Goal: Task Accomplishment & Management: Use online tool/utility

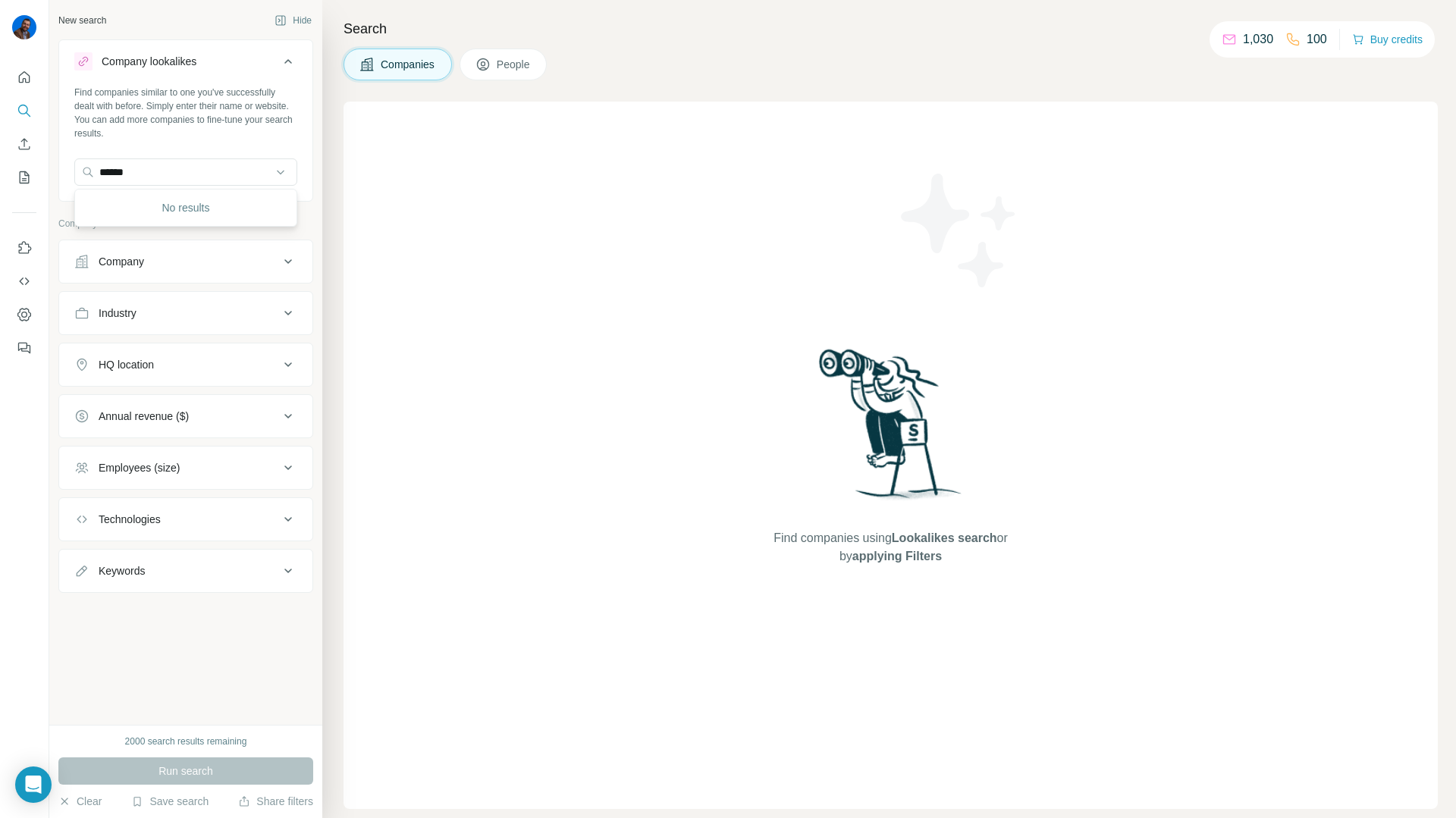
type input "******"
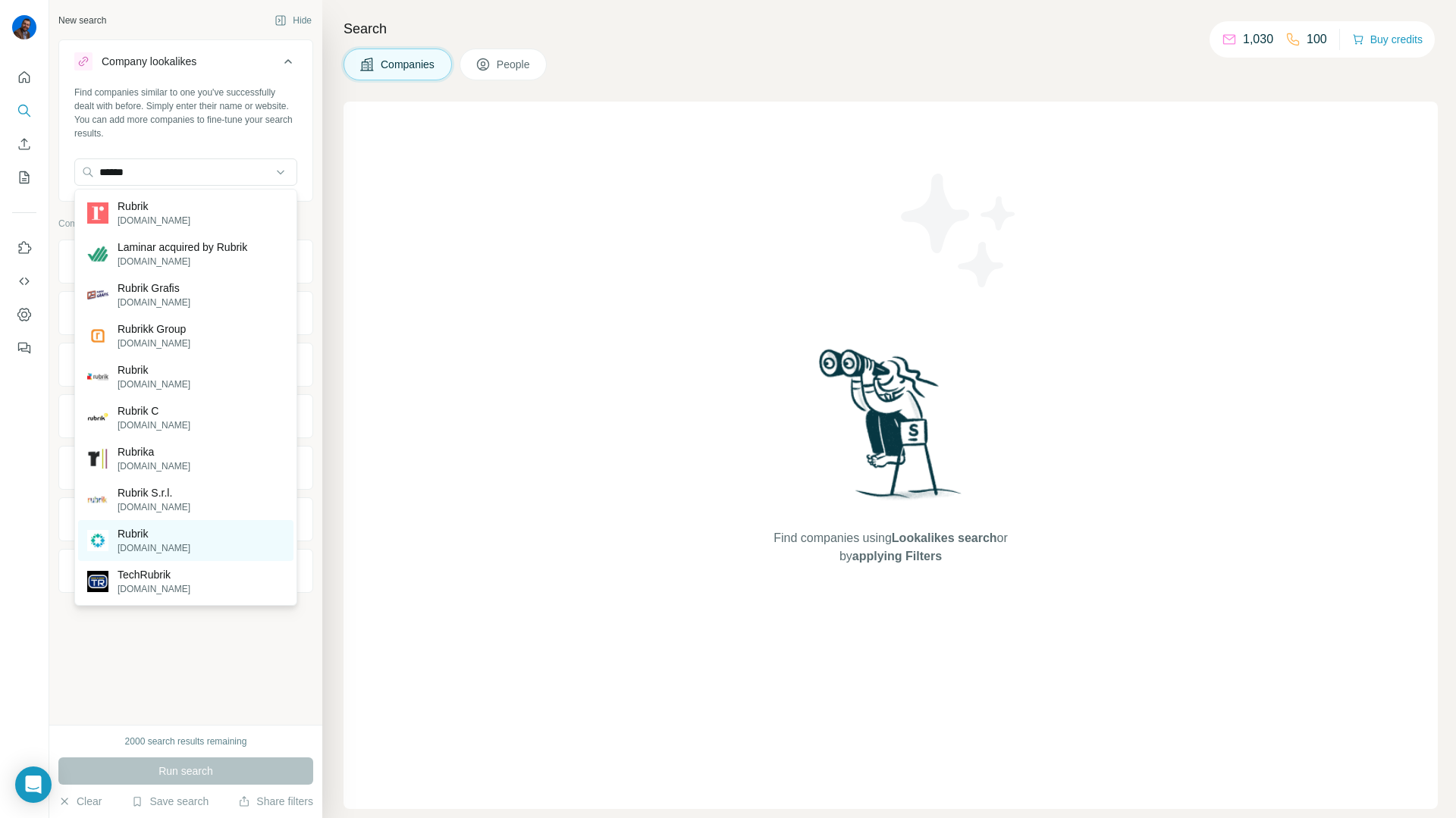
click at [154, 538] on p "Rubrik" at bounding box center [154, 534] width 73 height 15
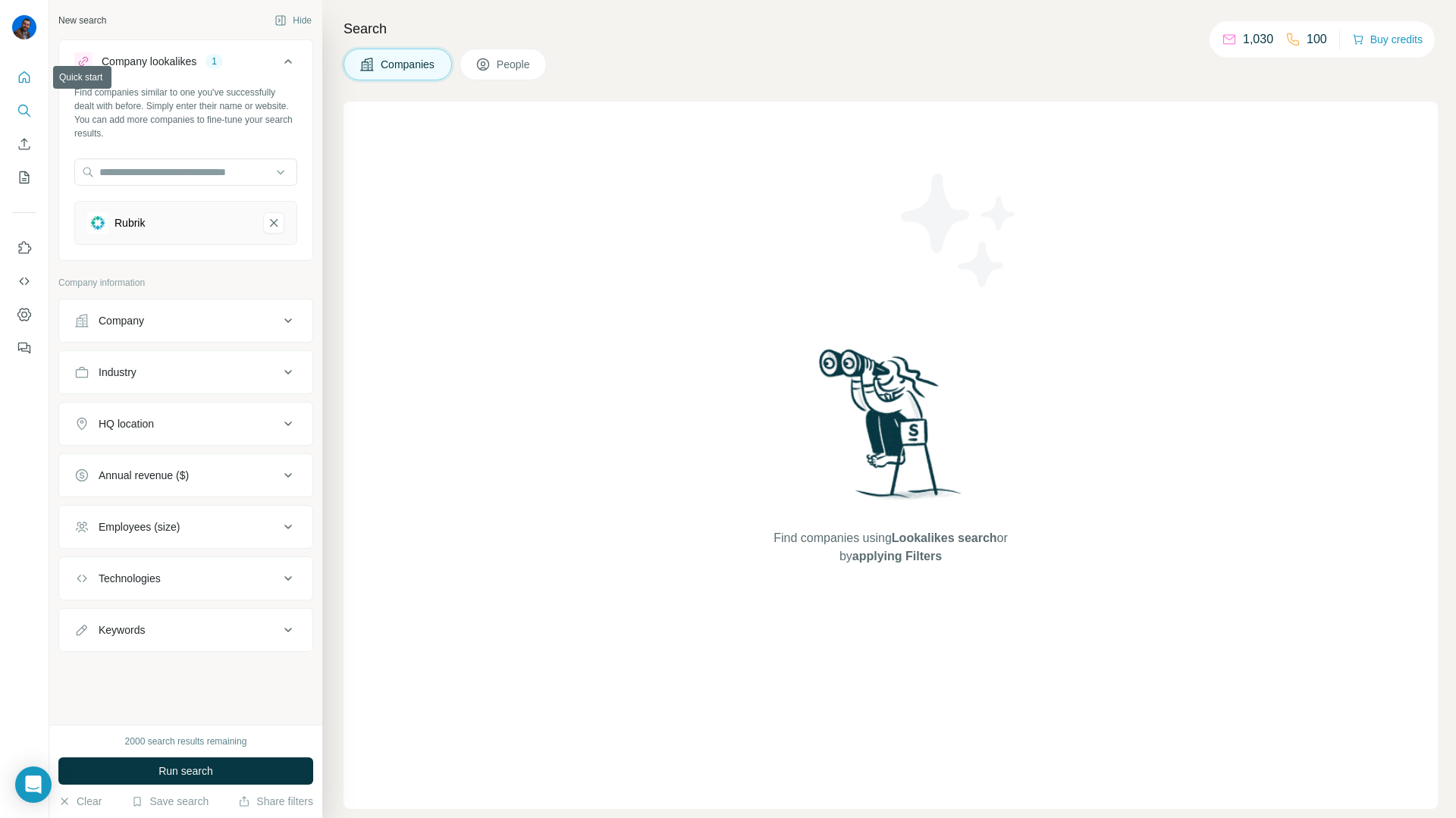
click at [29, 81] on icon "Quick start" at bounding box center [24, 77] width 15 height 15
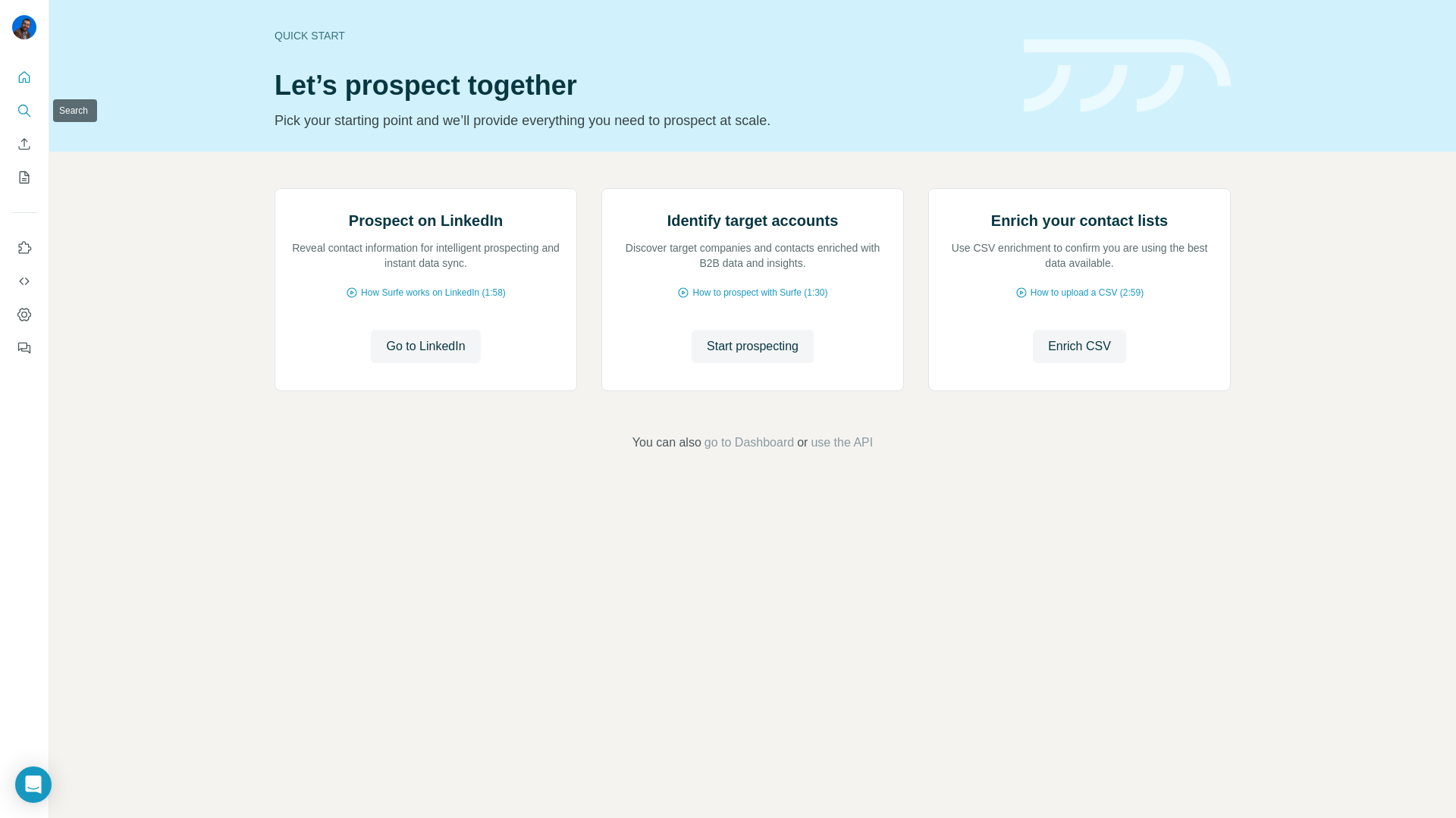
click at [14, 116] on button "Search" at bounding box center [24, 111] width 25 height 28
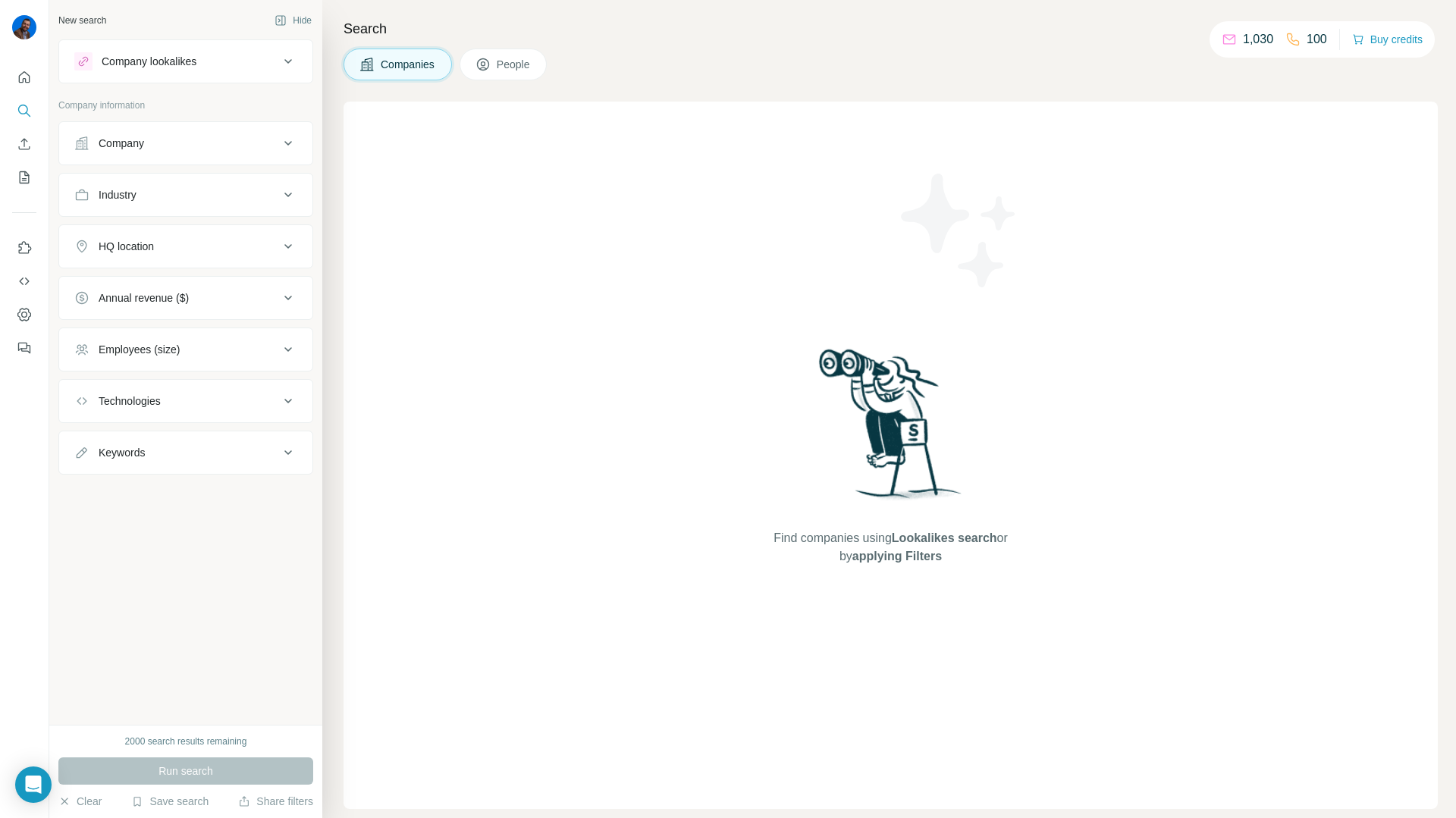
click at [268, 68] on div "Company lookalikes" at bounding box center [177, 61] width 205 height 18
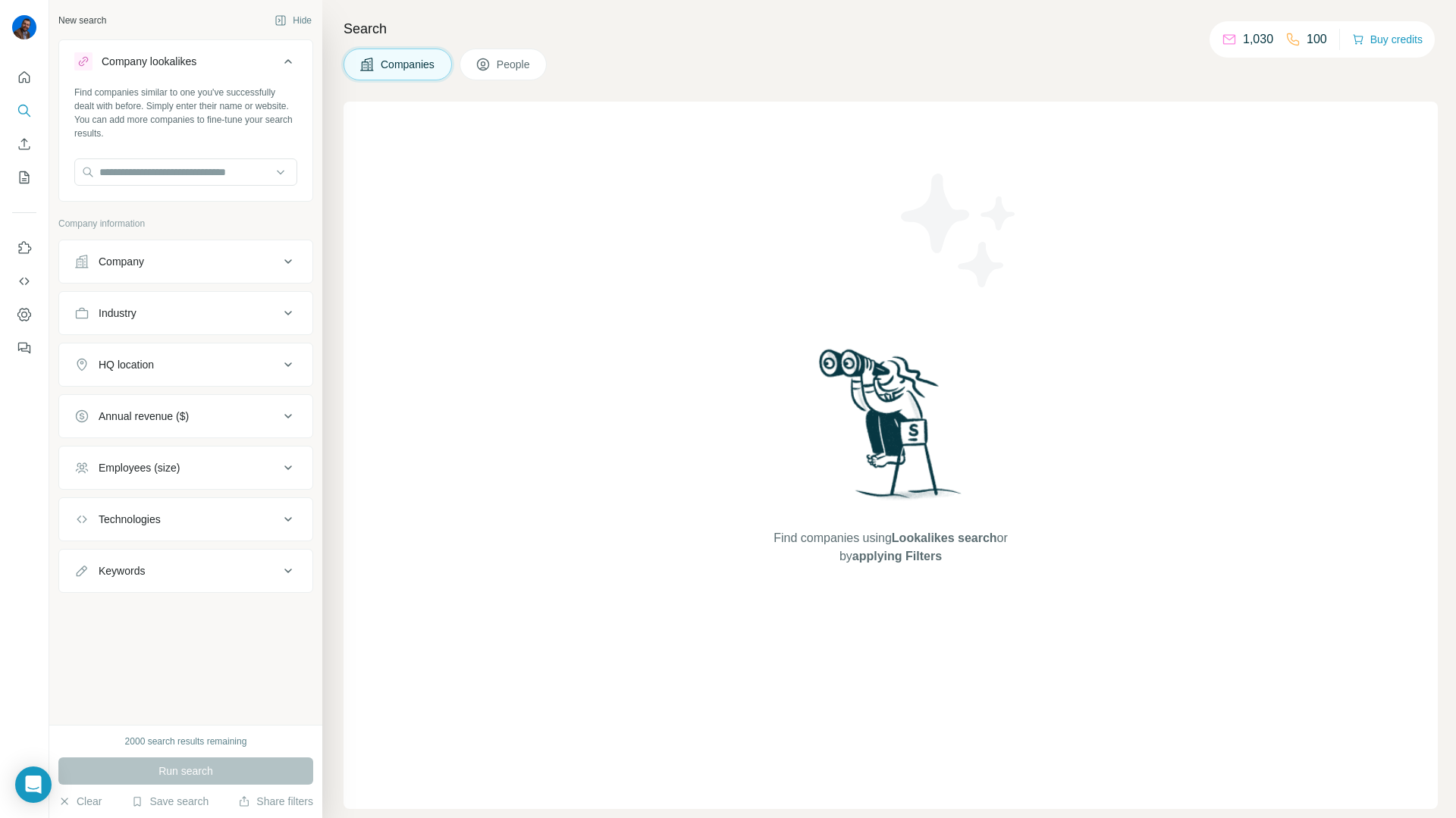
click at [273, 62] on div "Company lookalikes" at bounding box center [177, 61] width 205 height 18
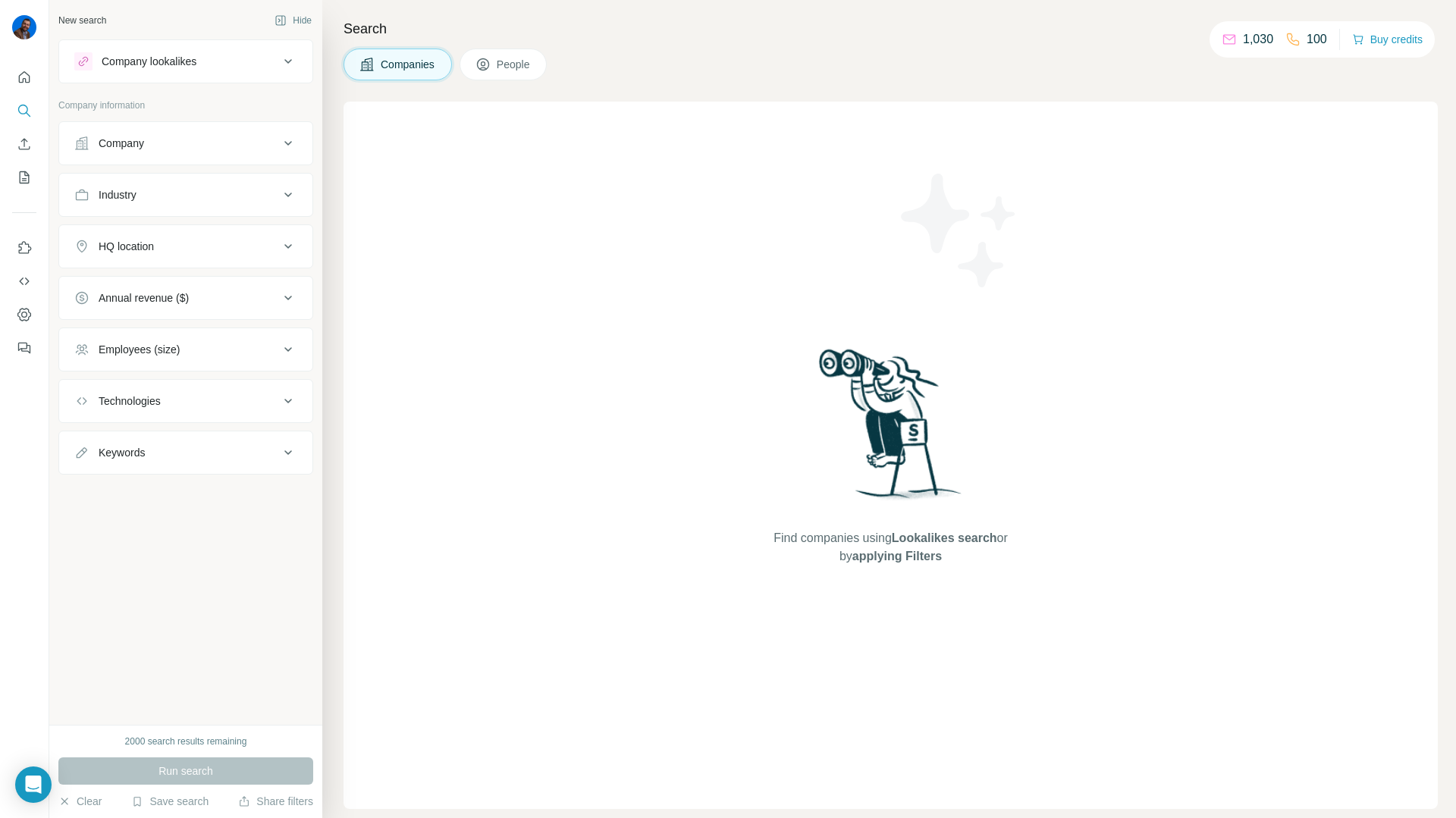
click at [497, 61] on button "People" at bounding box center [503, 64] width 88 height 31
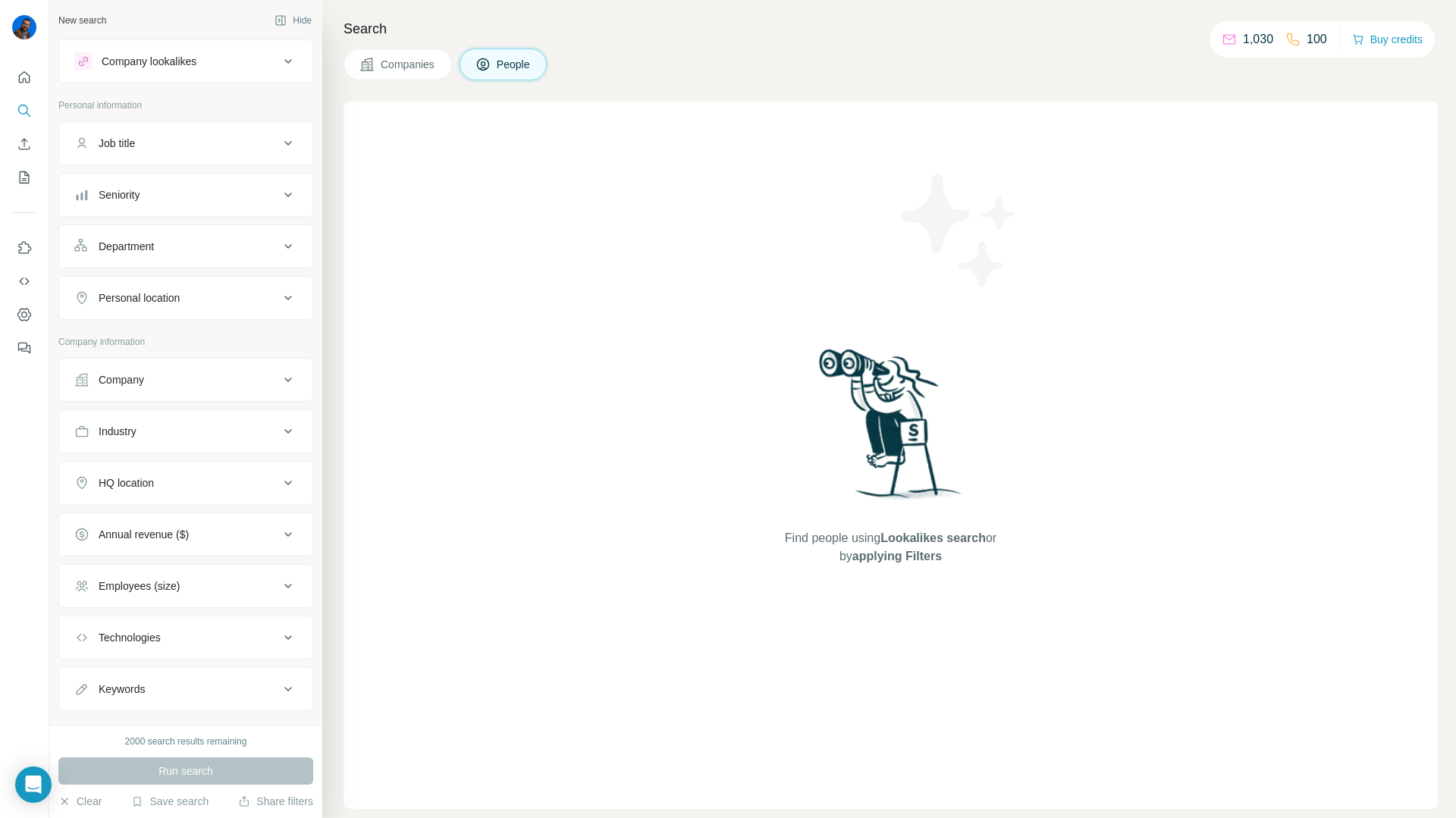
click at [191, 46] on button "Company lookalikes" at bounding box center [185, 61] width 253 height 36
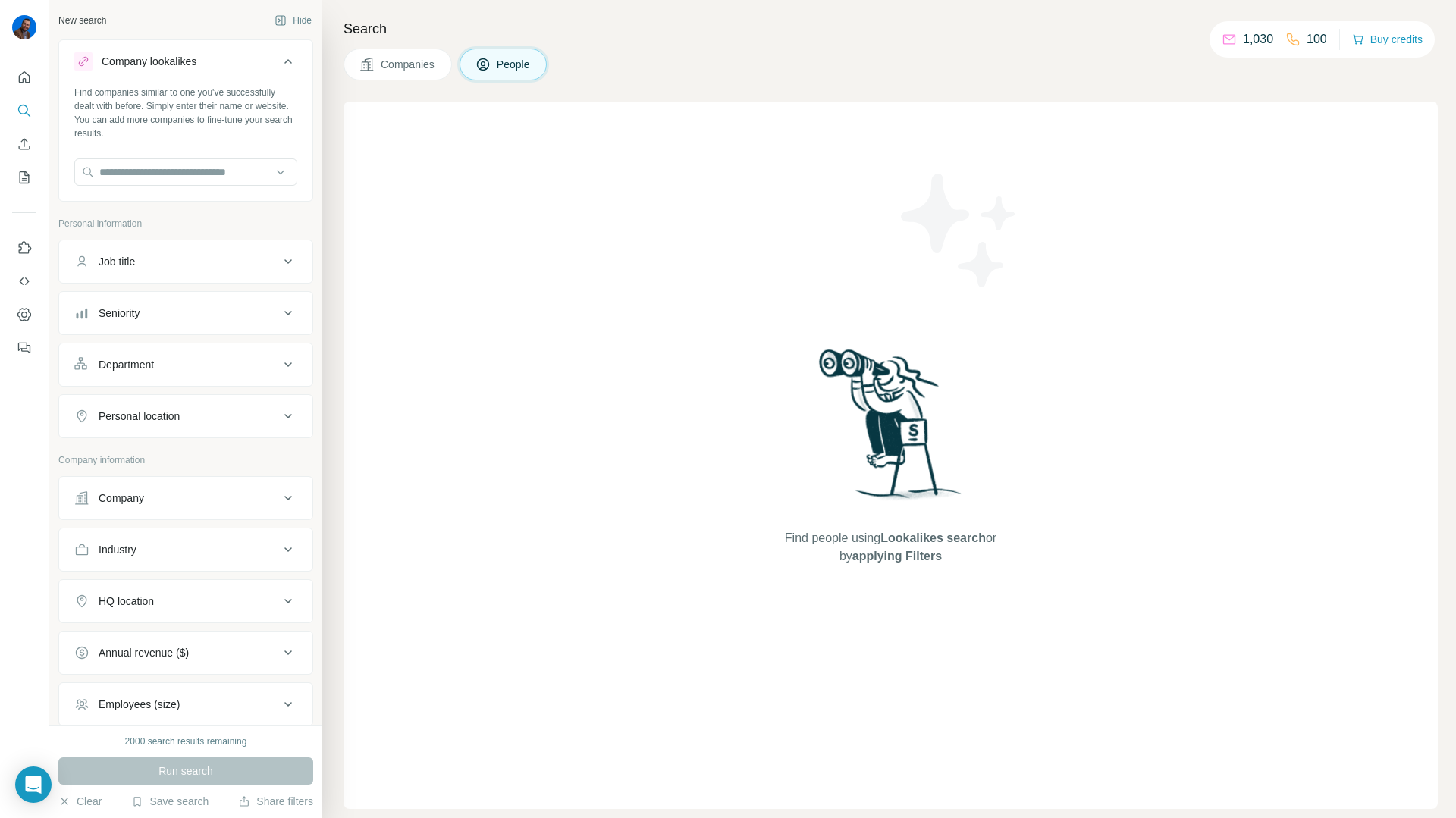
click at [190, 48] on button "Company lookalikes" at bounding box center [185, 64] width 253 height 42
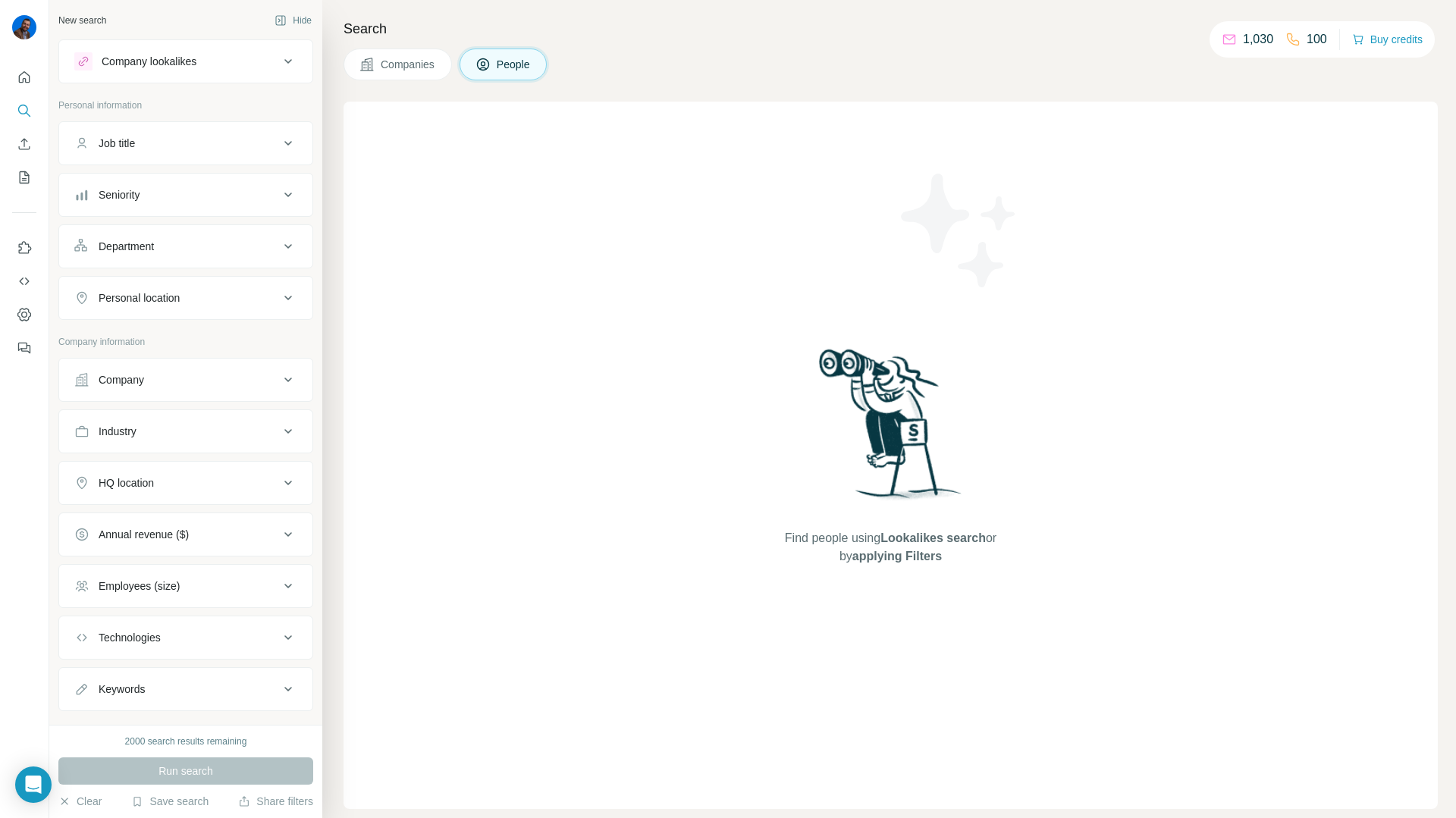
click at [190, 48] on button "Company lookalikes" at bounding box center [185, 61] width 253 height 36
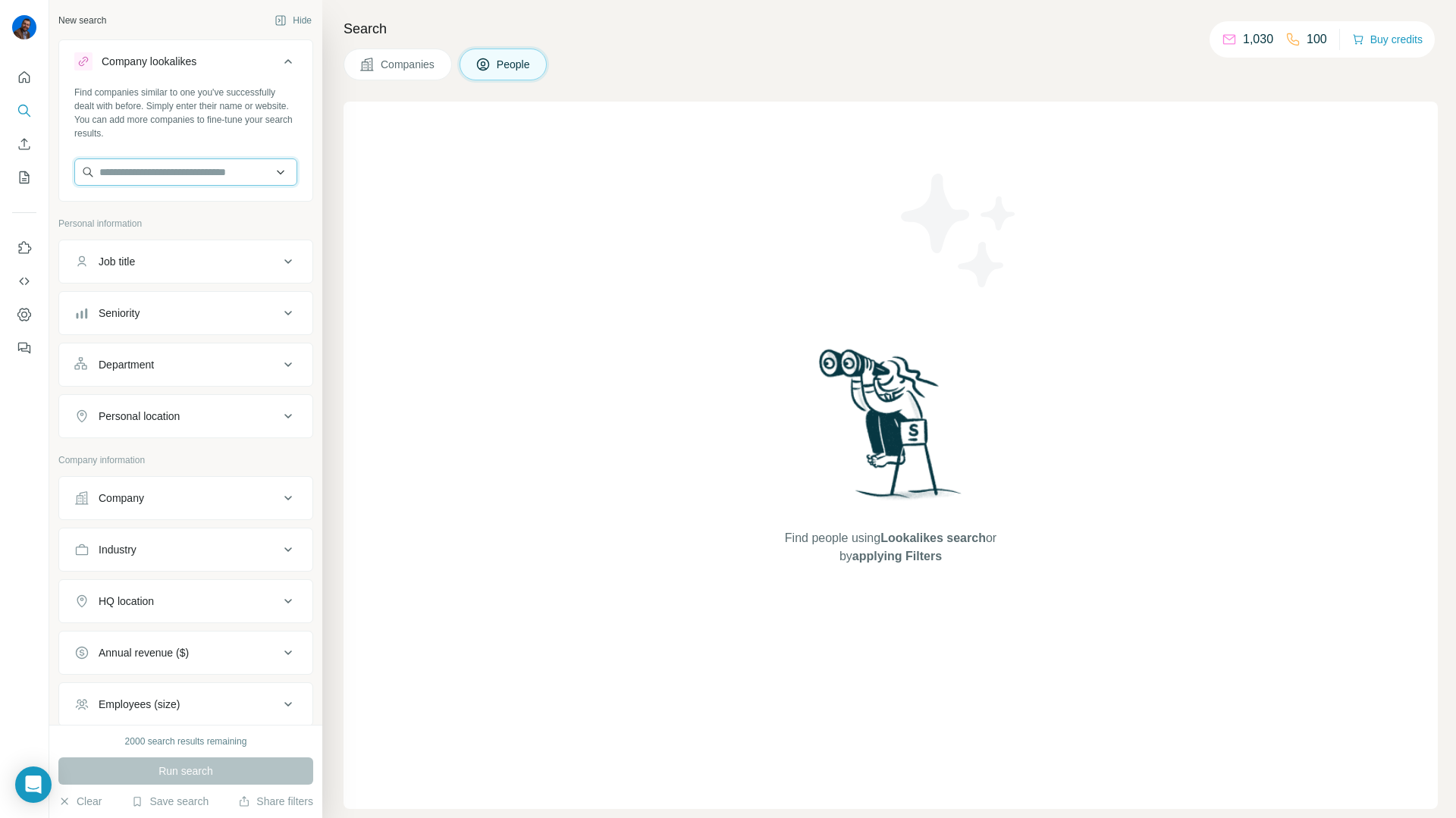
click at [115, 166] on input "text" at bounding box center [186, 172] width 223 height 28
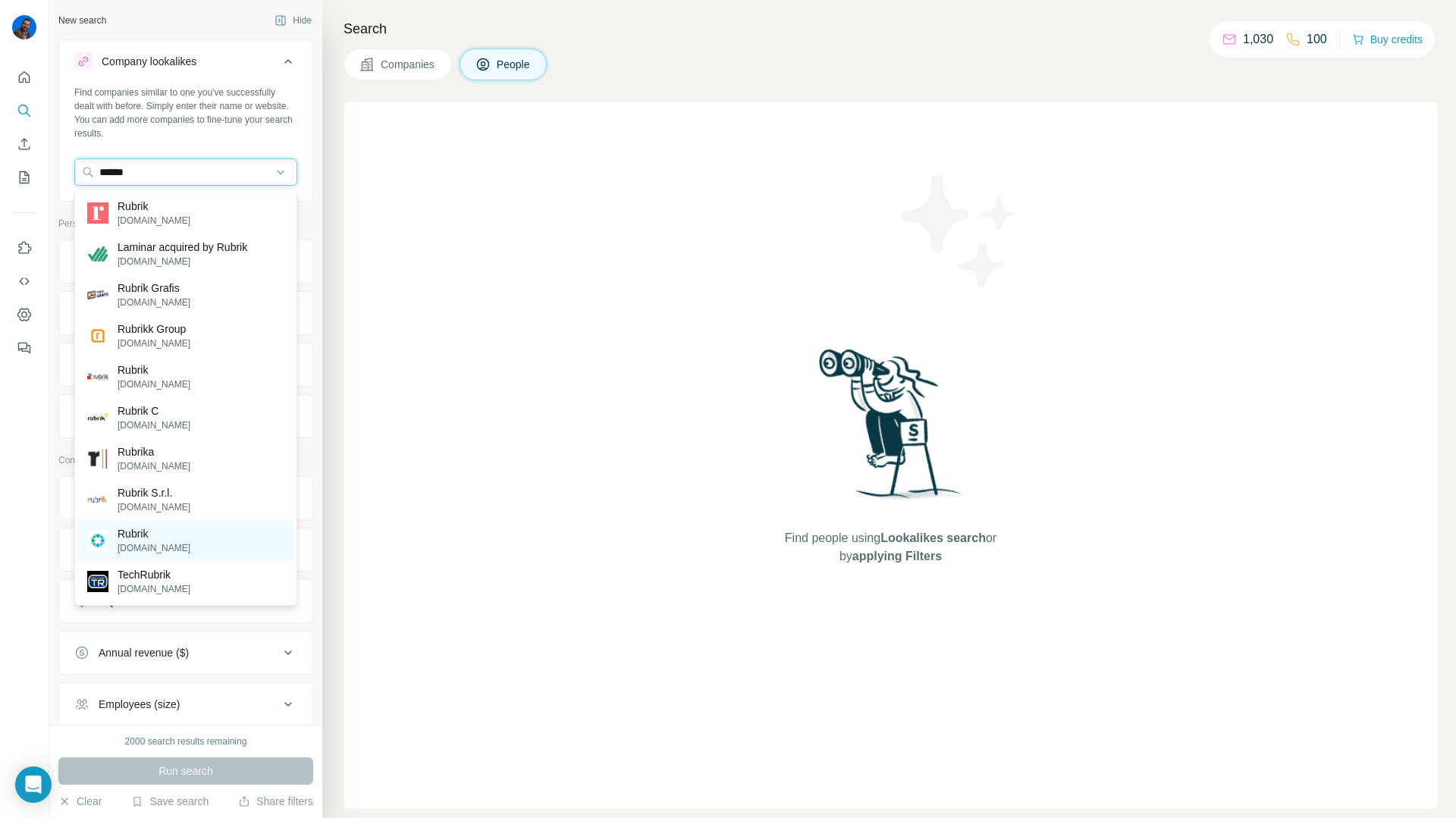
type input "******"
click at [157, 553] on p "[DOMAIN_NAME]" at bounding box center [154, 548] width 73 height 14
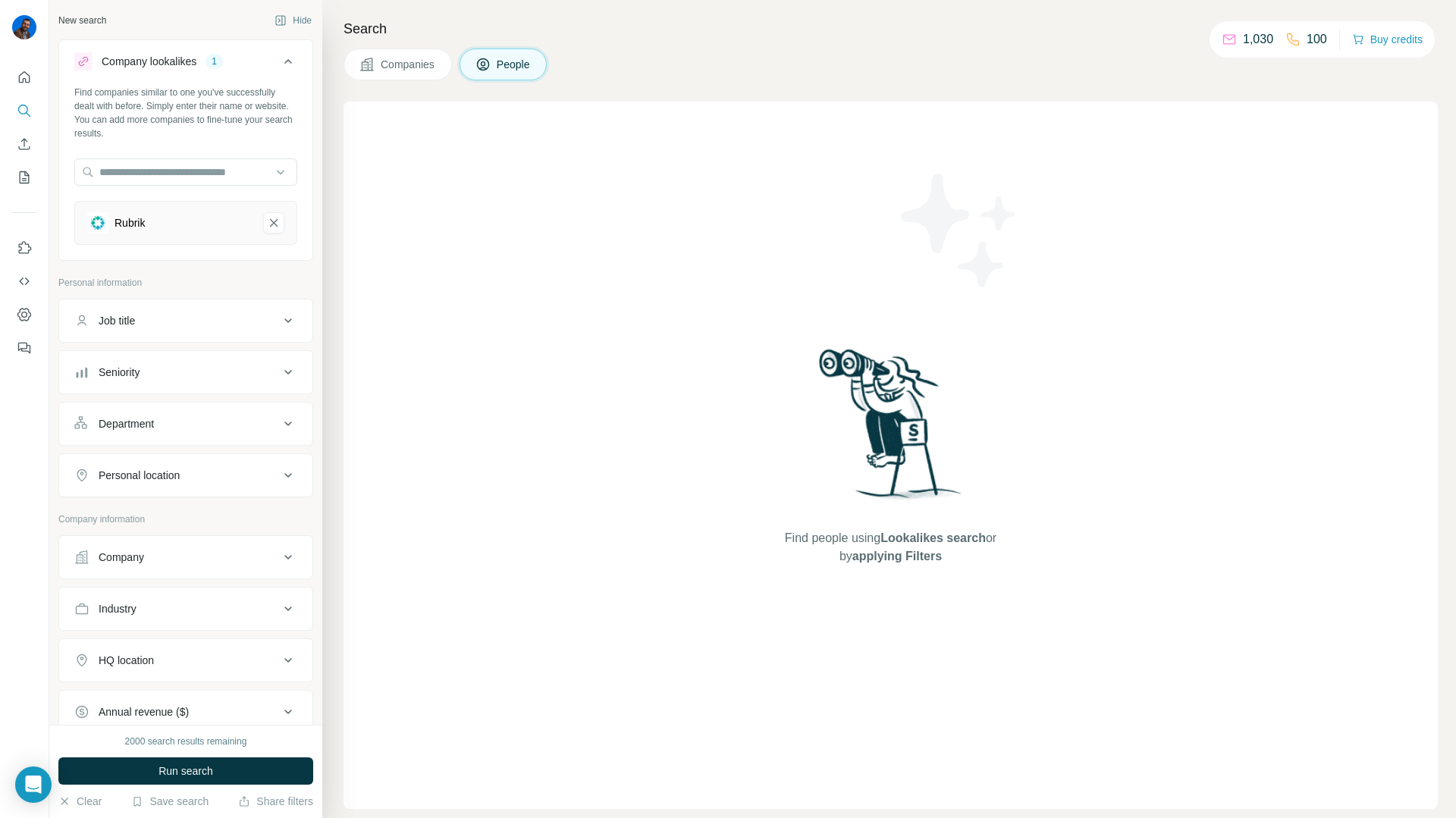
click at [144, 319] on div "Job title" at bounding box center [177, 320] width 205 height 15
click at [149, 355] on input "text" at bounding box center [171, 359] width 193 height 28
click at [160, 362] on input "*" at bounding box center [171, 359] width 193 height 28
type input "**********"
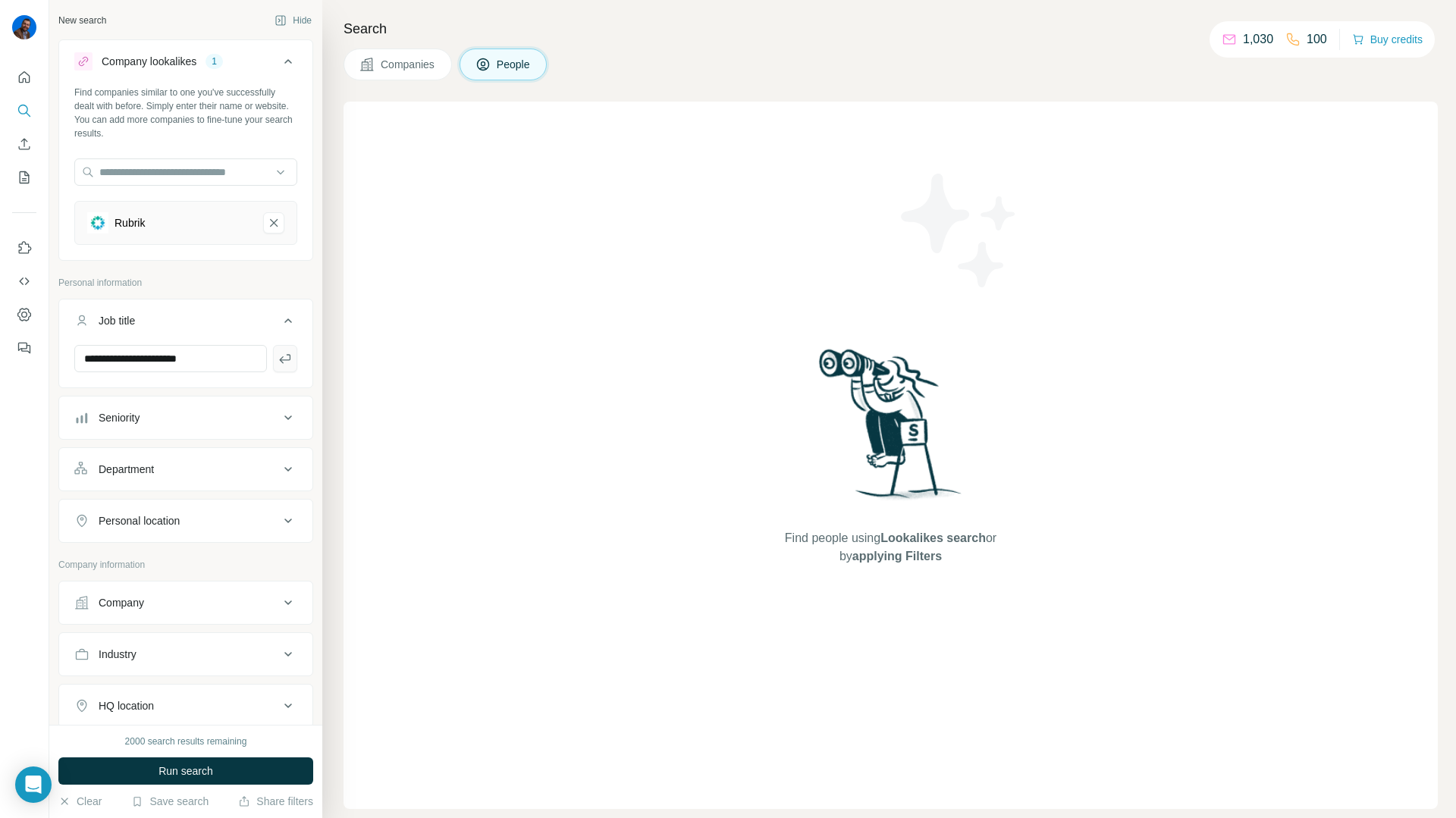
click at [288, 358] on icon "button" at bounding box center [285, 358] width 15 height 15
click at [124, 395] on icon "button" at bounding box center [120, 393] width 12 height 12
click at [155, 396] on icon "button" at bounding box center [150, 393] width 12 height 12
click at [146, 364] on input "text" at bounding box center [171, 359] width 193 height 28
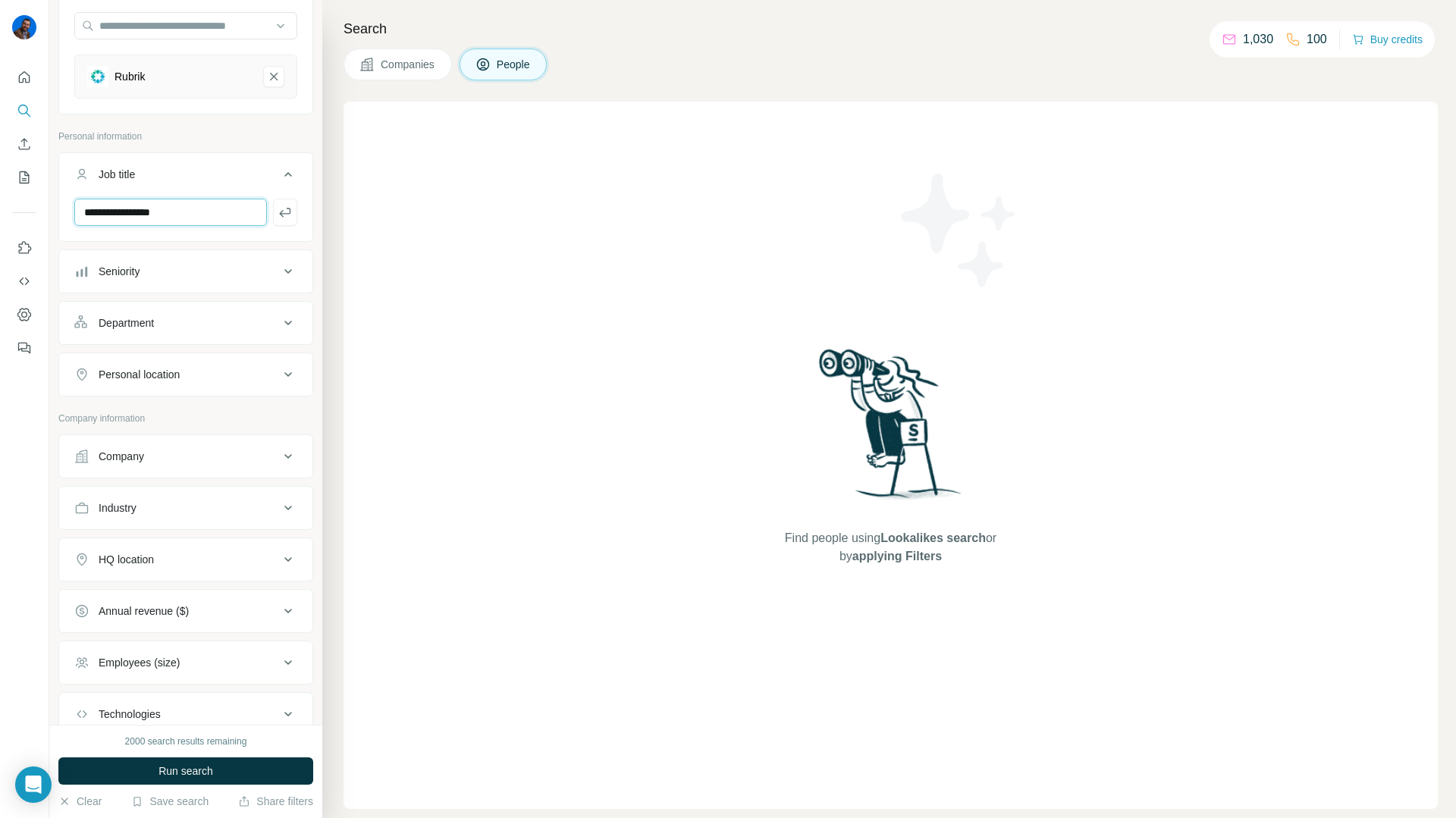
scroll to position [148, 0]
type input "**********"
click at [168, 379] on div "Personal location" at bounding box center [139, 372] width 81 height 15
click at [153, 418] on input "text" at bounding box center [186, 411] width 223 height 28
type input "******"
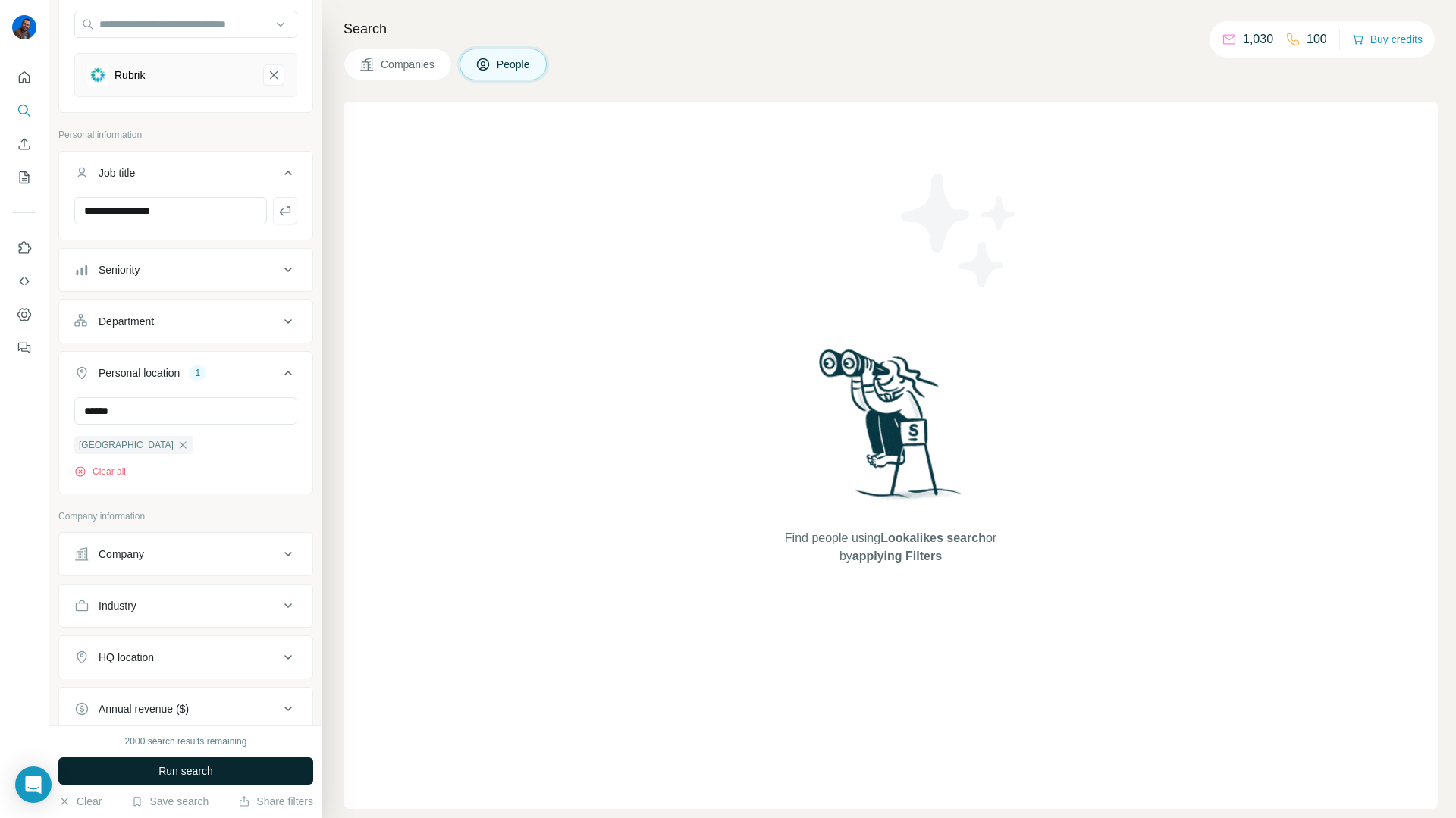
click at [208, 768] on span "Run search" at bounding box center [185, 771] width 54 height 15
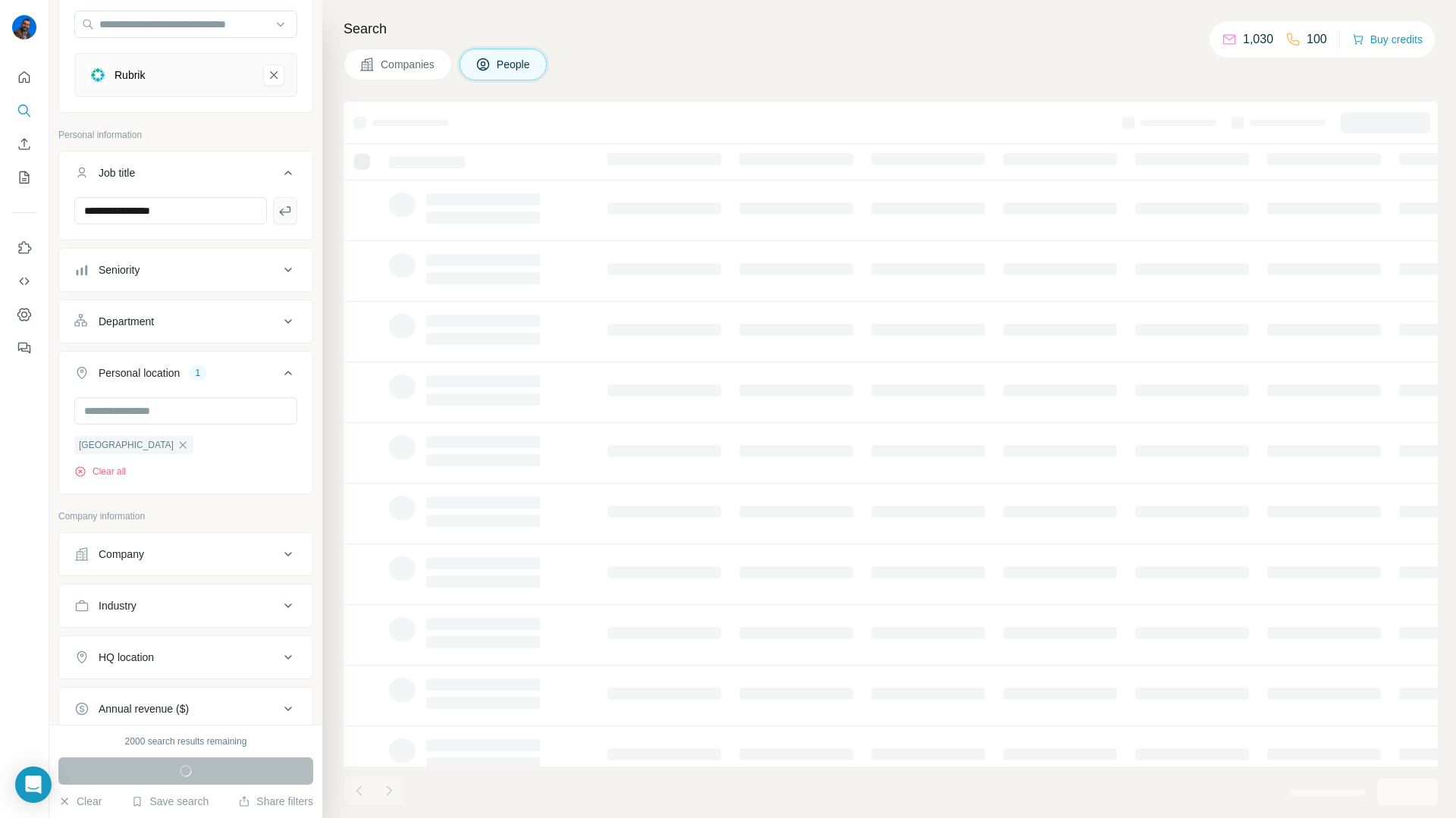
click at [285, 217] on icon "button" at bounding box center [285, 210] width 15 height 15
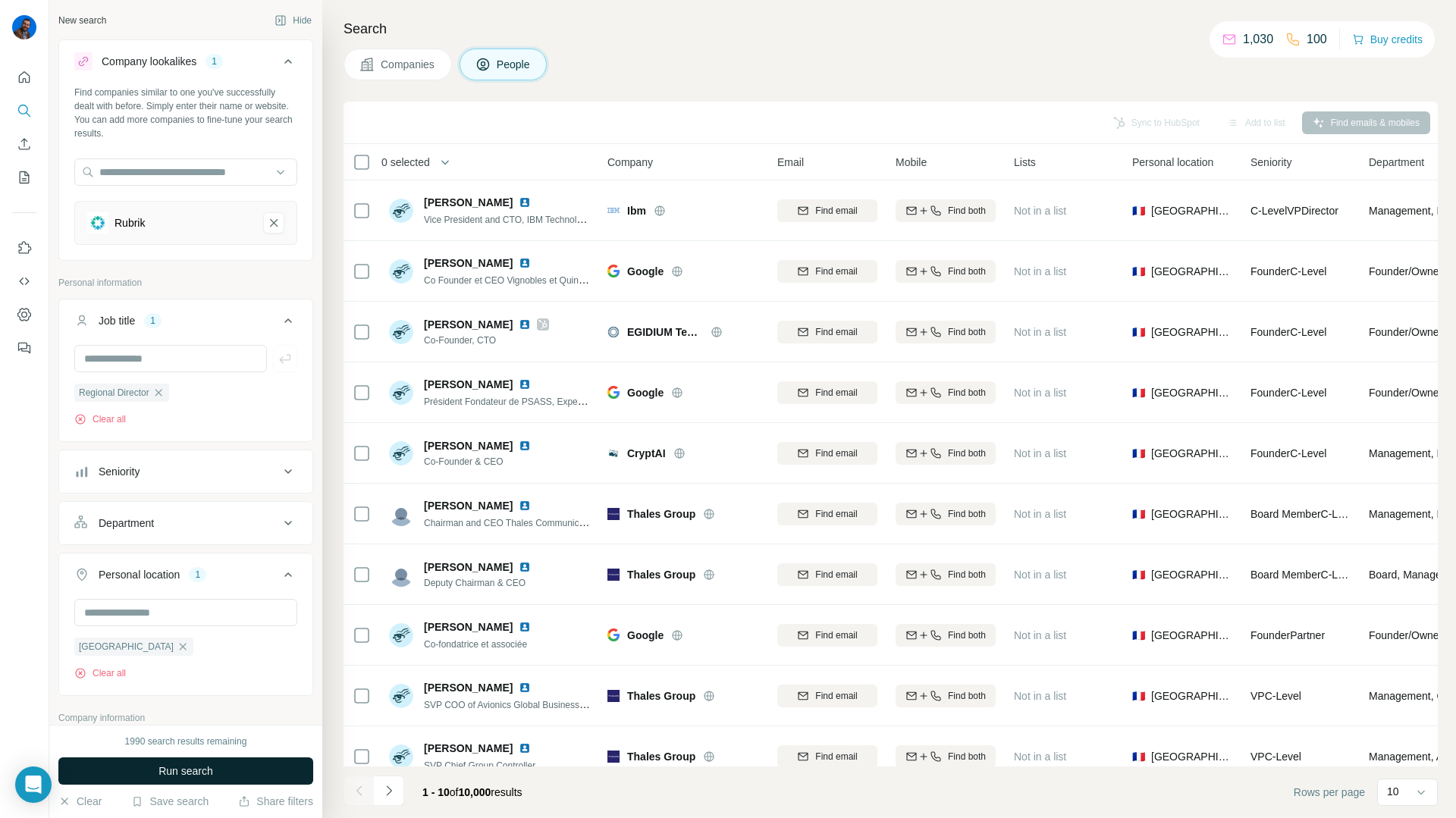
click at [158, 769] on span "Run search" at bounding box center [185, 771] width 54 height 15
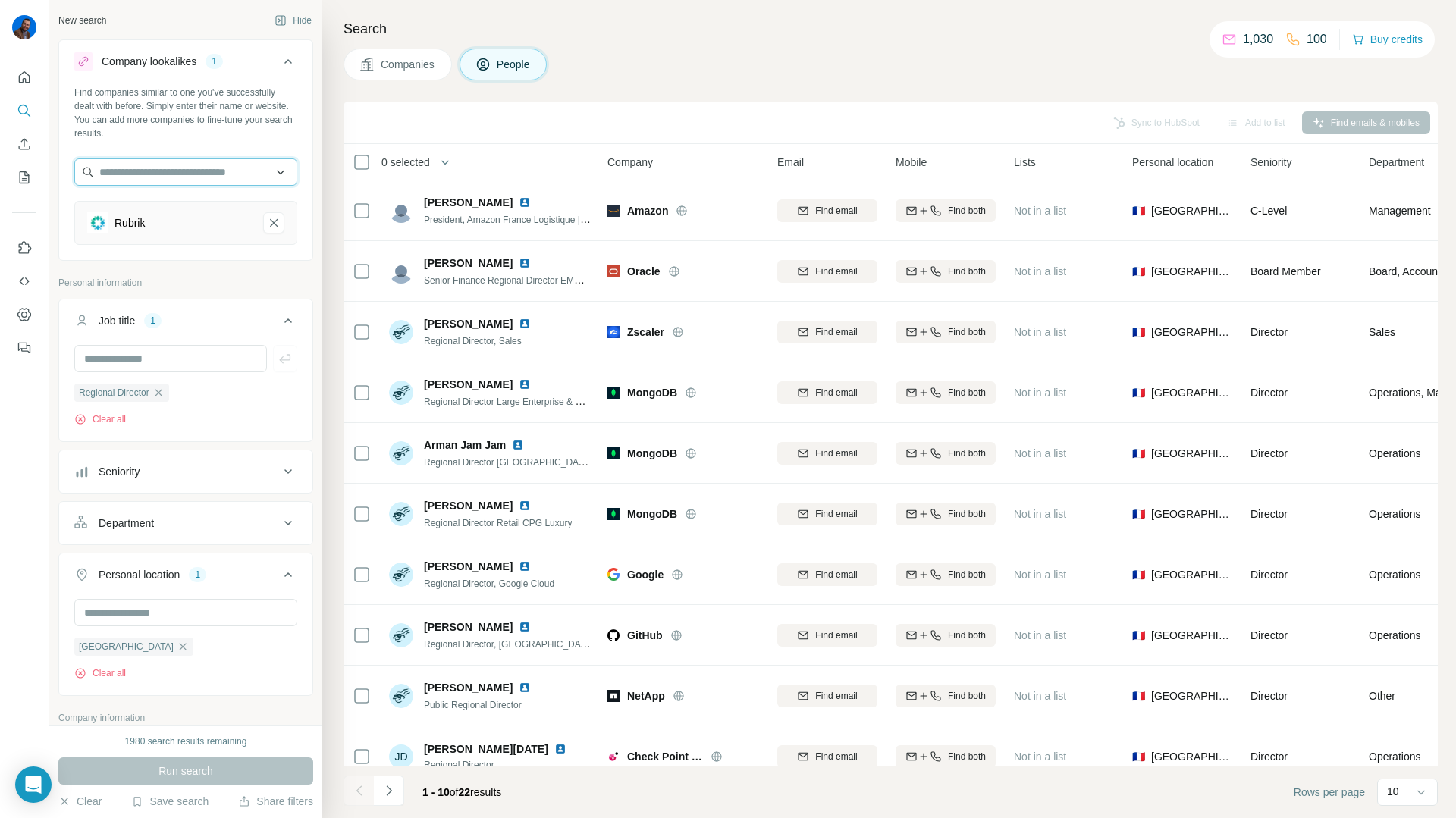
click at [199, 179] on input "text" at bounding box center [186, 172] width 223 height 28
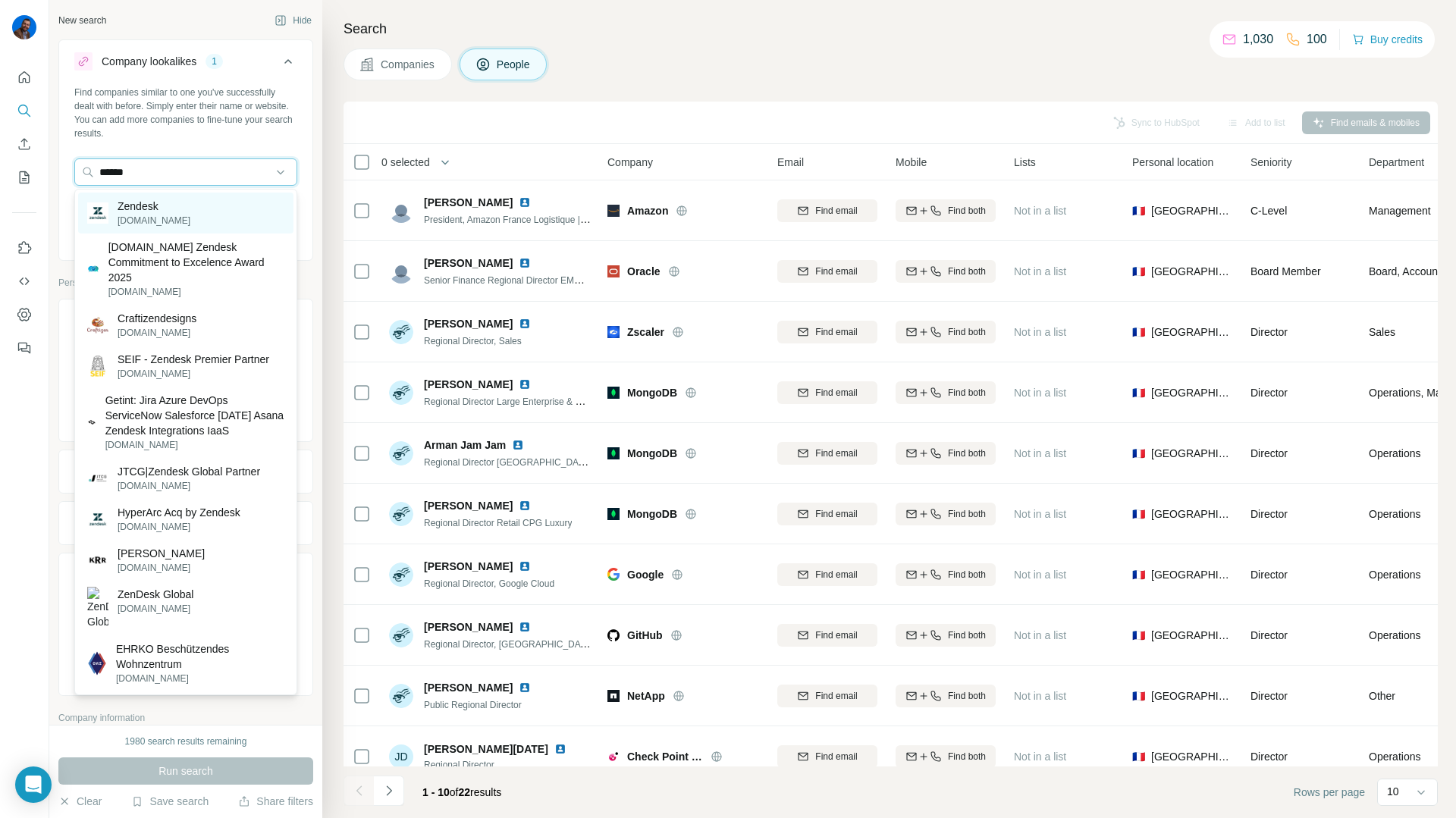
type input "******"
click at [157, 203] on p "Zendesk" at bounding box center [154, 206] width 73 height 15
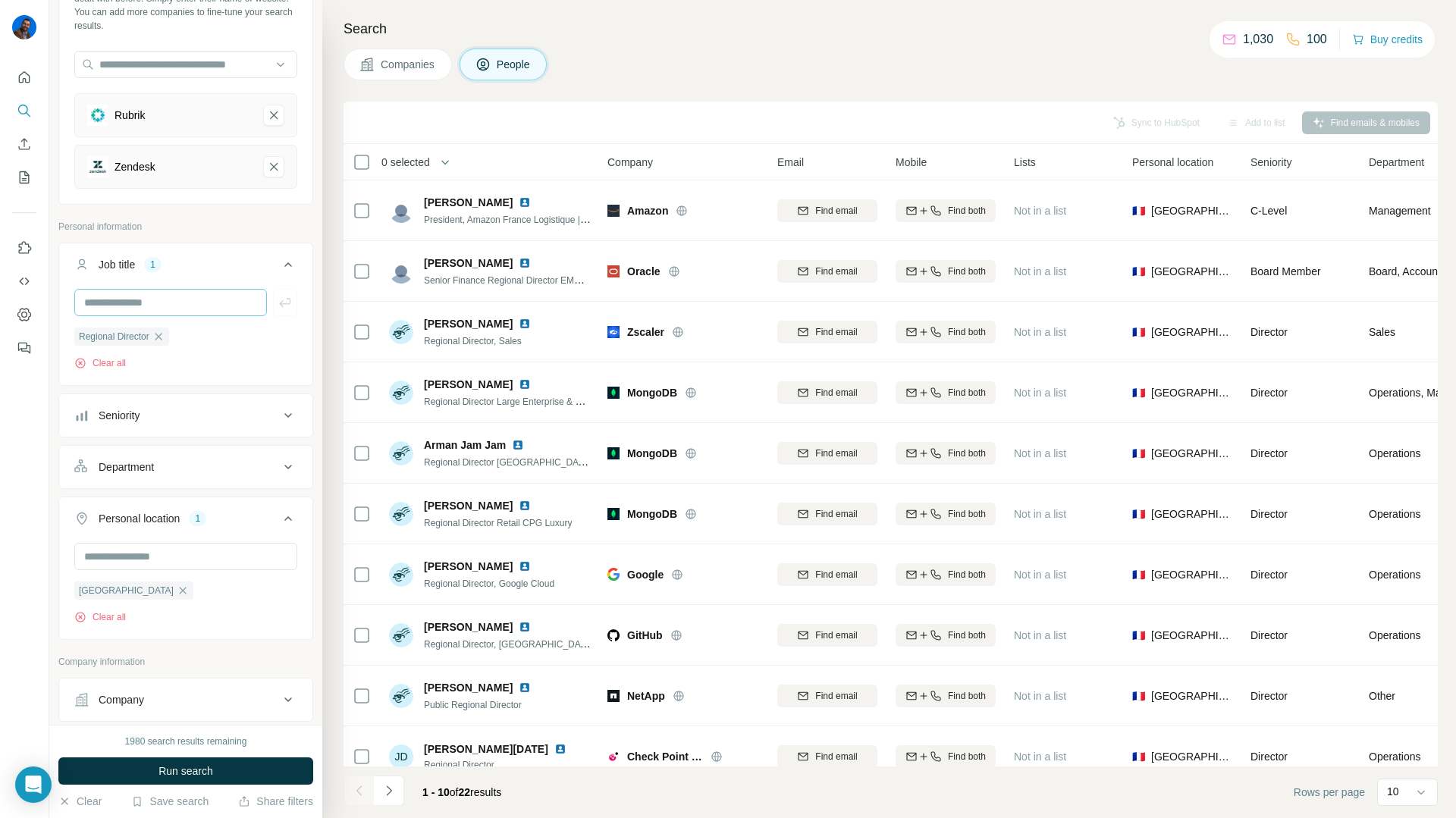
scroll to position [108, 0]
click at [138, 472] on div "Department" at bounding box center [126, 466] width 55 height 15
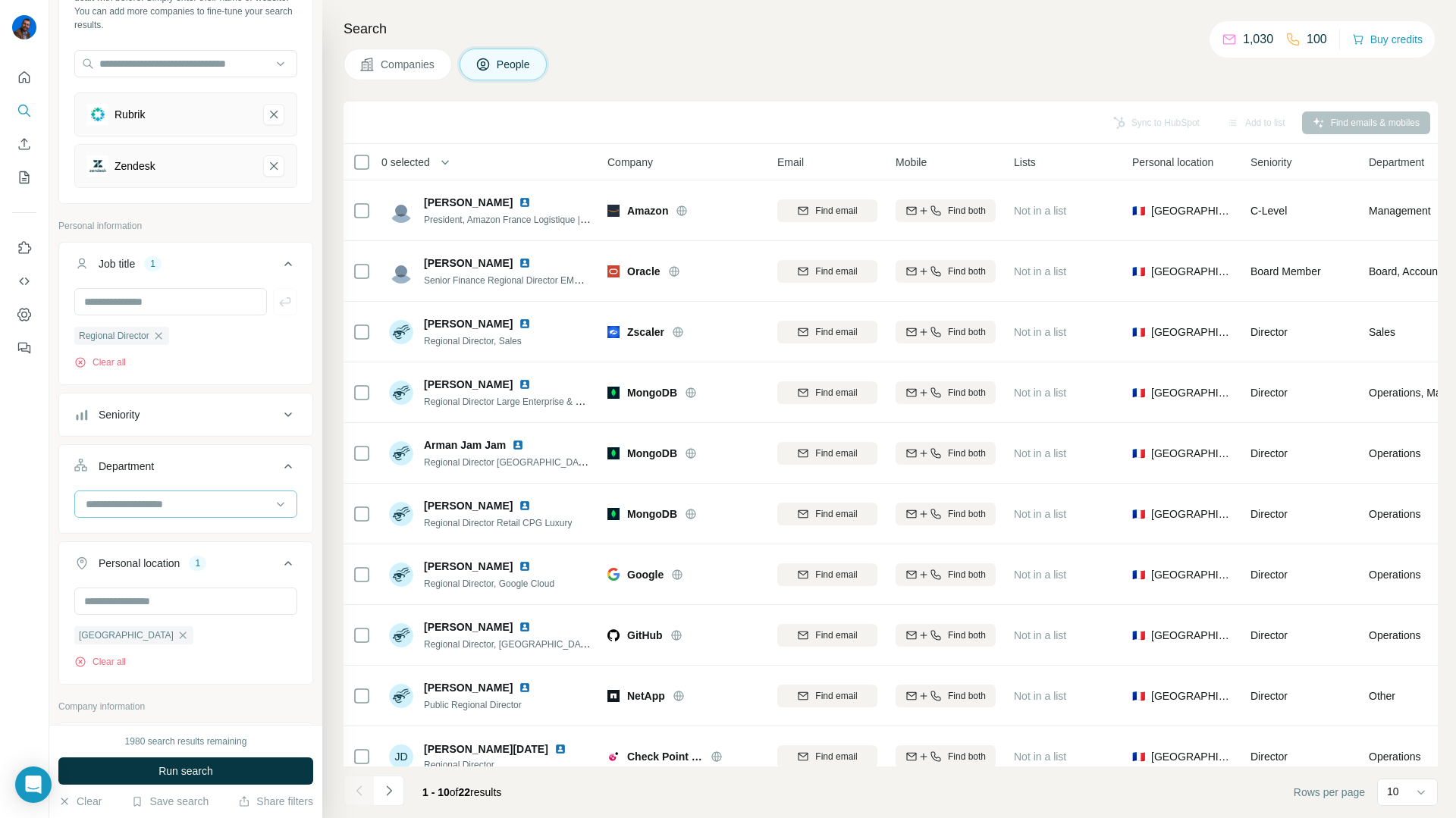
click at [142, 509] on input at bounding box center [178, 504] width 187 height 17
click at [106, 570] on p "Sales" at bounding box center [100, 566] width 27 height 15
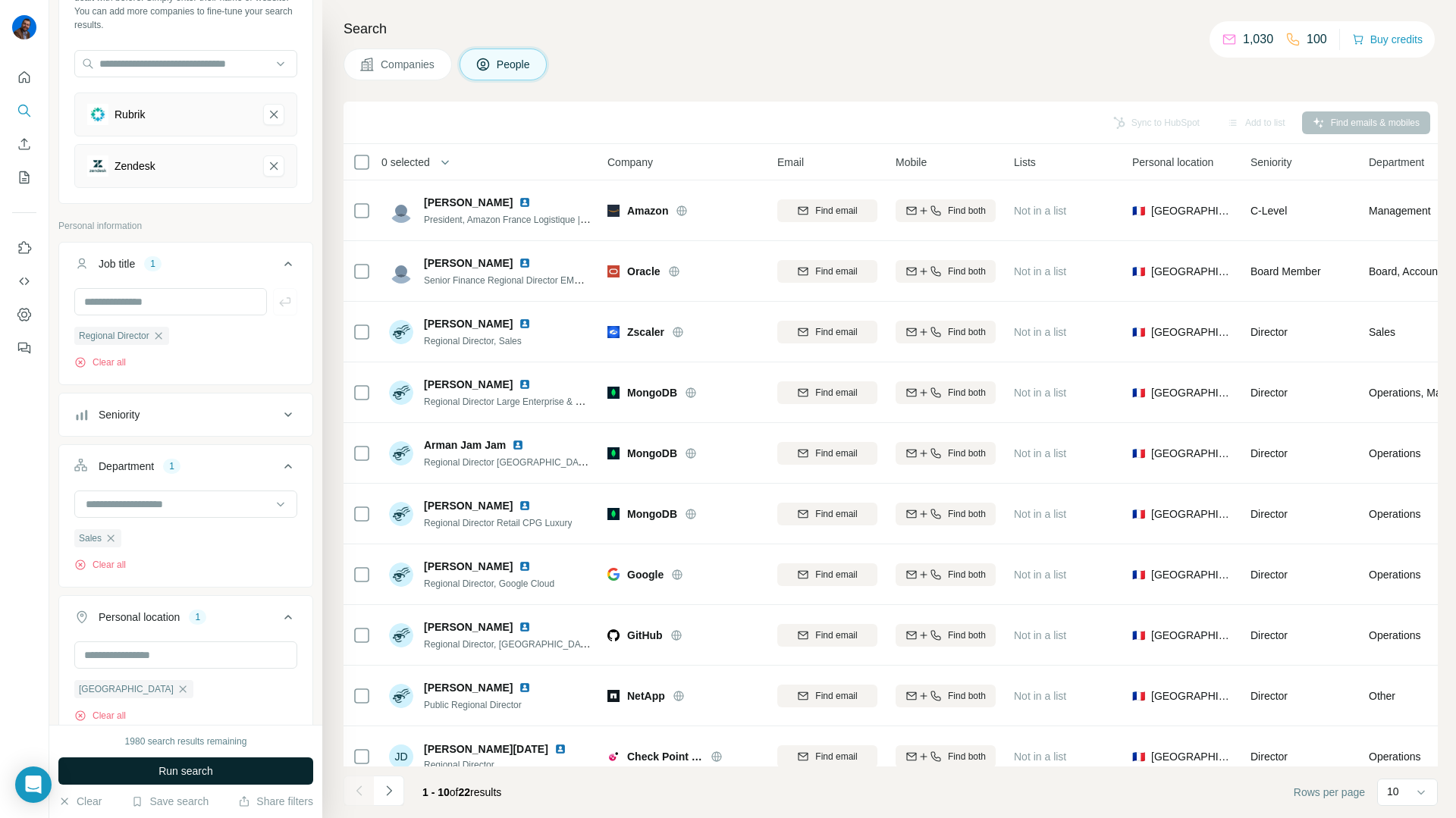
click at [147, 768] on button "Run search" at bounding box center [185, 772] width 255 height 28
click at [242, 417] on div "Seniority" at bounding box center [177, 414] width 205 height 15
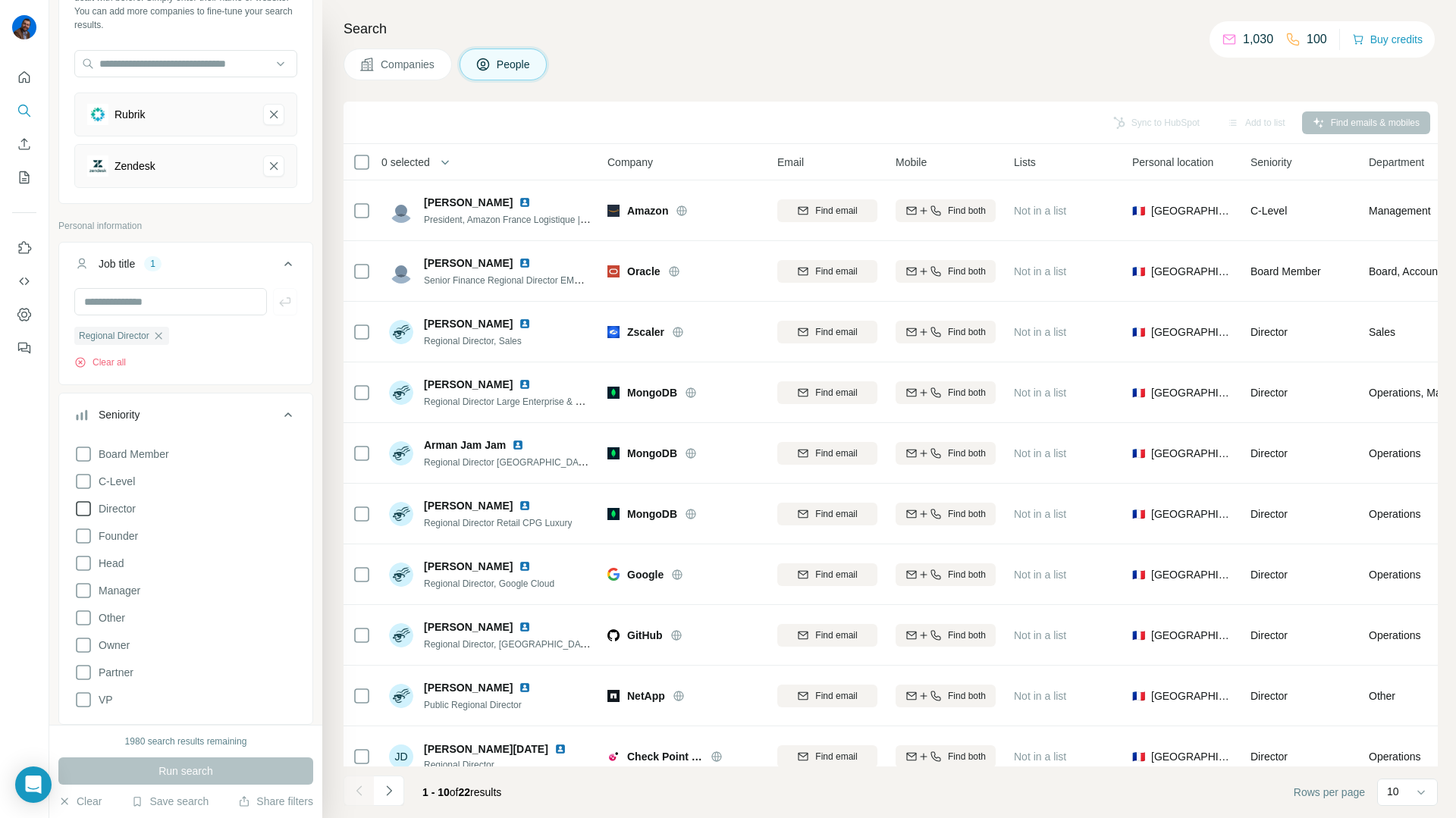
click at [84, 505] on icon at bounding box center [84, 509] width 18 height 18
click at [81, 478] on icon at bounding box center [84, 481] width 18 height 18
click at [177, 770] on span "Run search" at bounding box center [185, 771] width 54 height 15
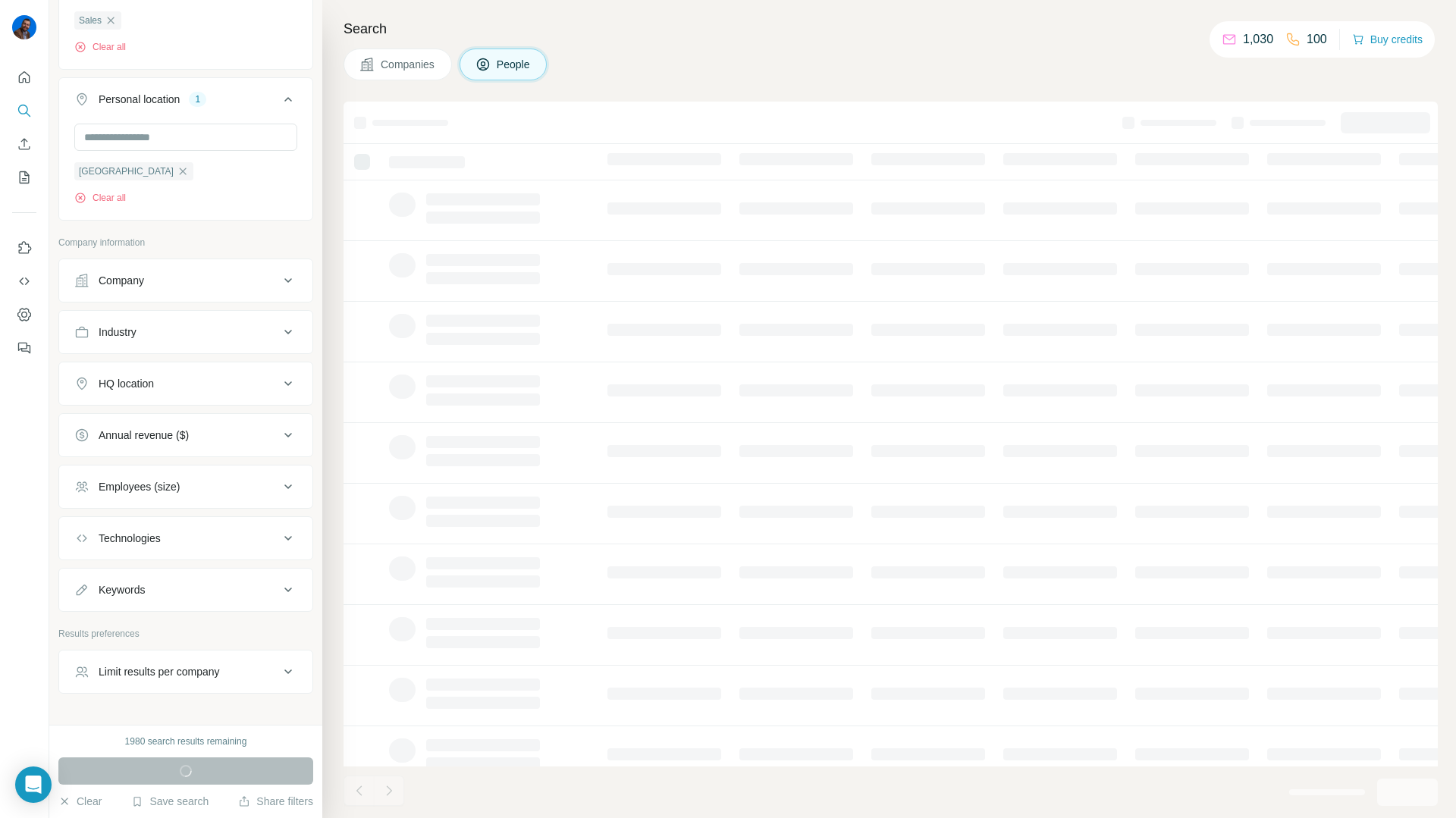
scroll to position [976, 0]
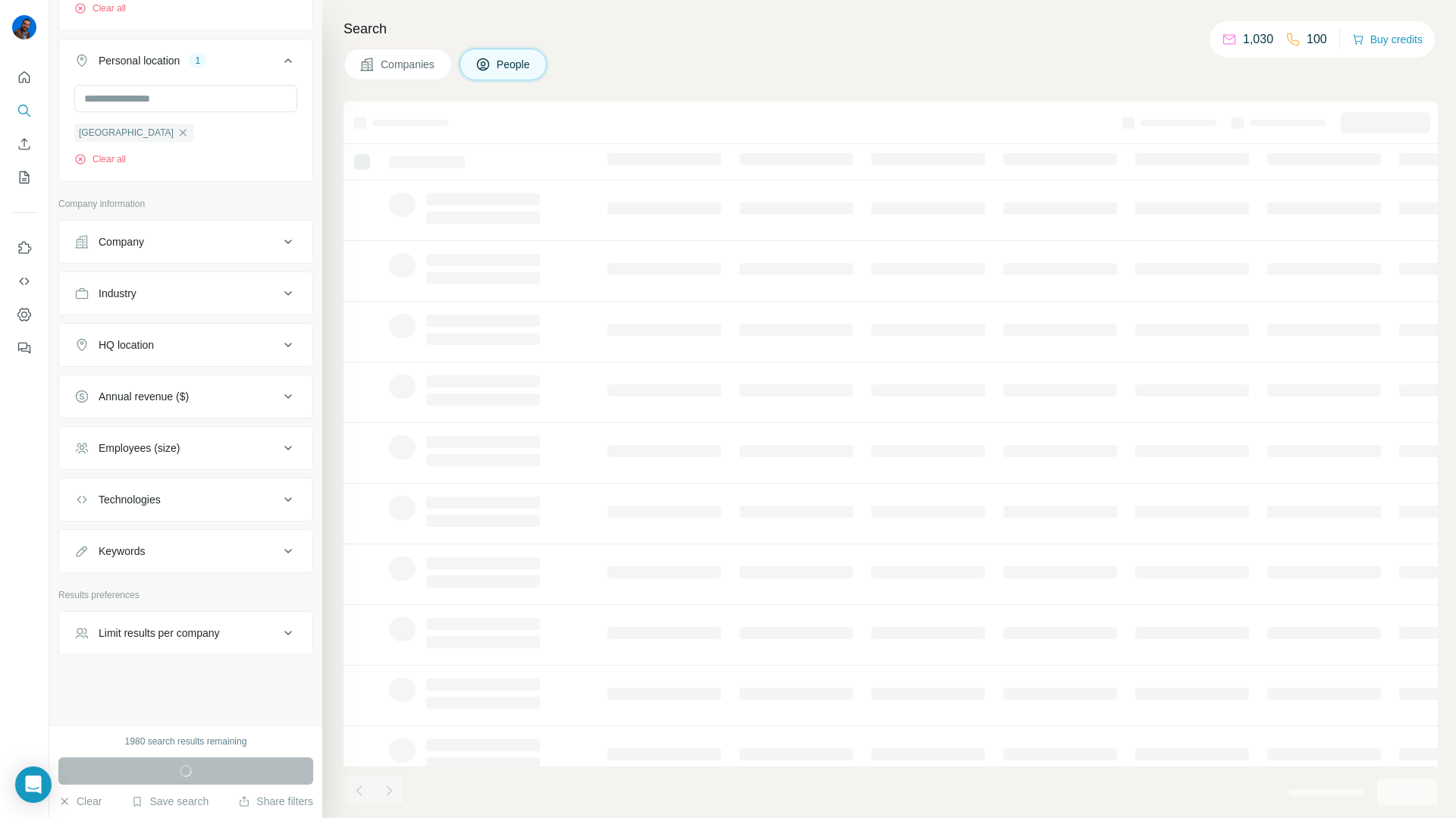
click at [192, 283] on button "Industry" at bounding box center [185, 293] width 253 height 36
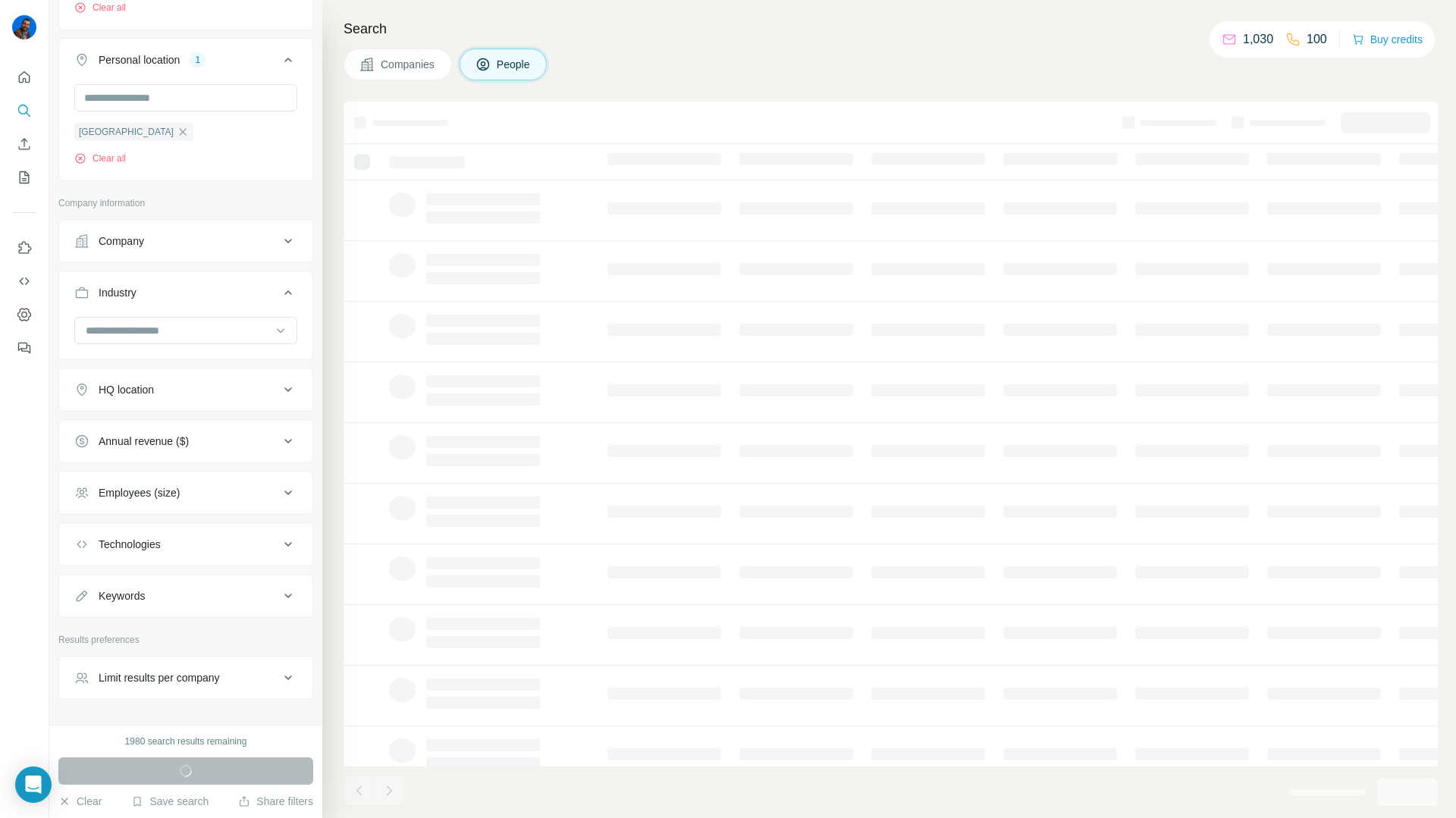
click at [192, 283] on button "Industry" at bounding box center [185, 295] width 253 height 42
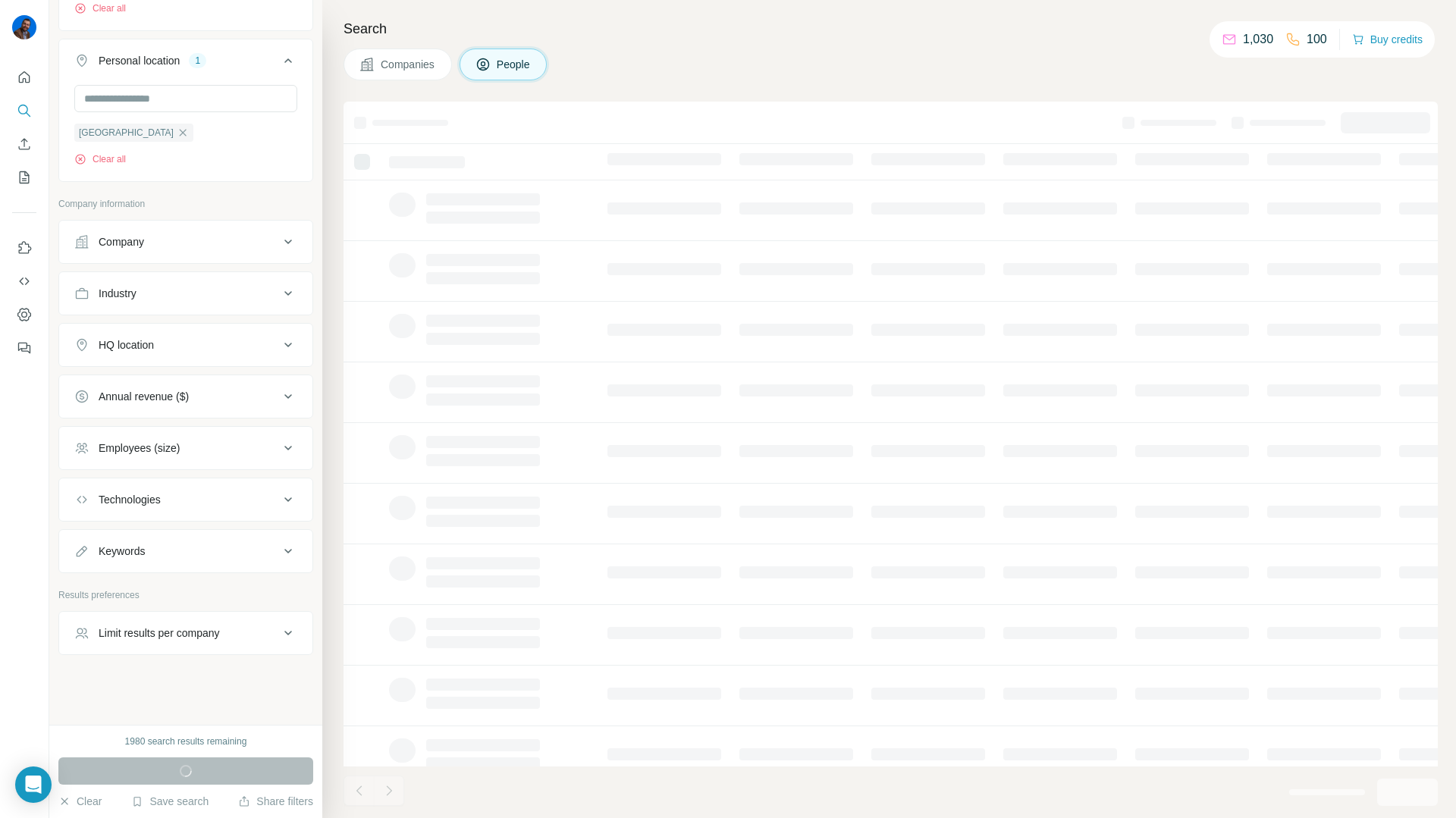
click at [197, 257] on button "Company" at bounding box center [185, 241] width 253 height 36
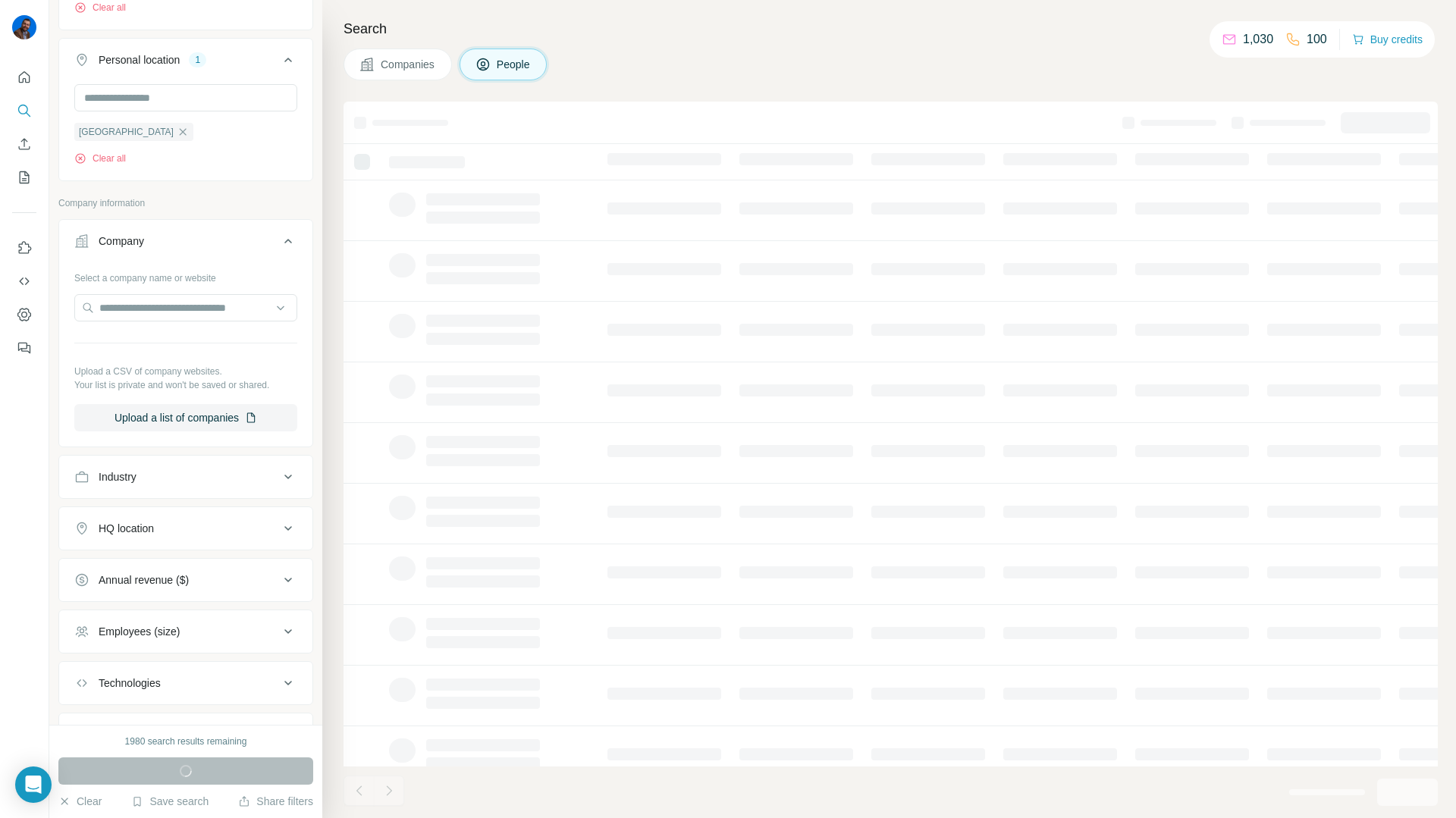
click at [197, 257] on button "Company" at bounding box center [185, 244] width 253 height 42
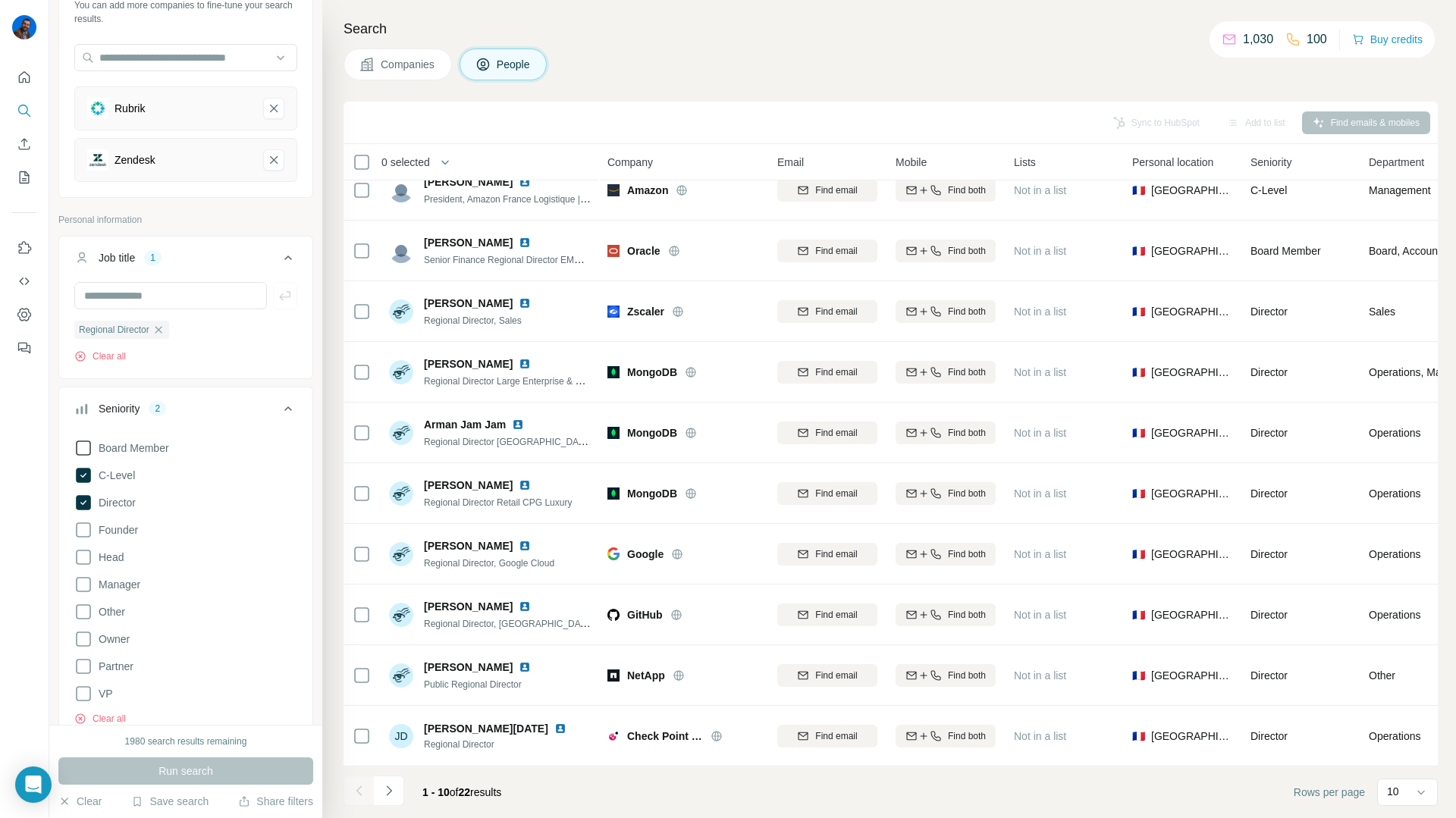
scroll to position [117, 0]
click at [130, 293] on input "text" at bounding box center [171, 293] width 193 height 28
type input "**********"
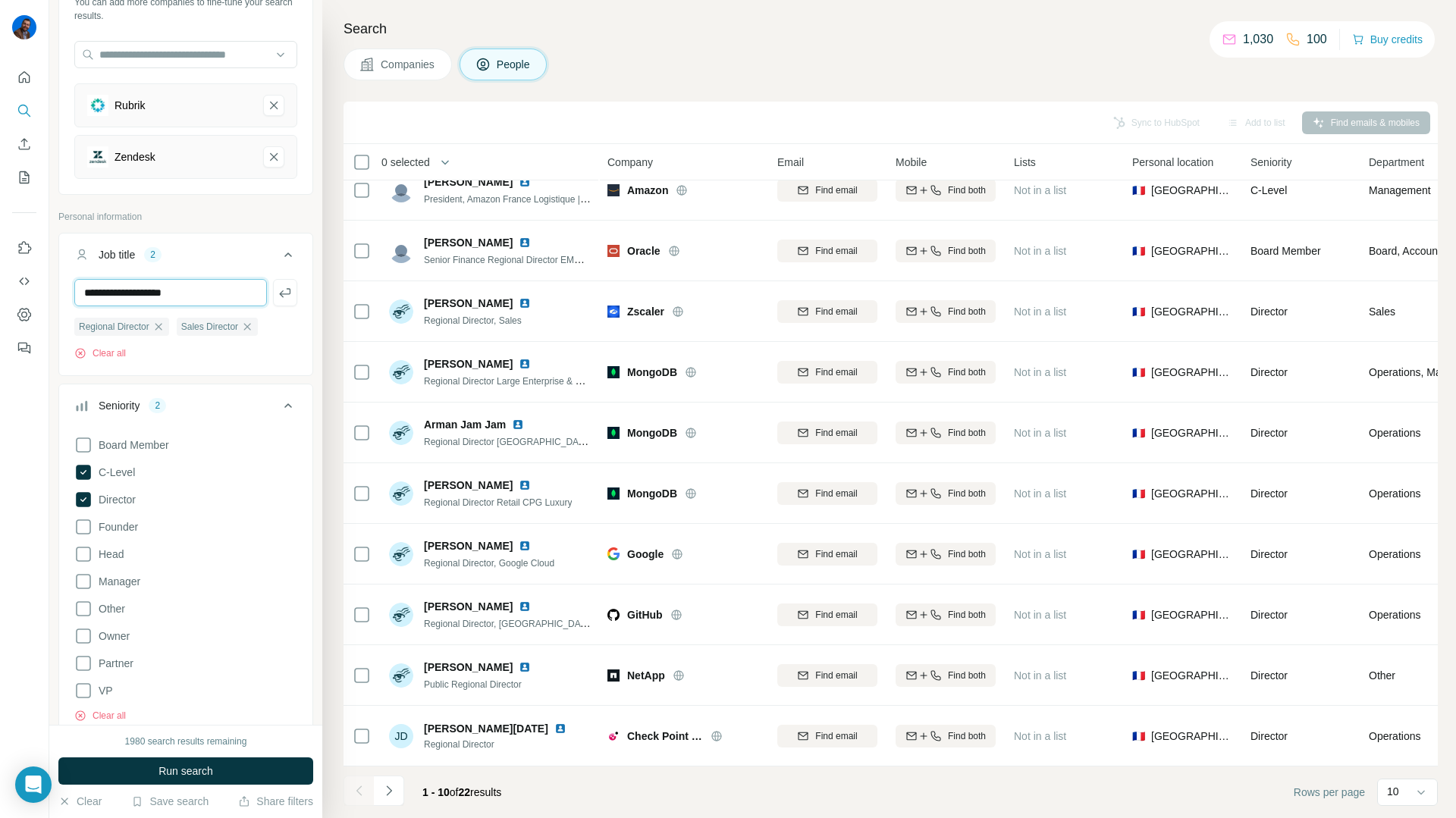
type input "**********"
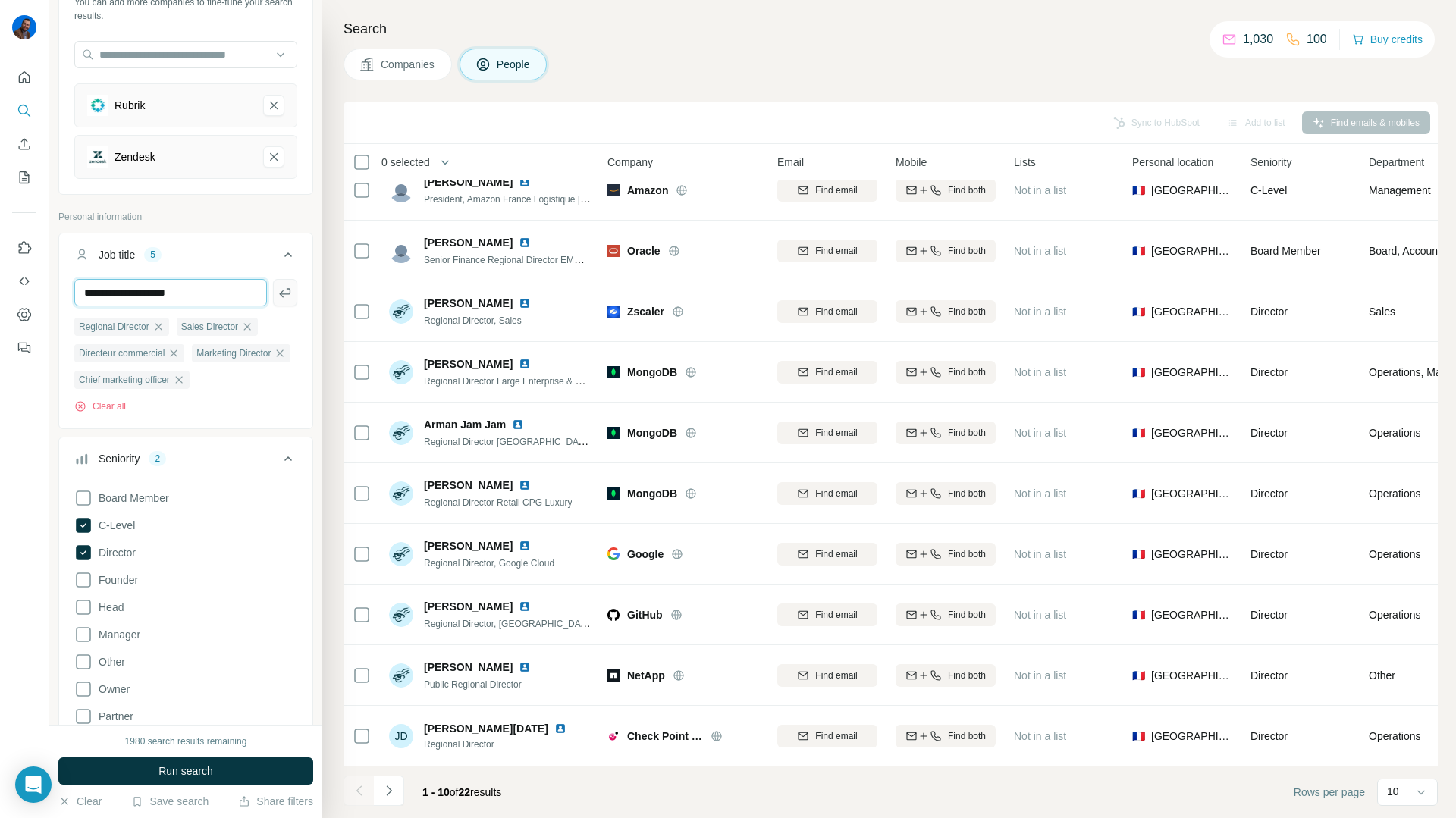
type input "**********"
click at [293, 291] on button "button" at bounding box center [285, 293] width 25 height 28
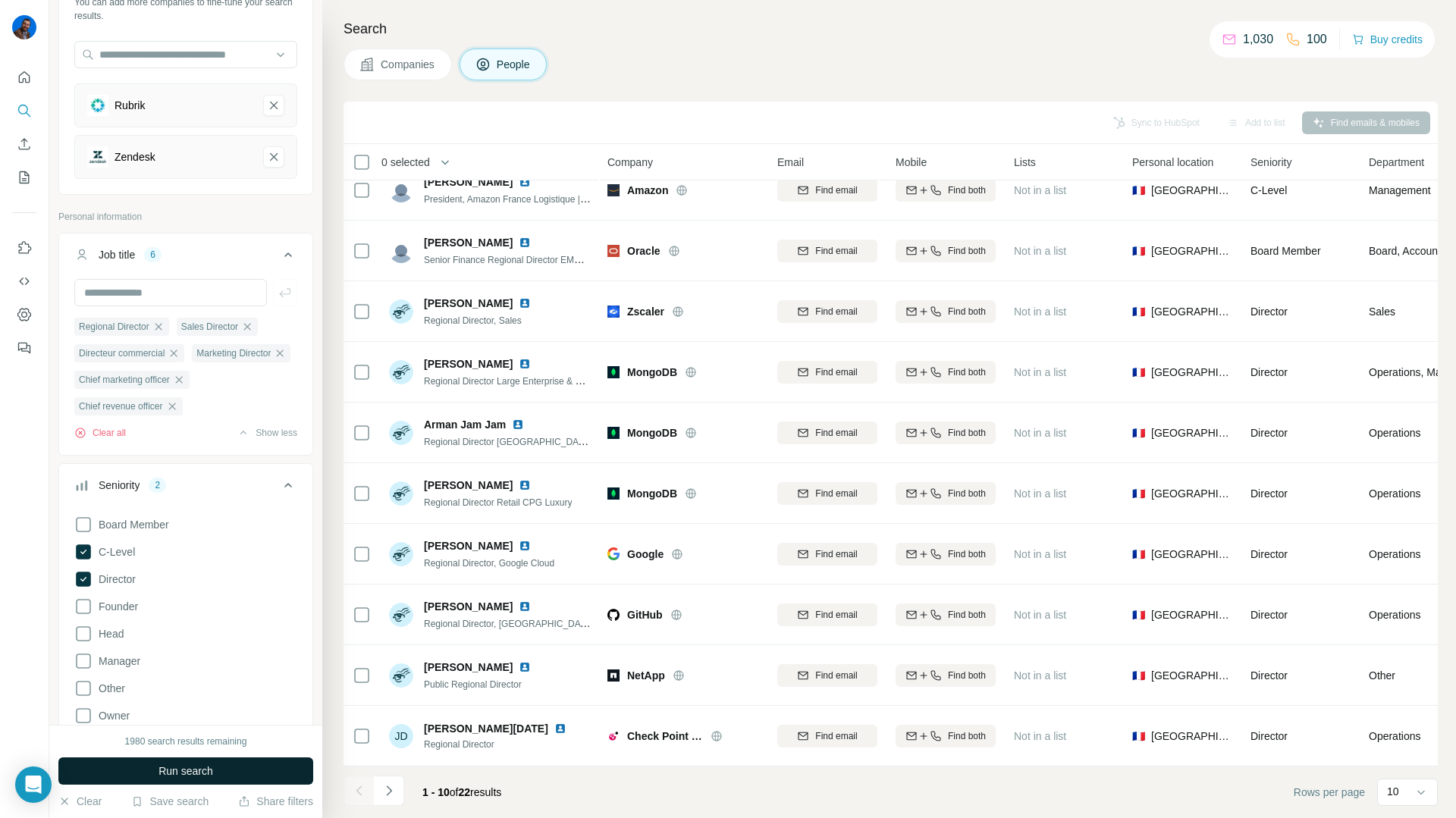
click at [161, 771] on span "Run search" at bounding box center [185, 771] width 54 height 15
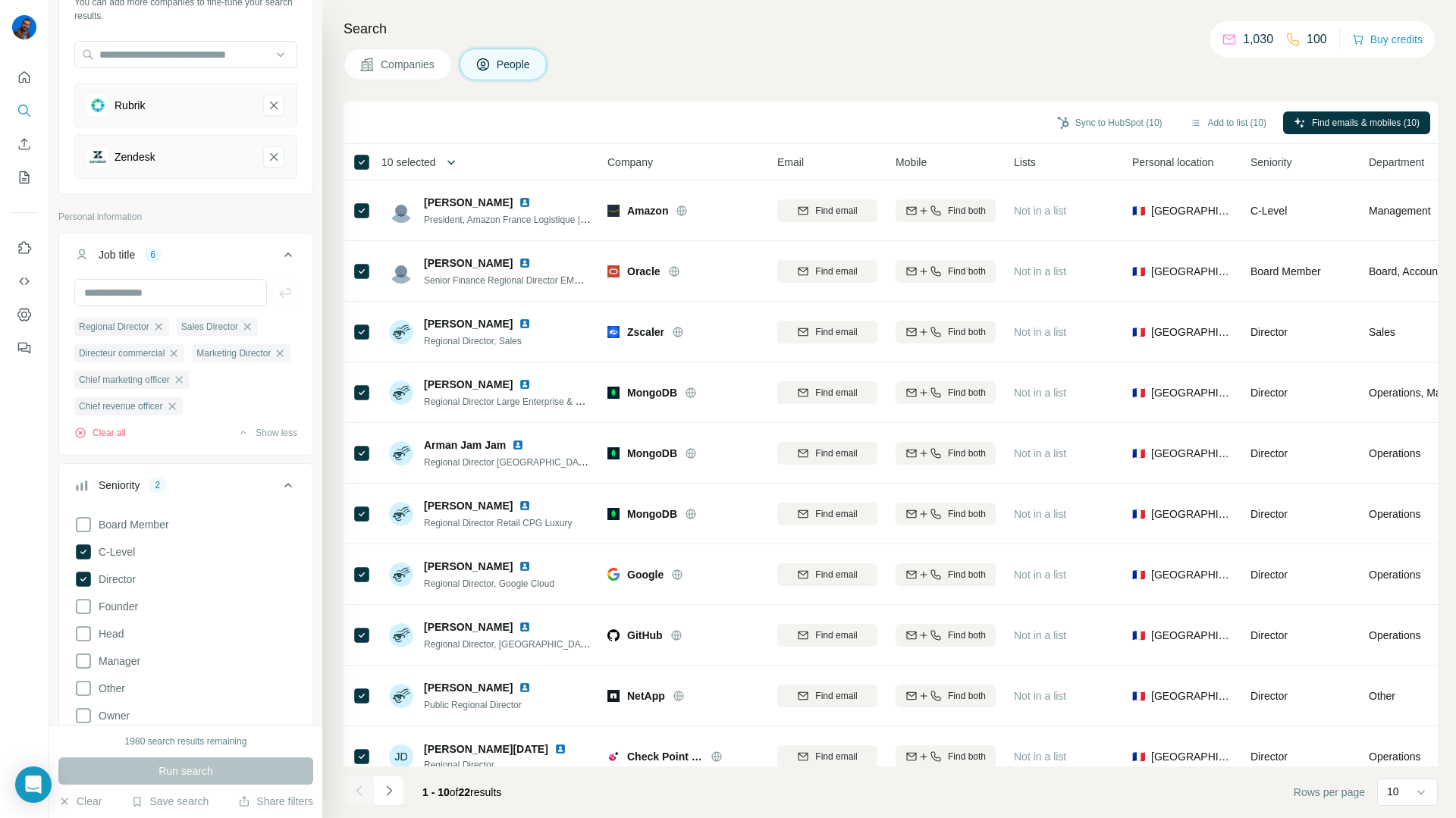
click at [445, 166] on button "button" at bounding box center [451, 161] width 31 height 31
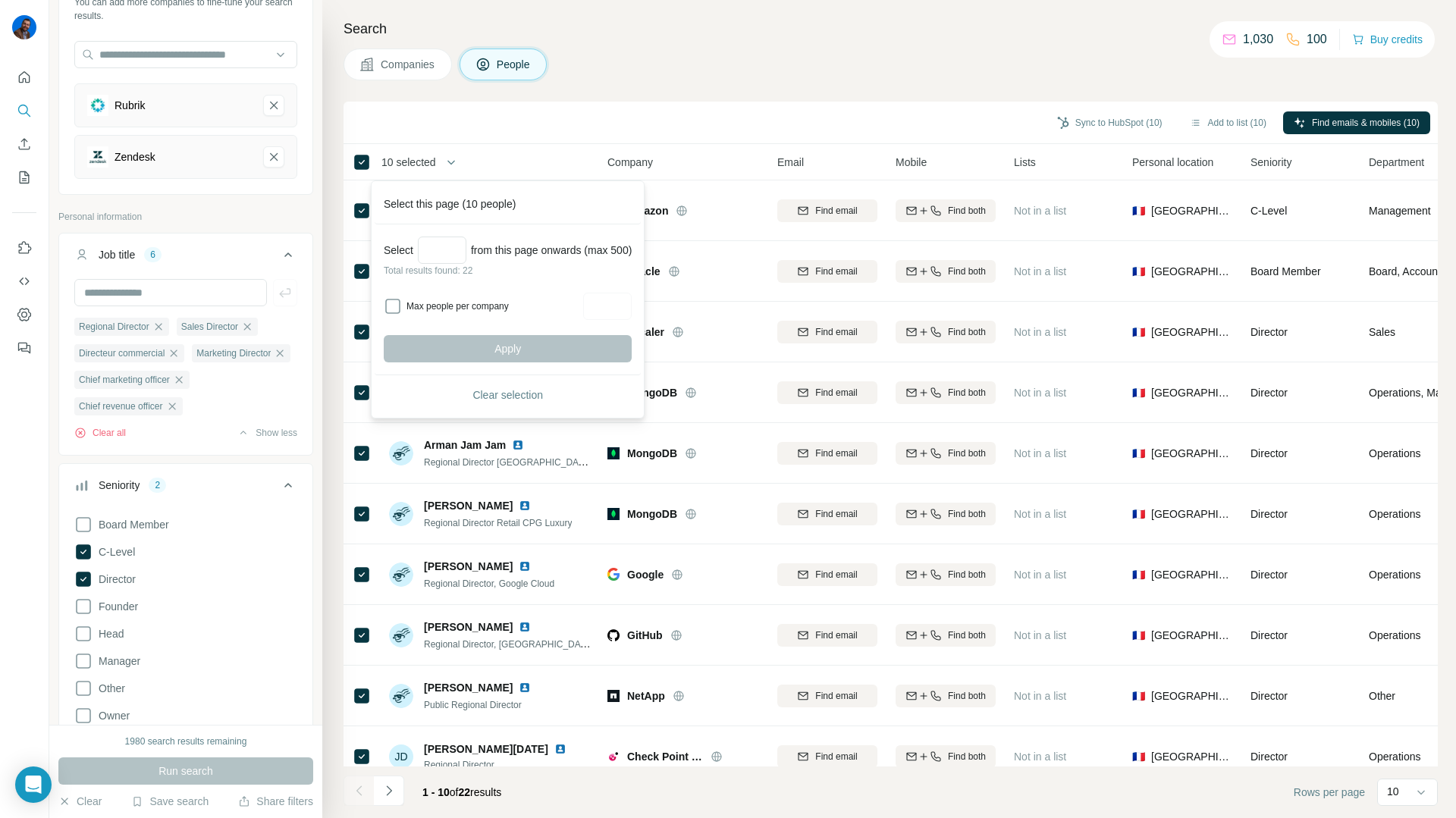
click at [686, 97] on div "Search Companies People Sync to HubSpot (10) Add to list (10) Find emails & mob…" at bounding box center [889, 409] width 1134 height 818
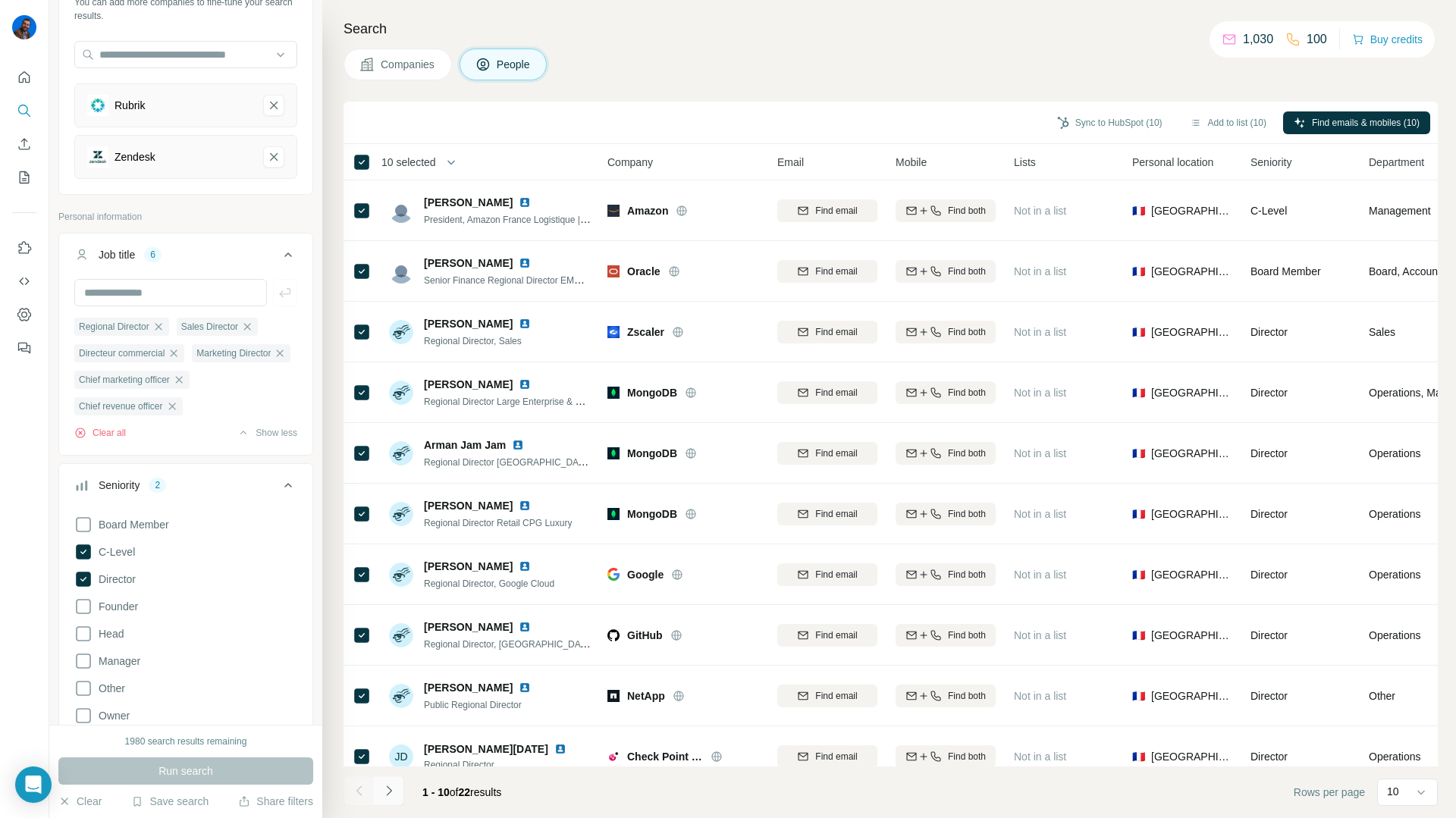
click at [386, 790] on icon "Navigate to next page" at bounding box center [389, 790] width 15 height 15
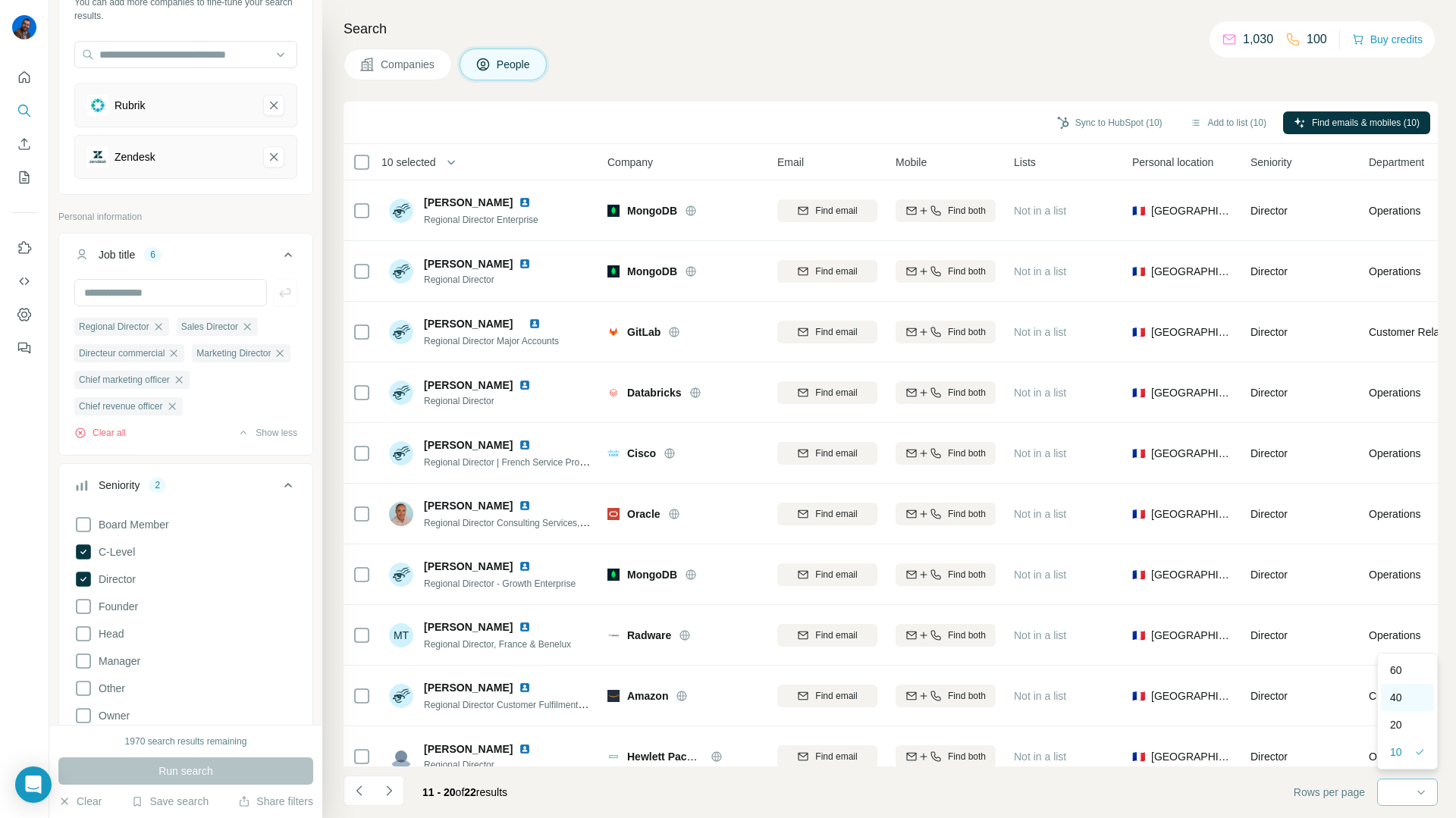
click at [1417, 705] on div "40" at bounding box center [1407, 697] width 34 height 15
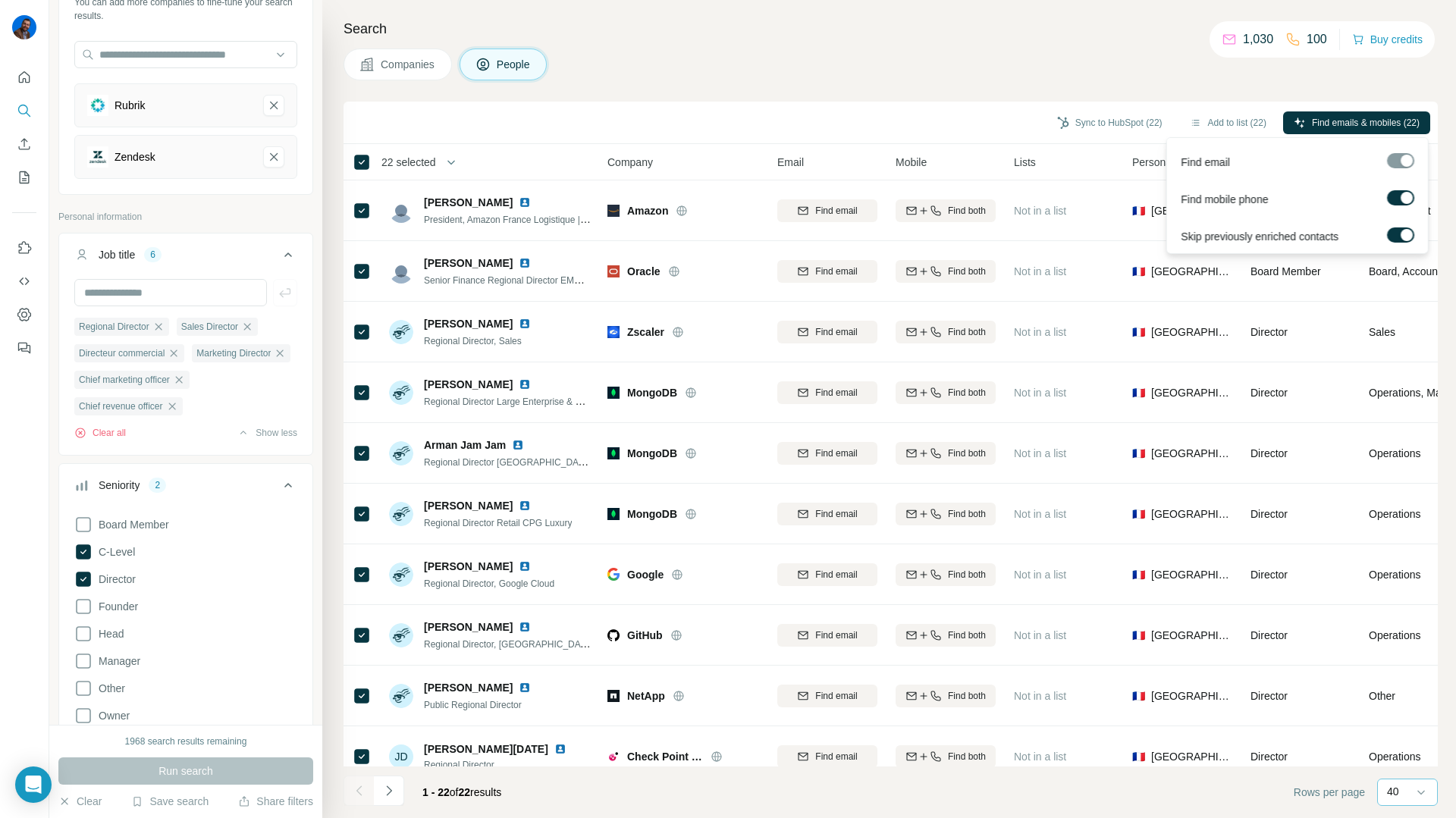
click at [1409, 194] on div at bounding box center [1407, 198] width 12 height 12
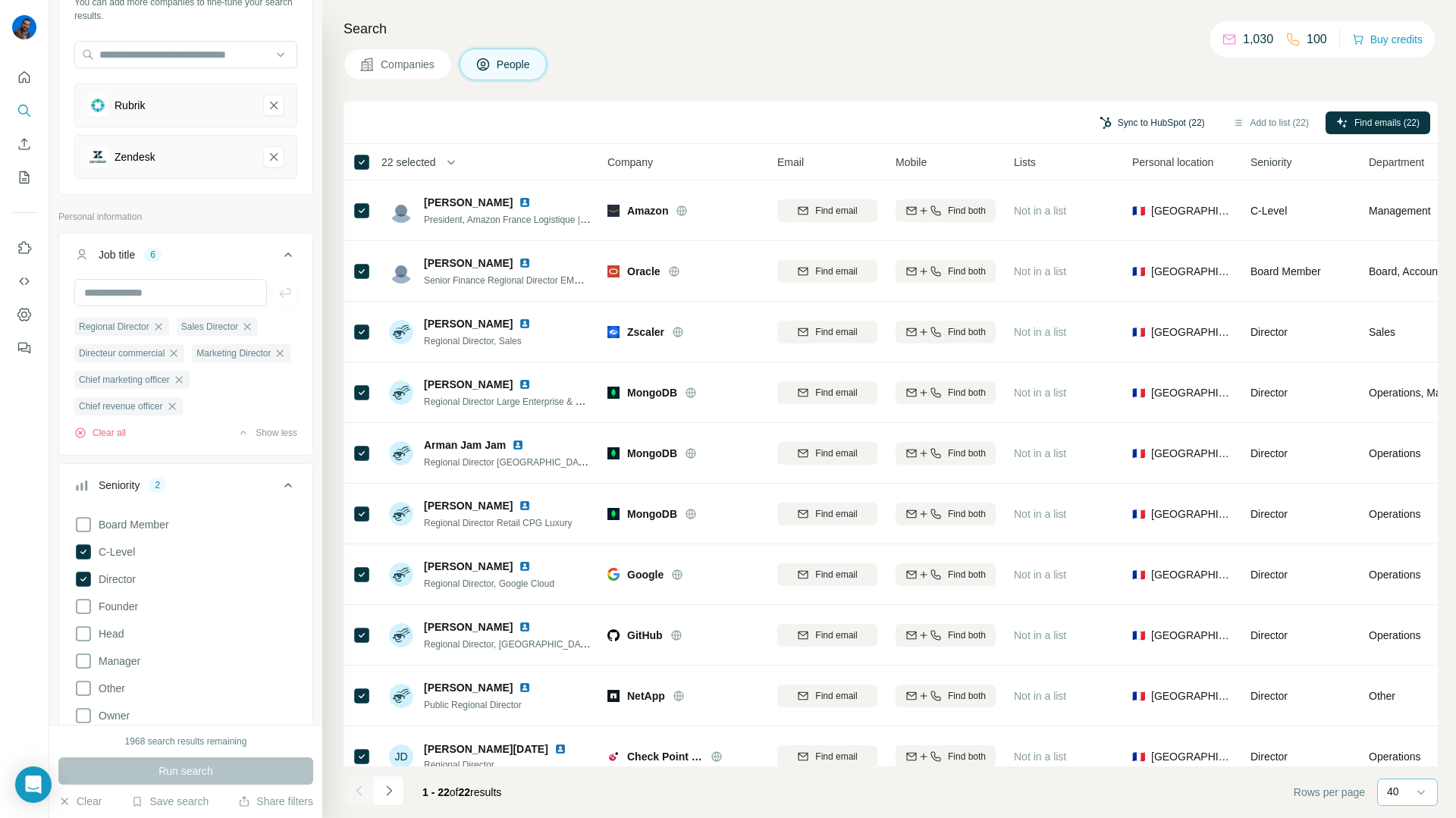
click at [1132, 121] on button "Sync to HubSpot (22)" at bounding box center [1152, 122] width 127 height 23
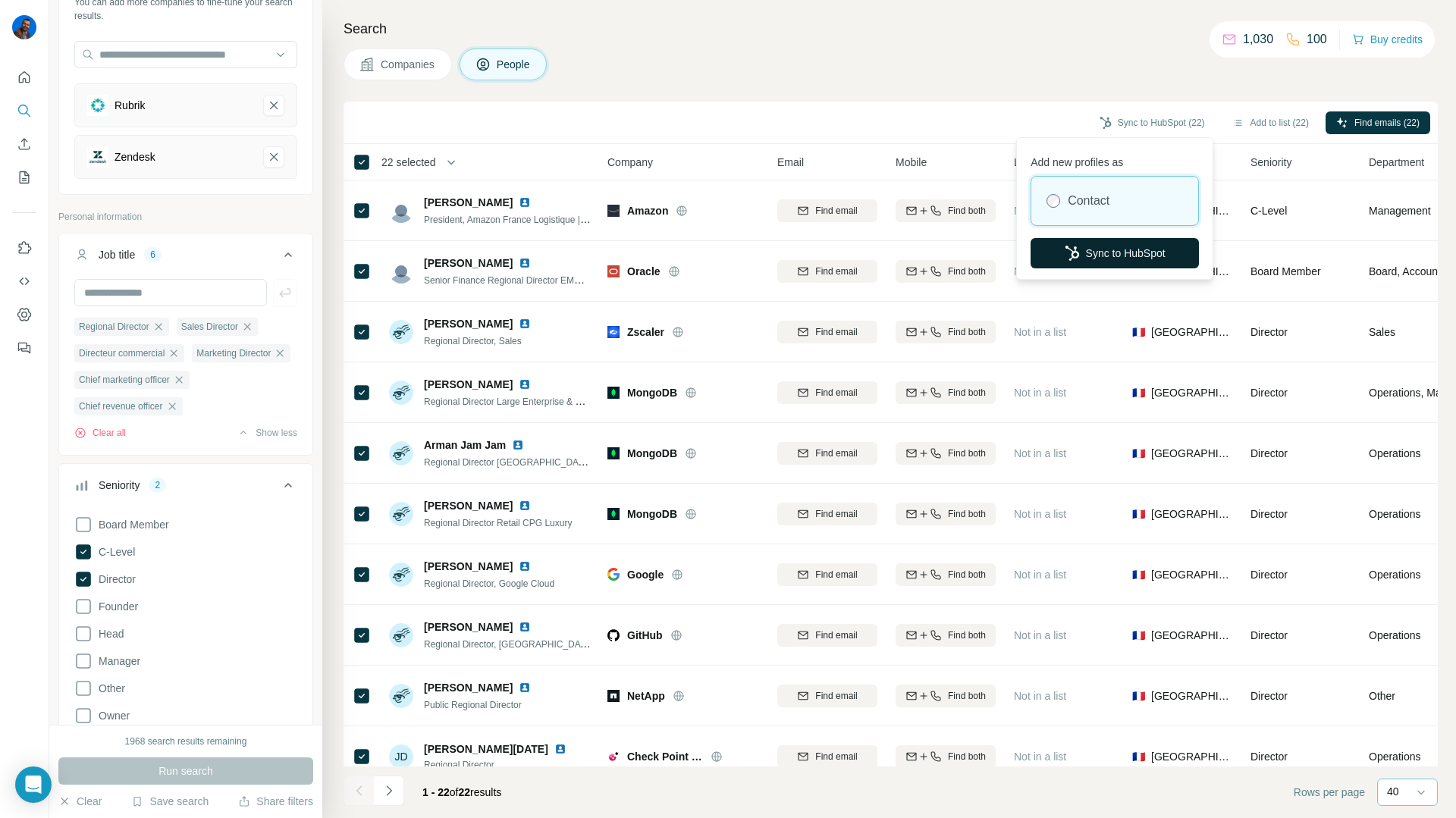
click at [1104, 255] on button "Sync to HubSpot" at bounding box center [1114, 253] width 168 height 31
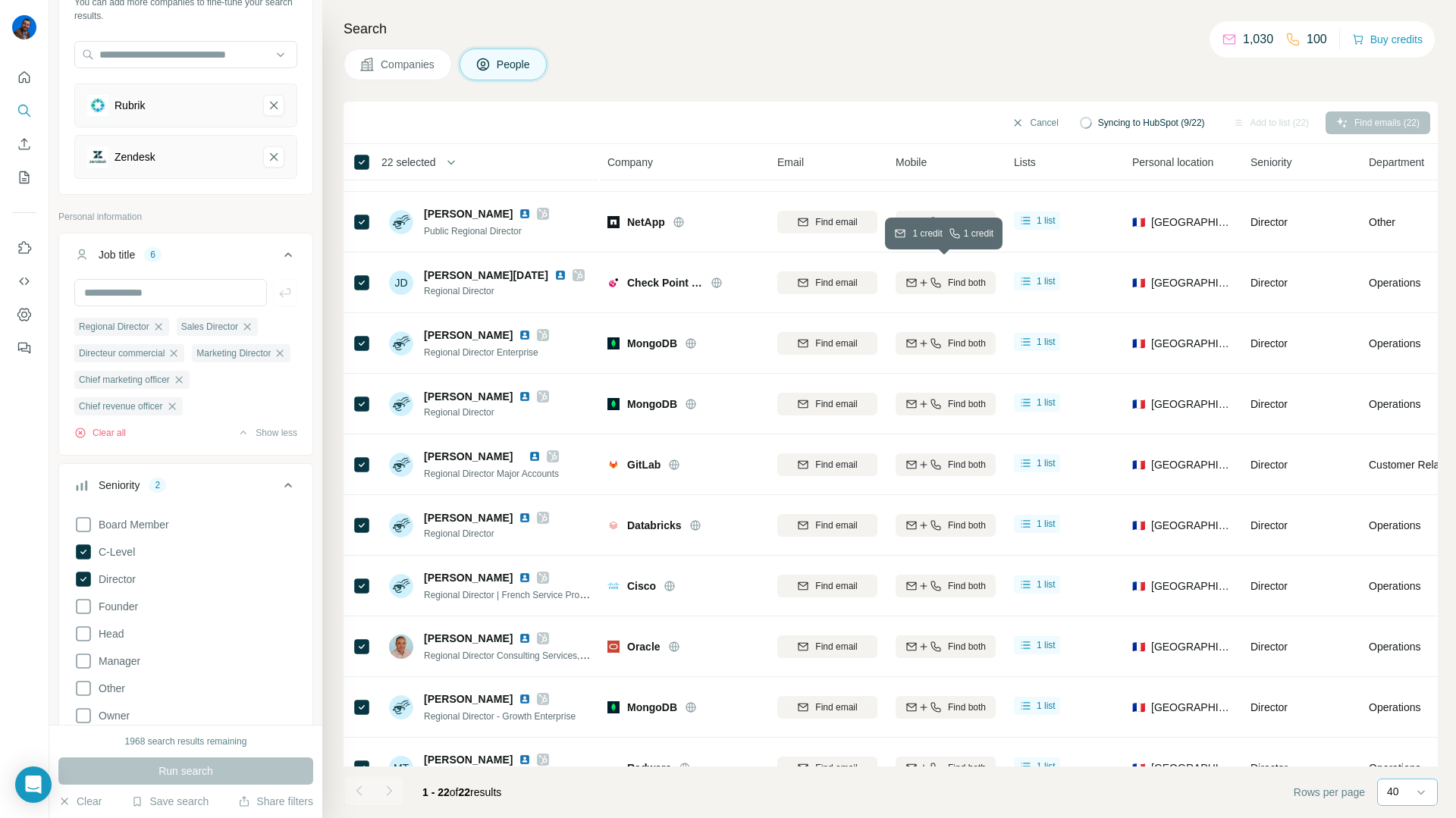
scroll to position [748, 0]
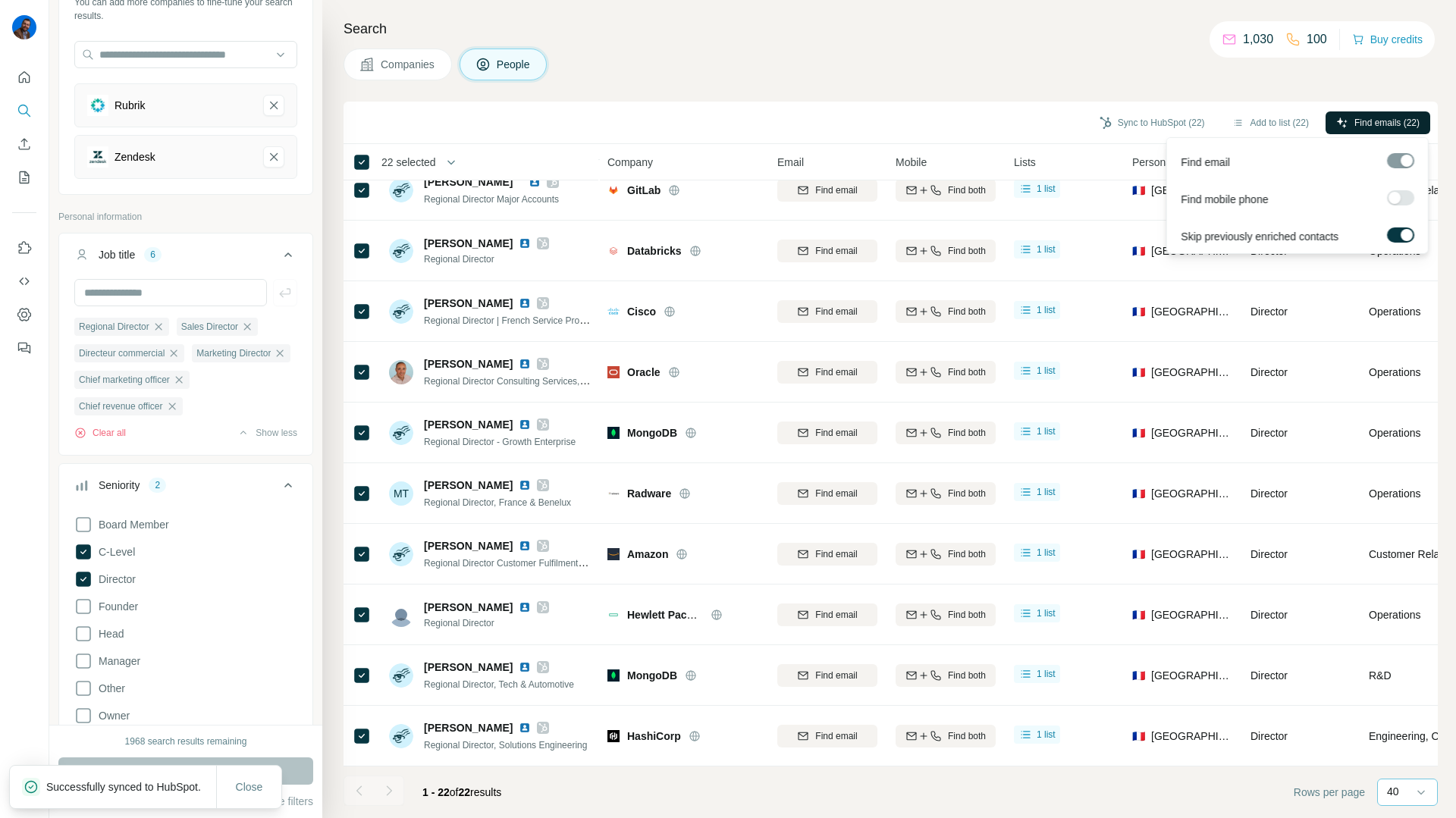
click at [1375, 124] on span "Find emails (22)" at bounding box center [1387, 123] width 65 height 14
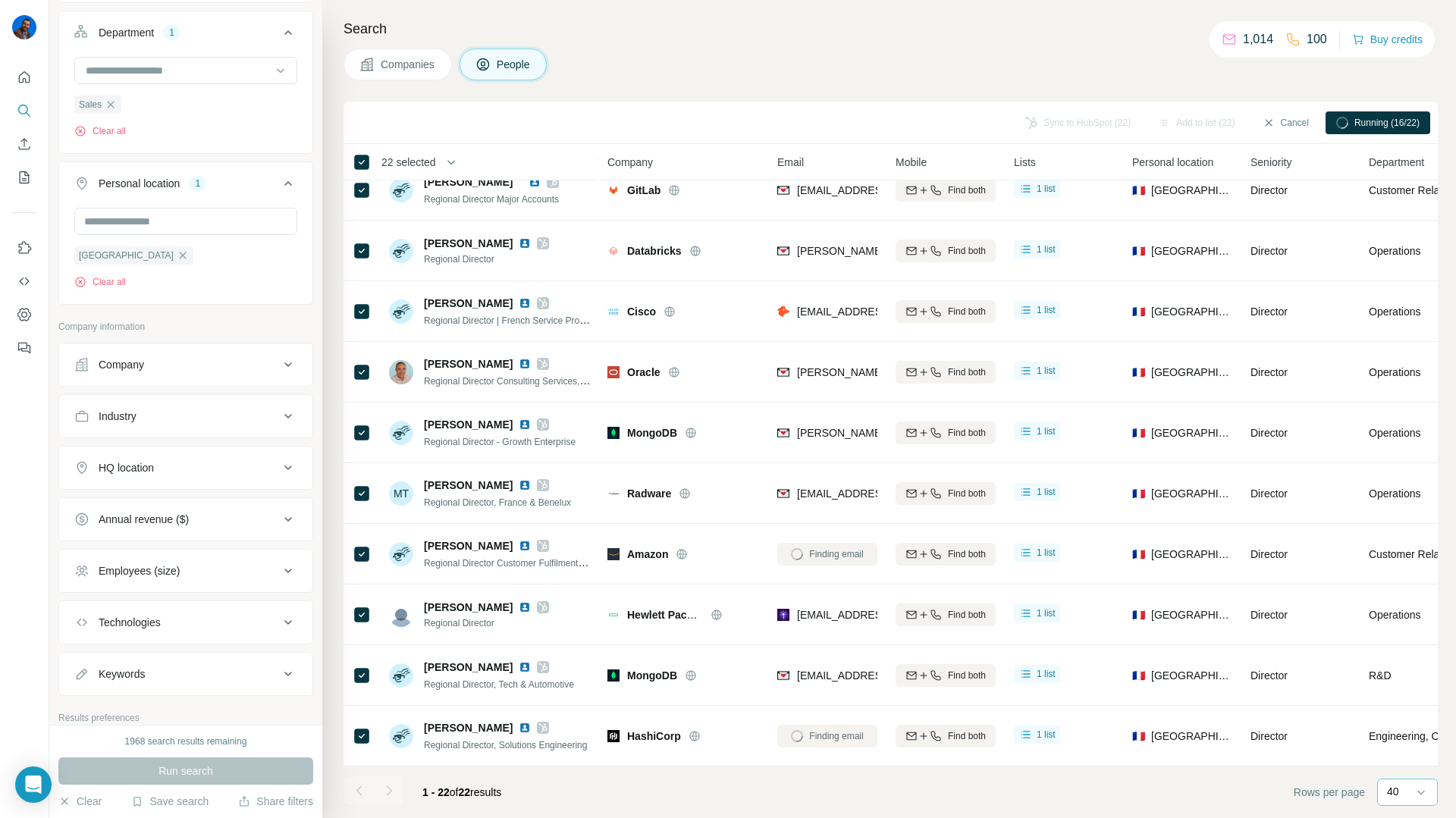
scroll to position [1085, 0]
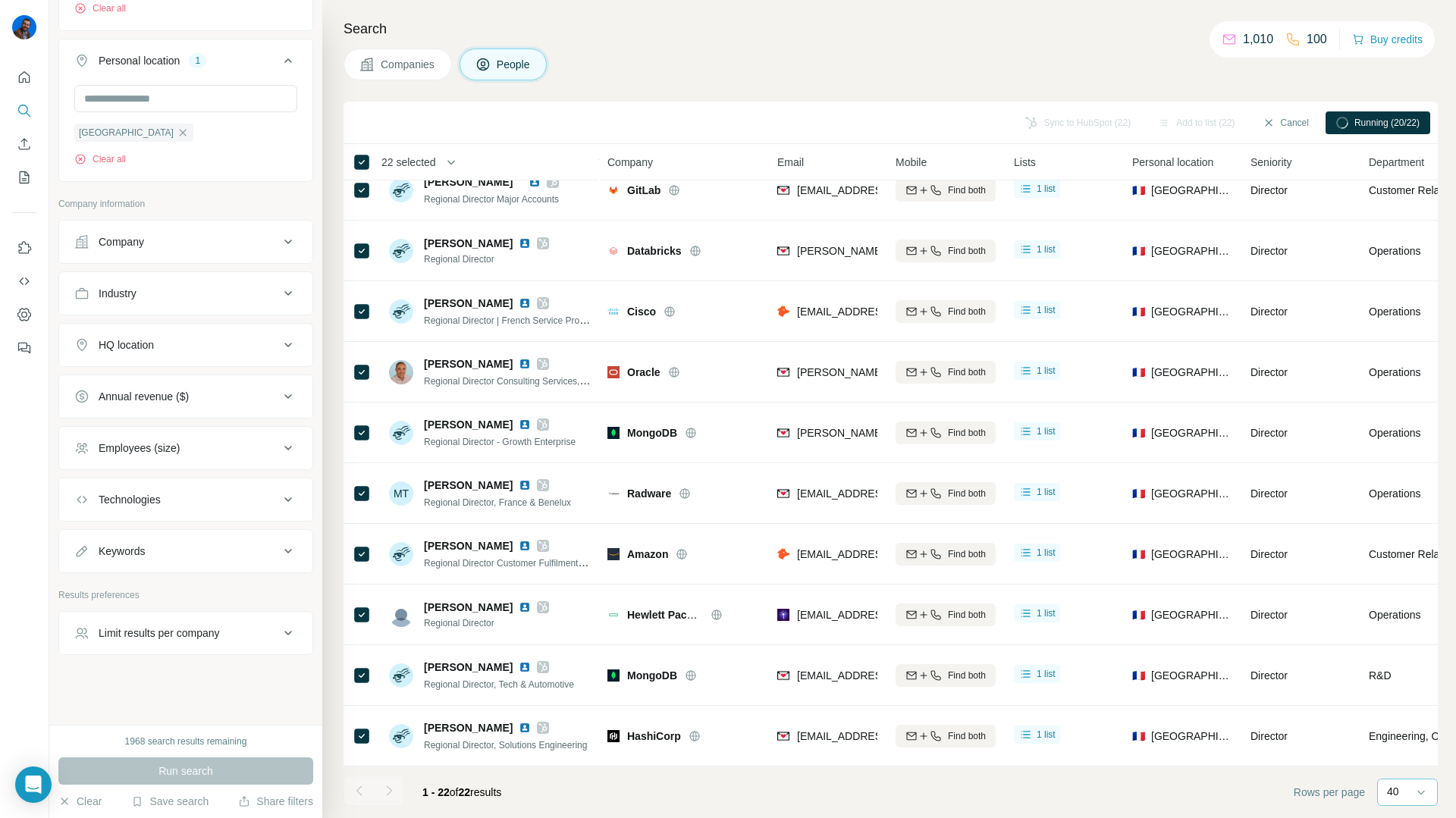
click at [103, 290] on div "Industry" at bounding box center [117, 292] width 38 height 15
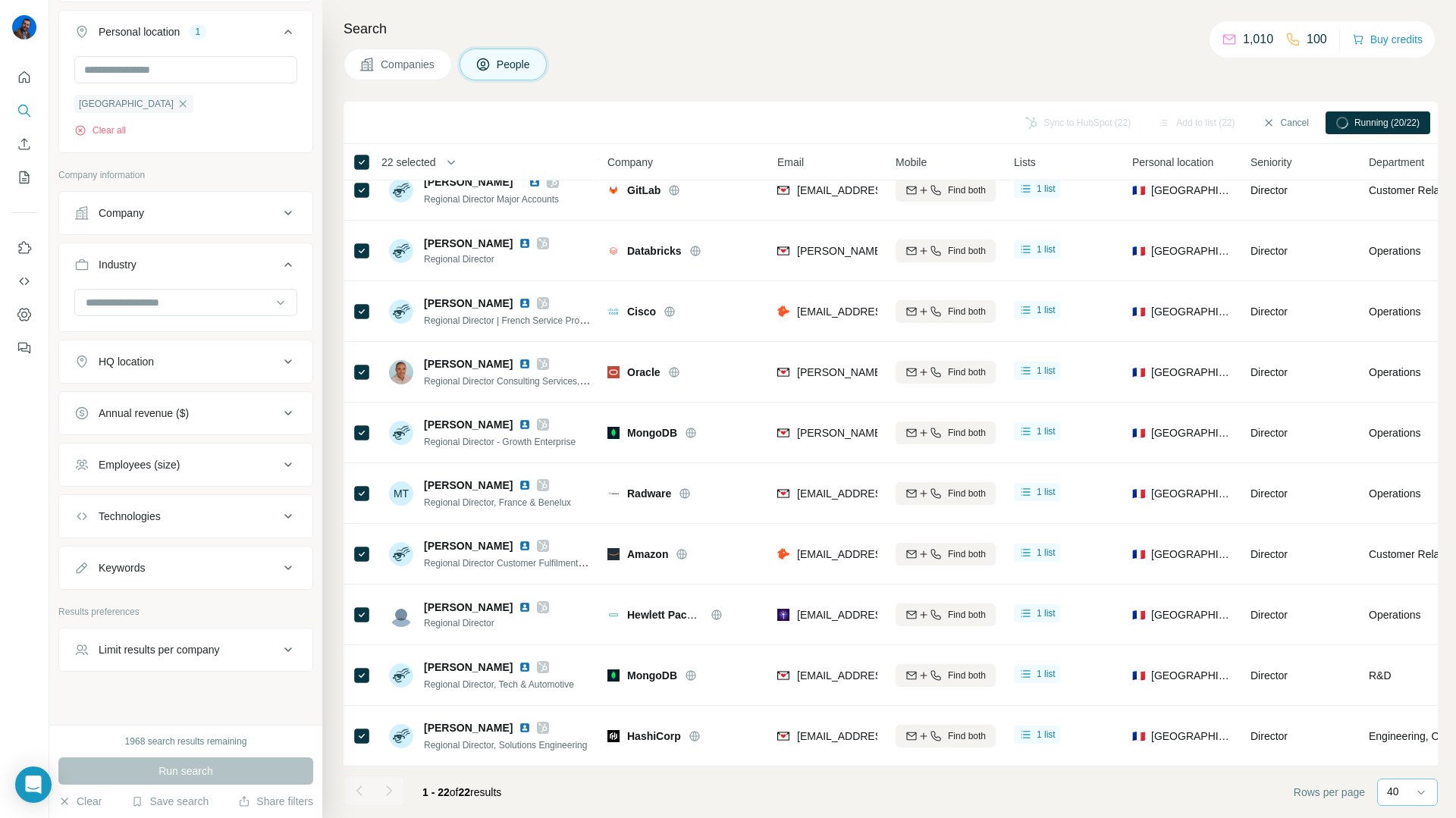
click at [140, 319] on div at bounding box center [186, 304] width 223 height 31
click at [140, 311] on input at bounding box center [178, 302] width 187 height 17
type input "***"
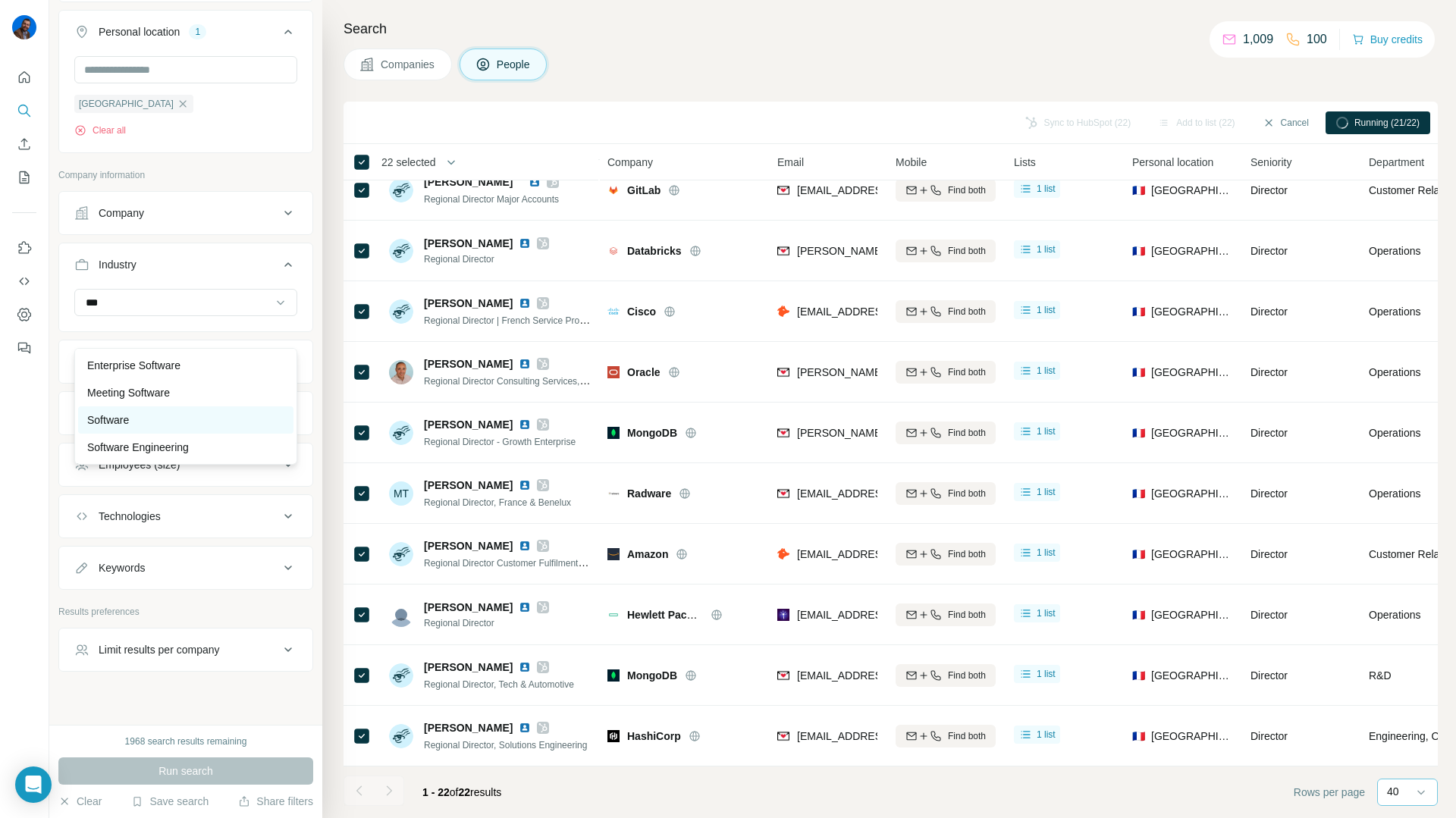
click at [134, 413] on div "Software" at bounding box center [186, 419] width 197 height 15
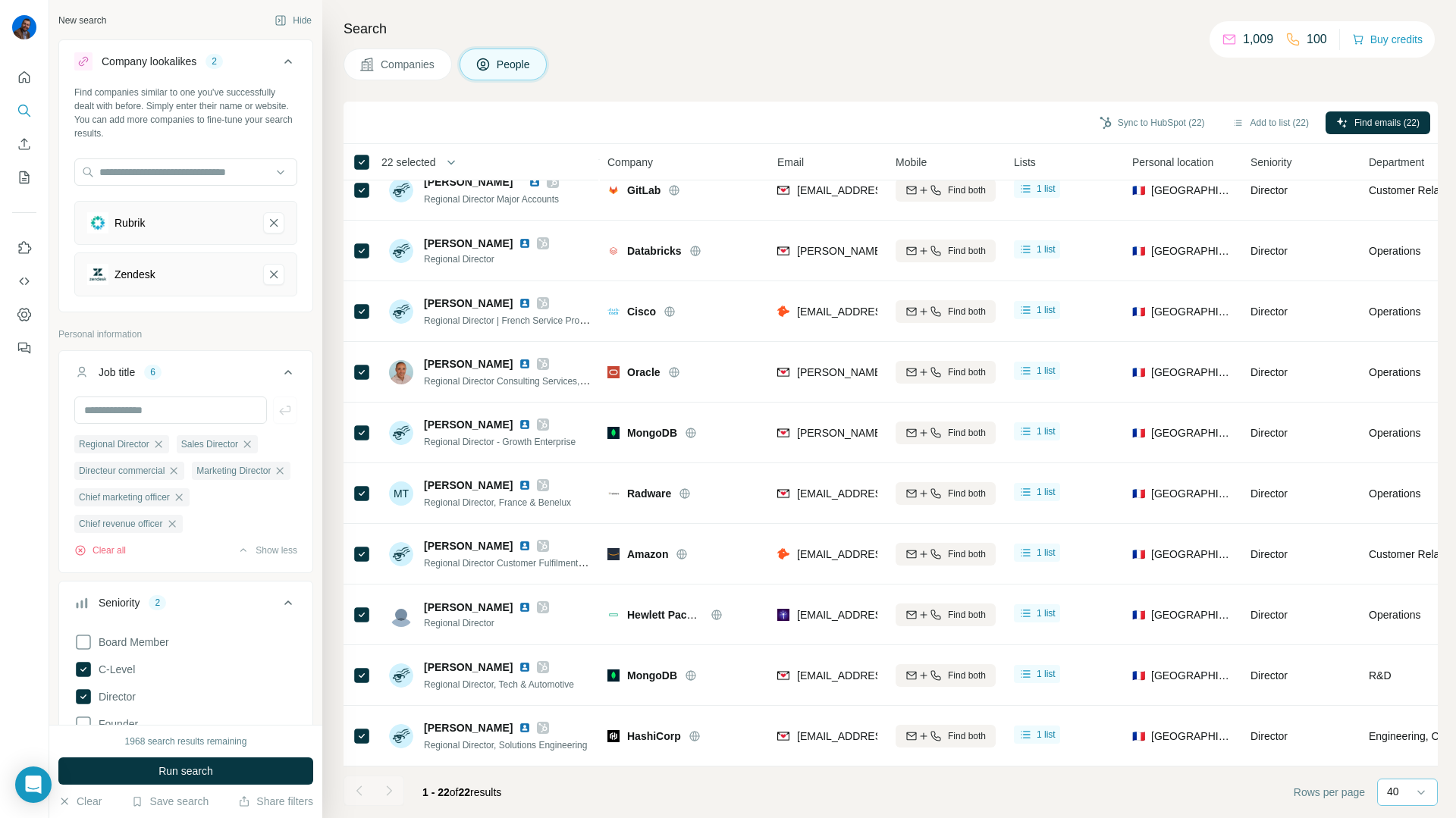
click at [285, 222] on div "Rubrik" at bounding box center [186, 222] width 223 height 44
click at [282, 222] on button "Rubrik-remove-button" at bounding box center [274, 223] width 22 height 22
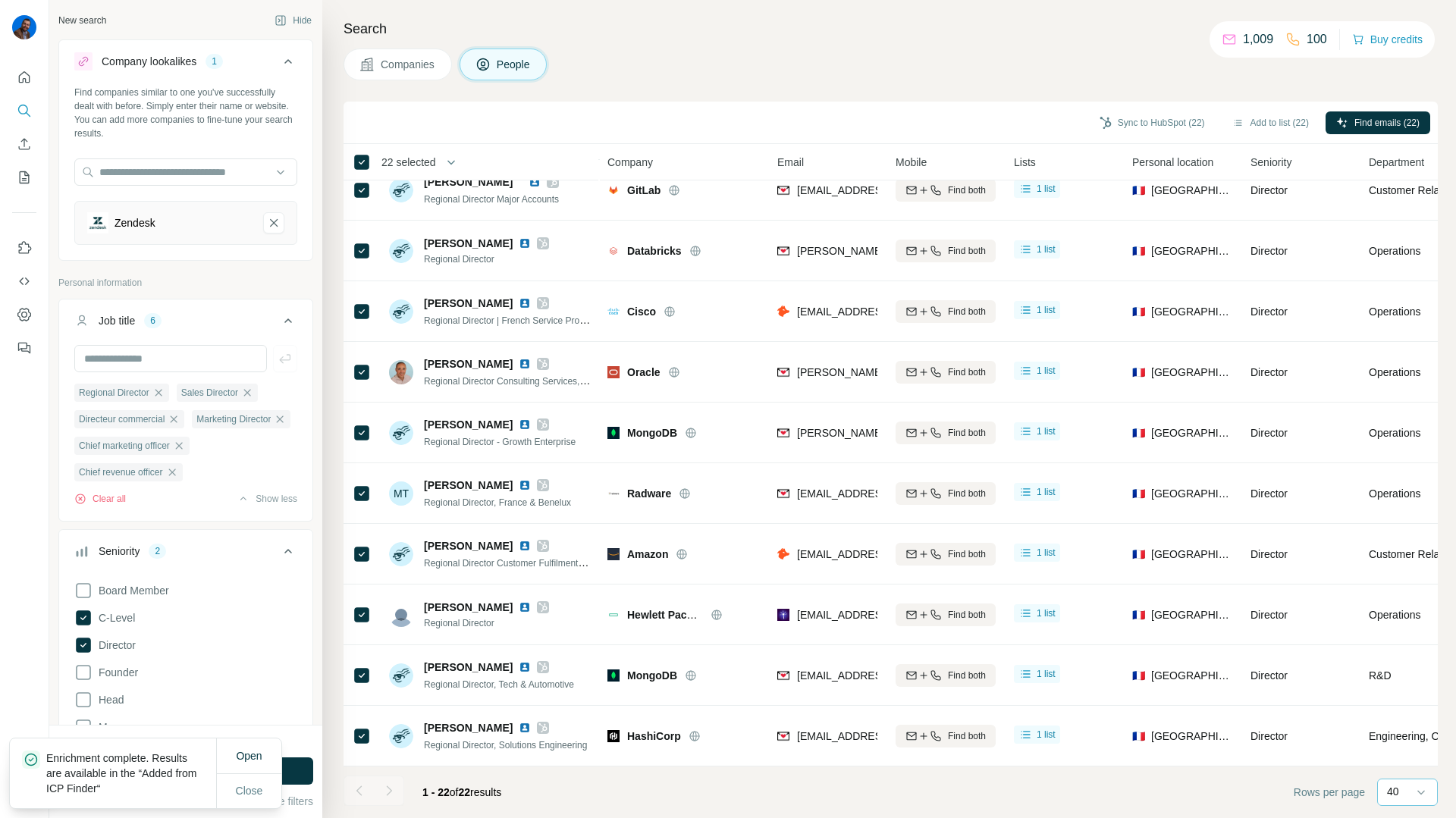
click at [282, 222] on button "Zendesk-remove-button" at bounding box center [274, 223] width 22 height 22
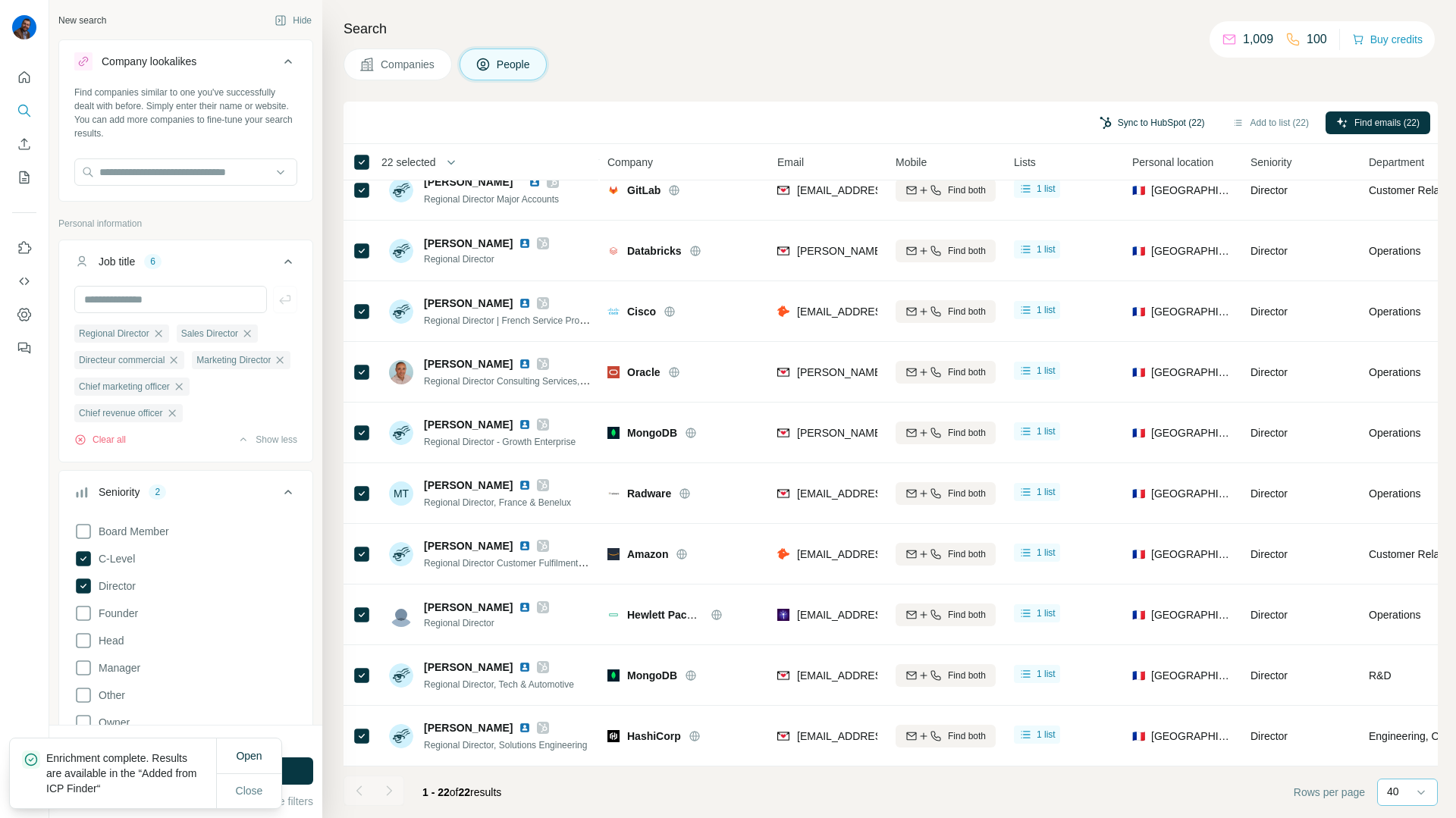
click at [1123, 124] on button "Sync to HubSpot (22)" at bounding box center [1152, 122] width 127 height 23
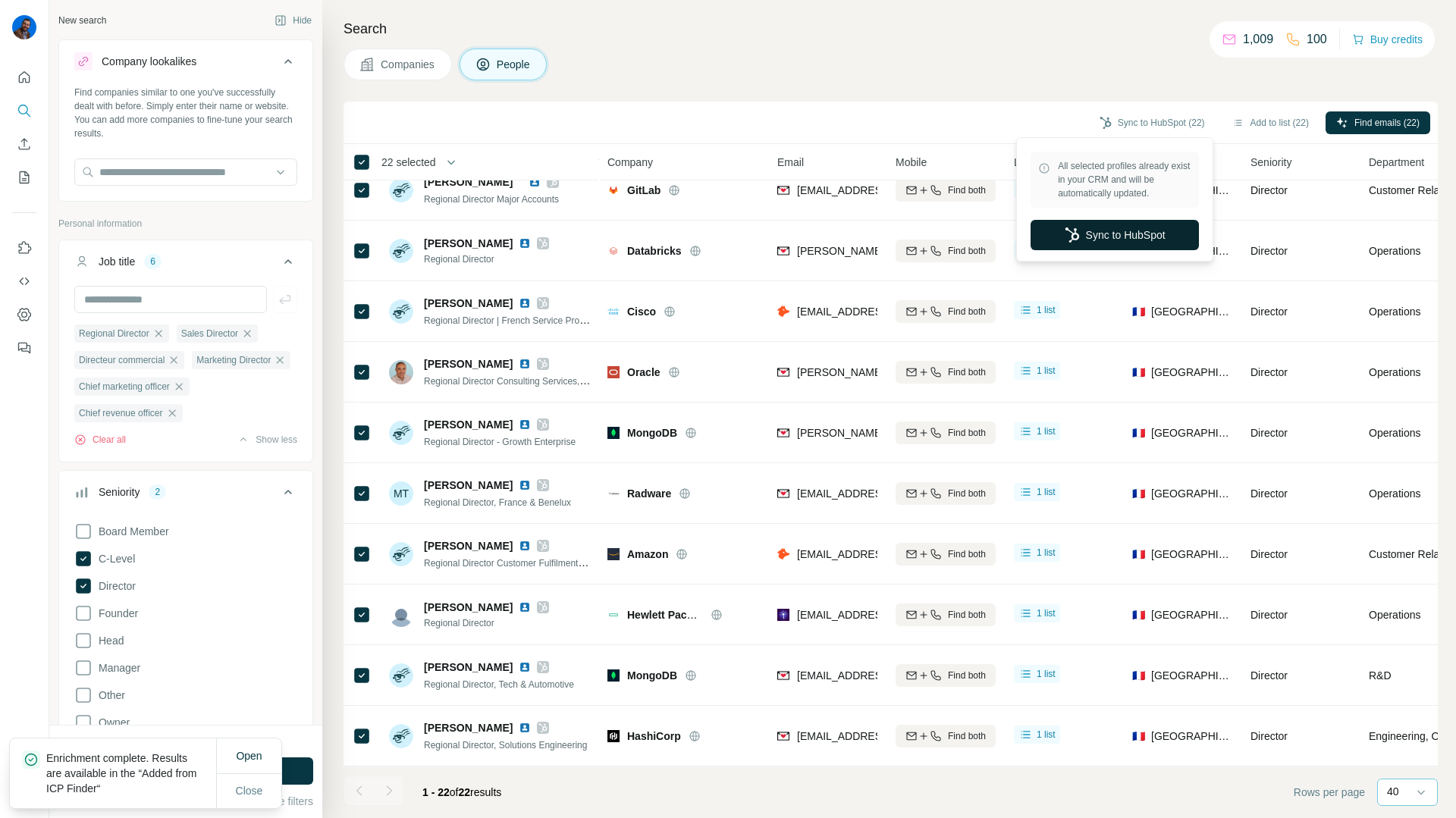
click at [1067, 234] on icon "button" at bounding box center [1072, 234] width 15 height 15
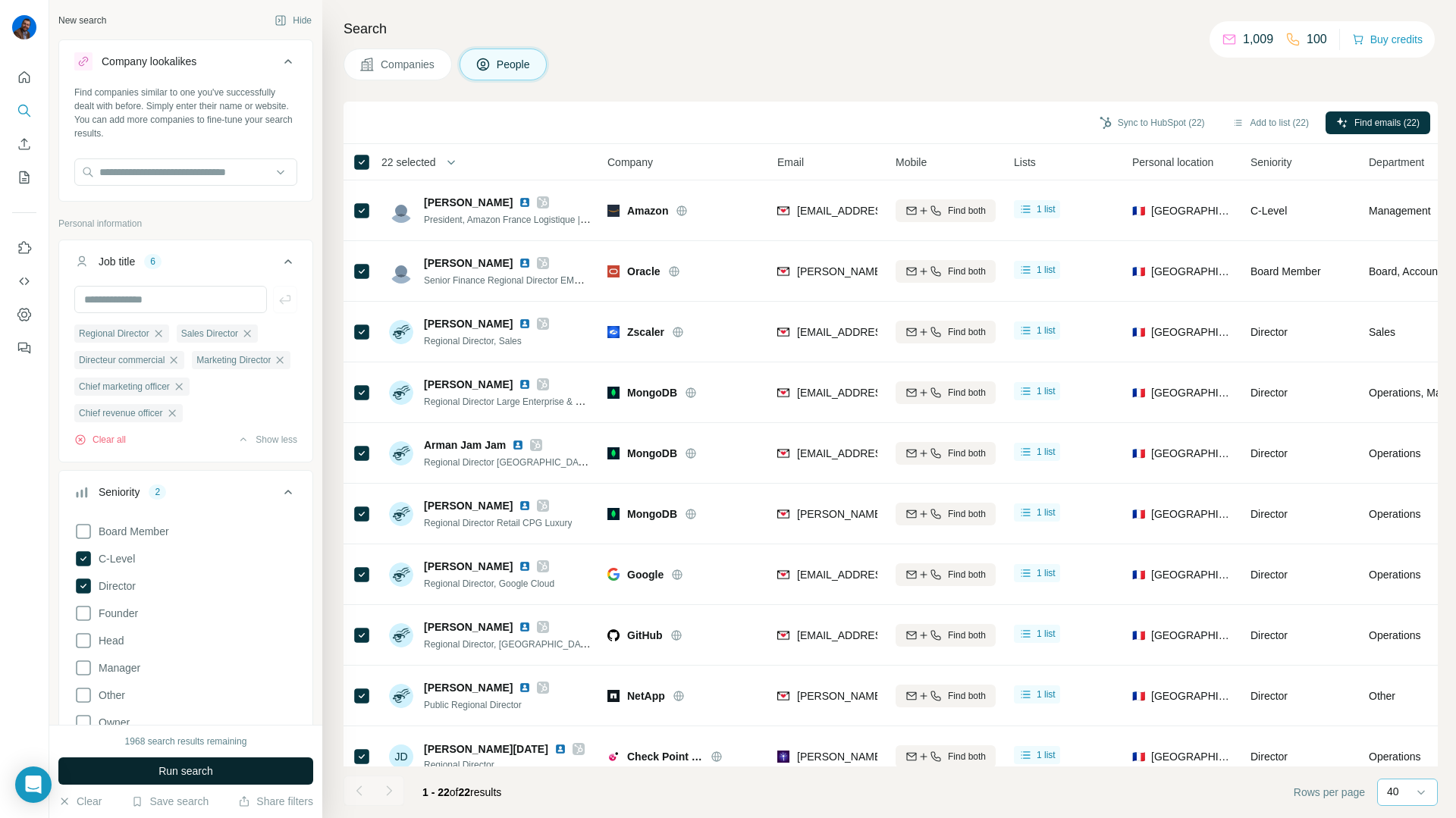
click at [144, 765] on button "Run search" at bounding box center [185, 772] width 255 height 28
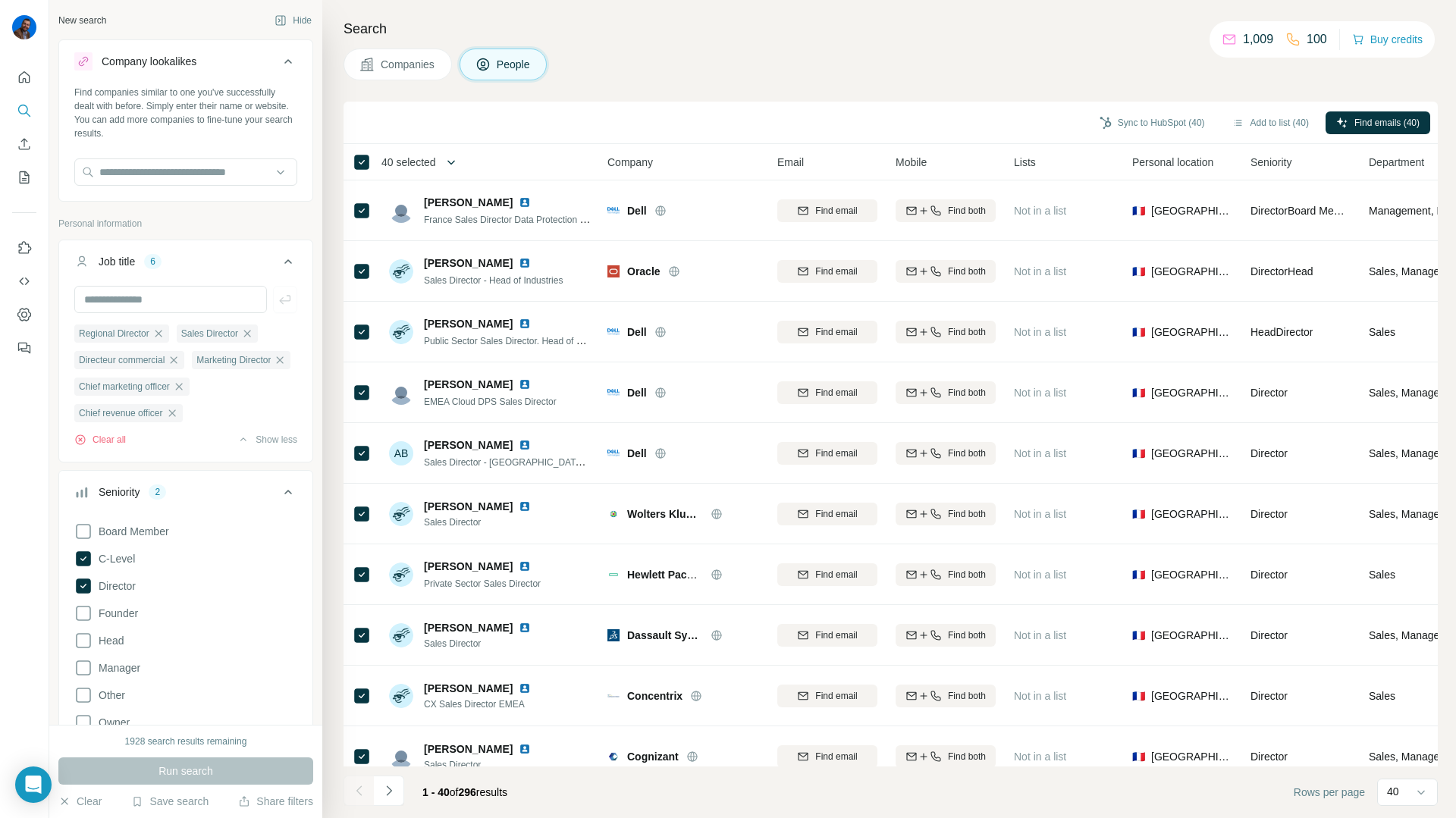
click at [454, 163] on icon "button" at bounding box center [451, 161] width 15 height 15
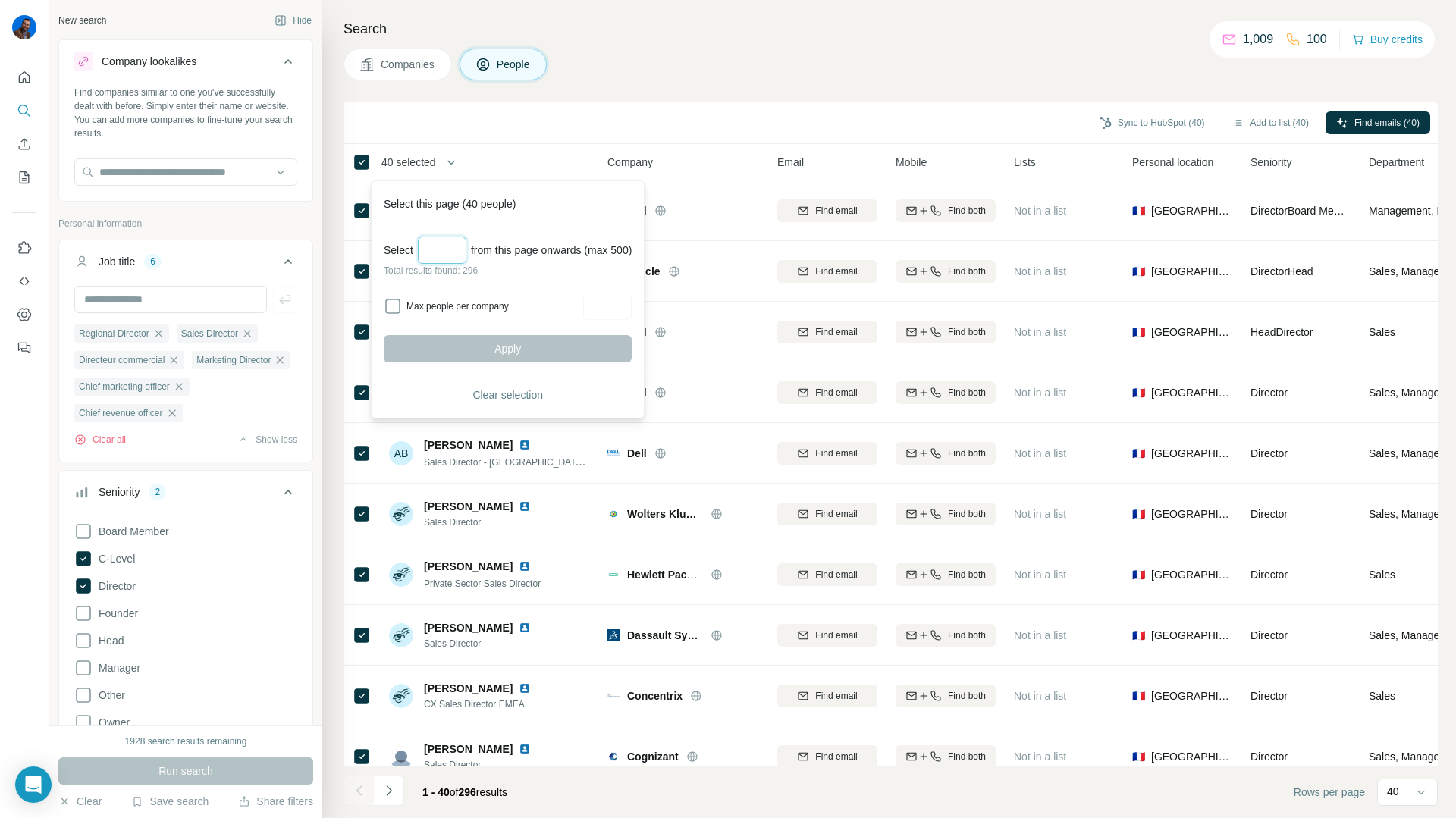
click at [457, 259] on input "Select a number (up to 500)" at bounding box center [442, 250] width 48 height 28
type input "**"
click at [466, 343] on button "Apply" at bounding box center [508, 349] width 248 height 28
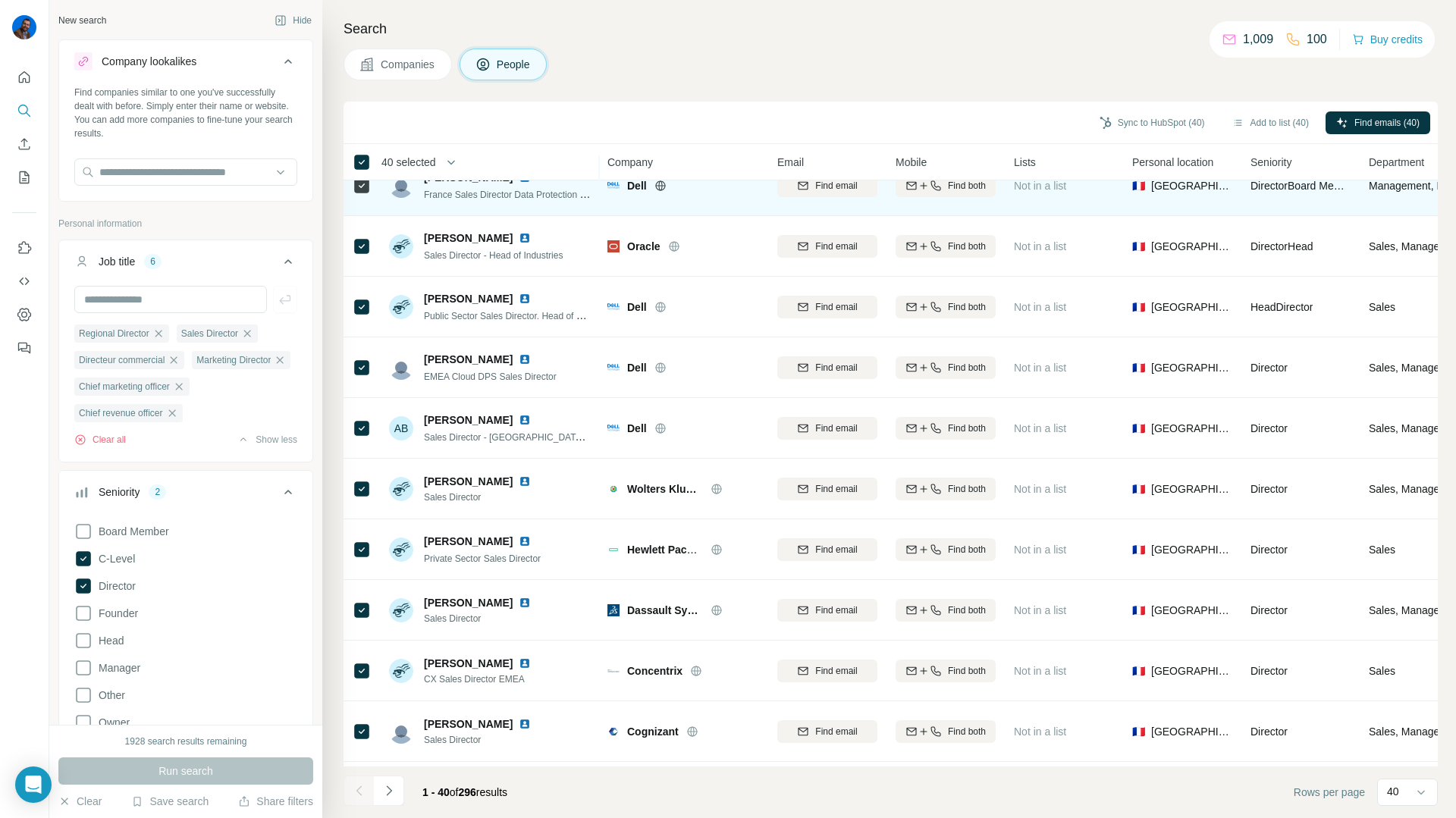
scroll to position [35, 0]
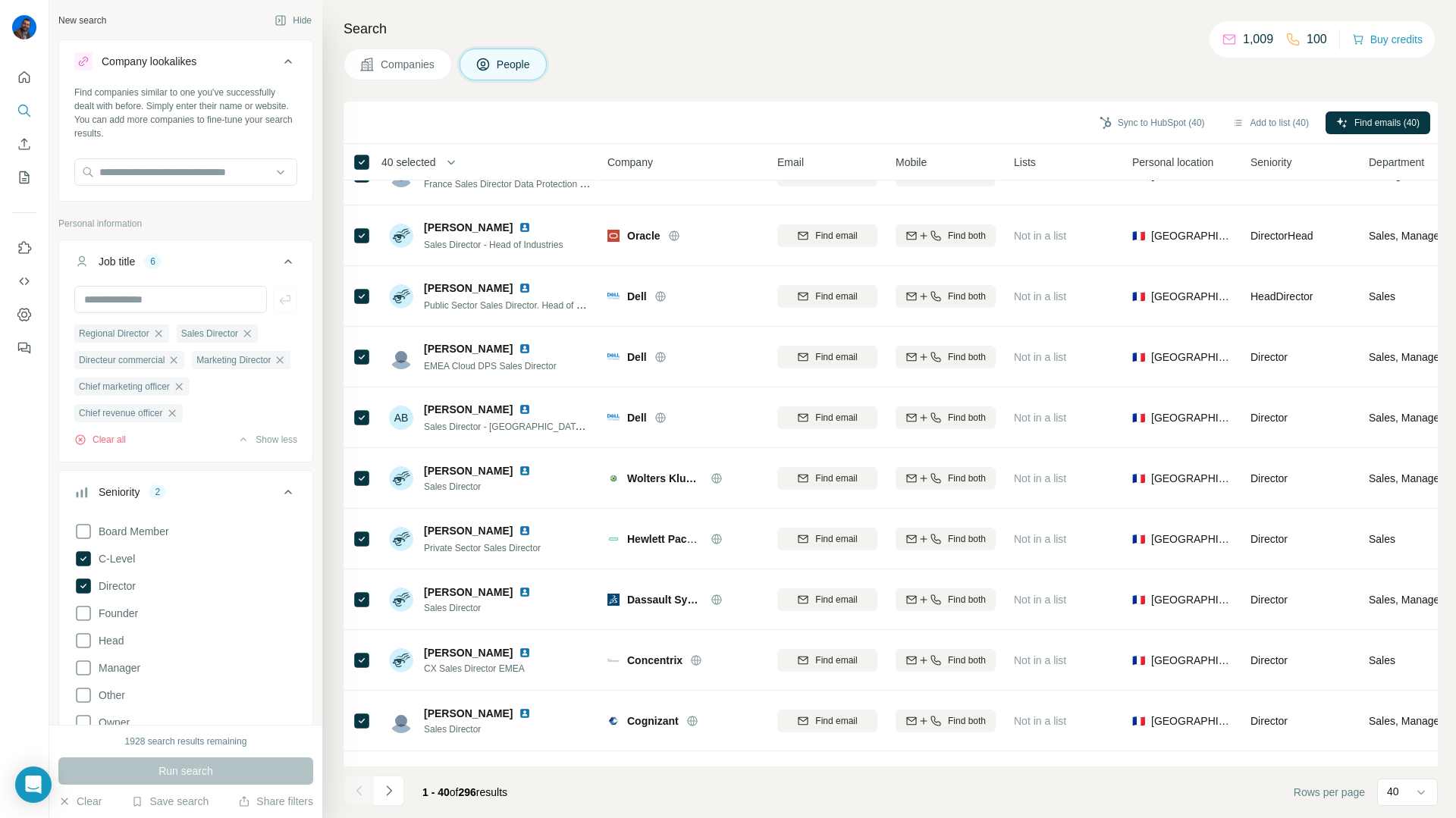
click at [448, 164] on button "button" at bounding box center [451, 161] width 31 height 31
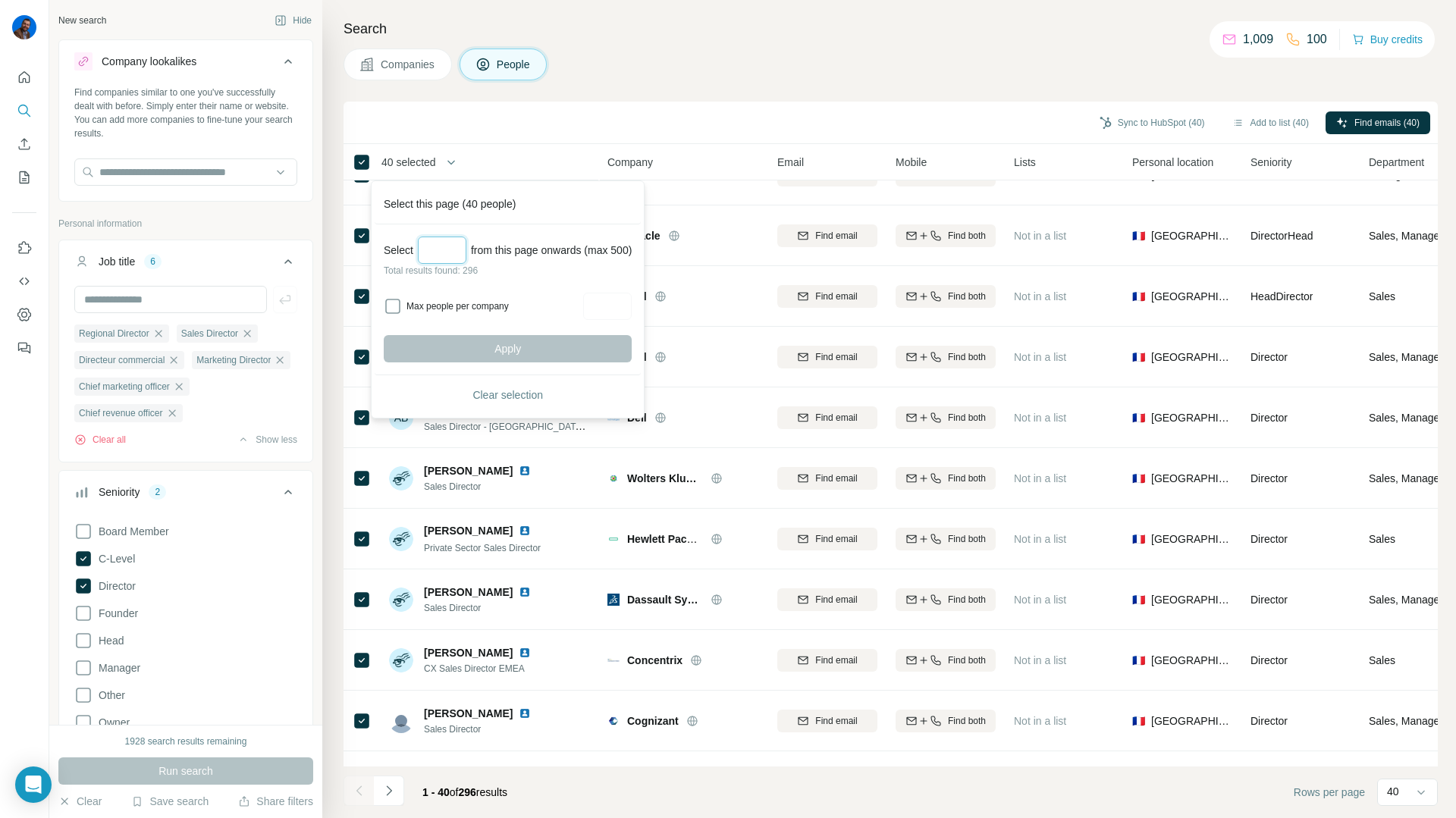
click at [440, 246] on input "Select a number (up to 500)" at bounding box center [442, 250] width 48 height 28
type input "***"
click at [458, 347] on button "Apply" at bounding box center [508, 349] width 248 height 28
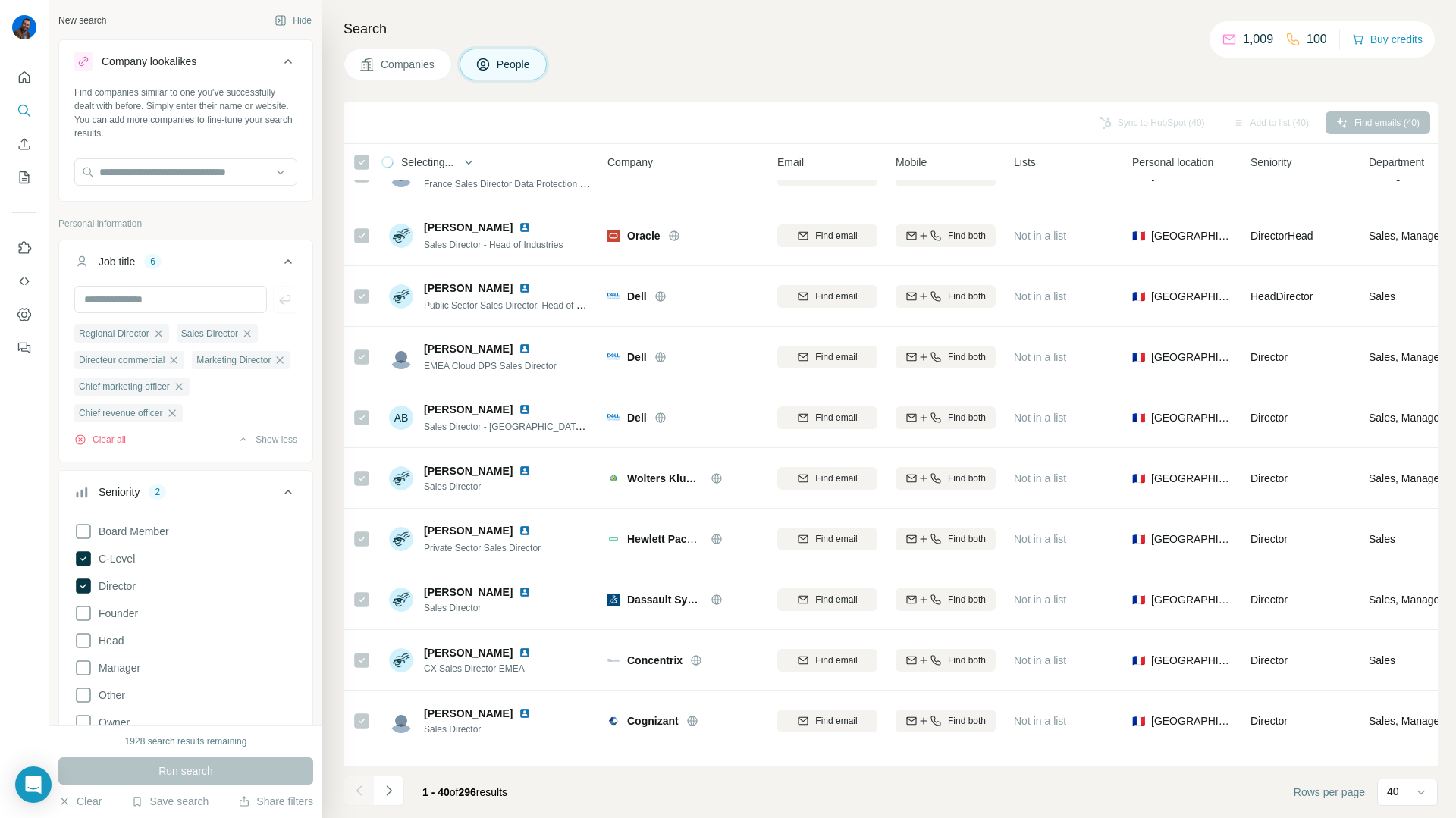
scroll to position [0, 0]
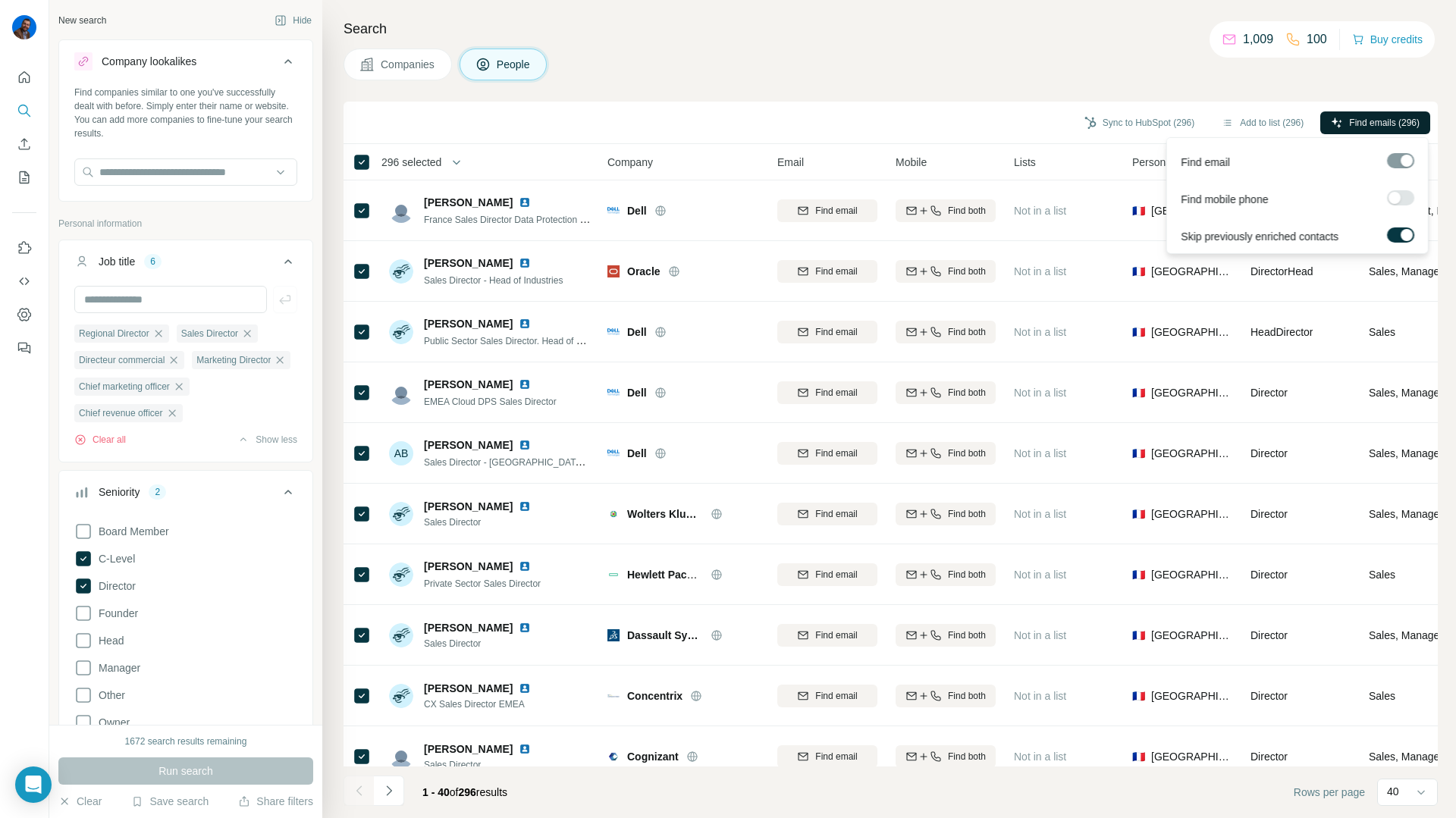
click at [1392, 123] on span "Find emails (296)" at bounding box center [1385, 123] width 71 height 14
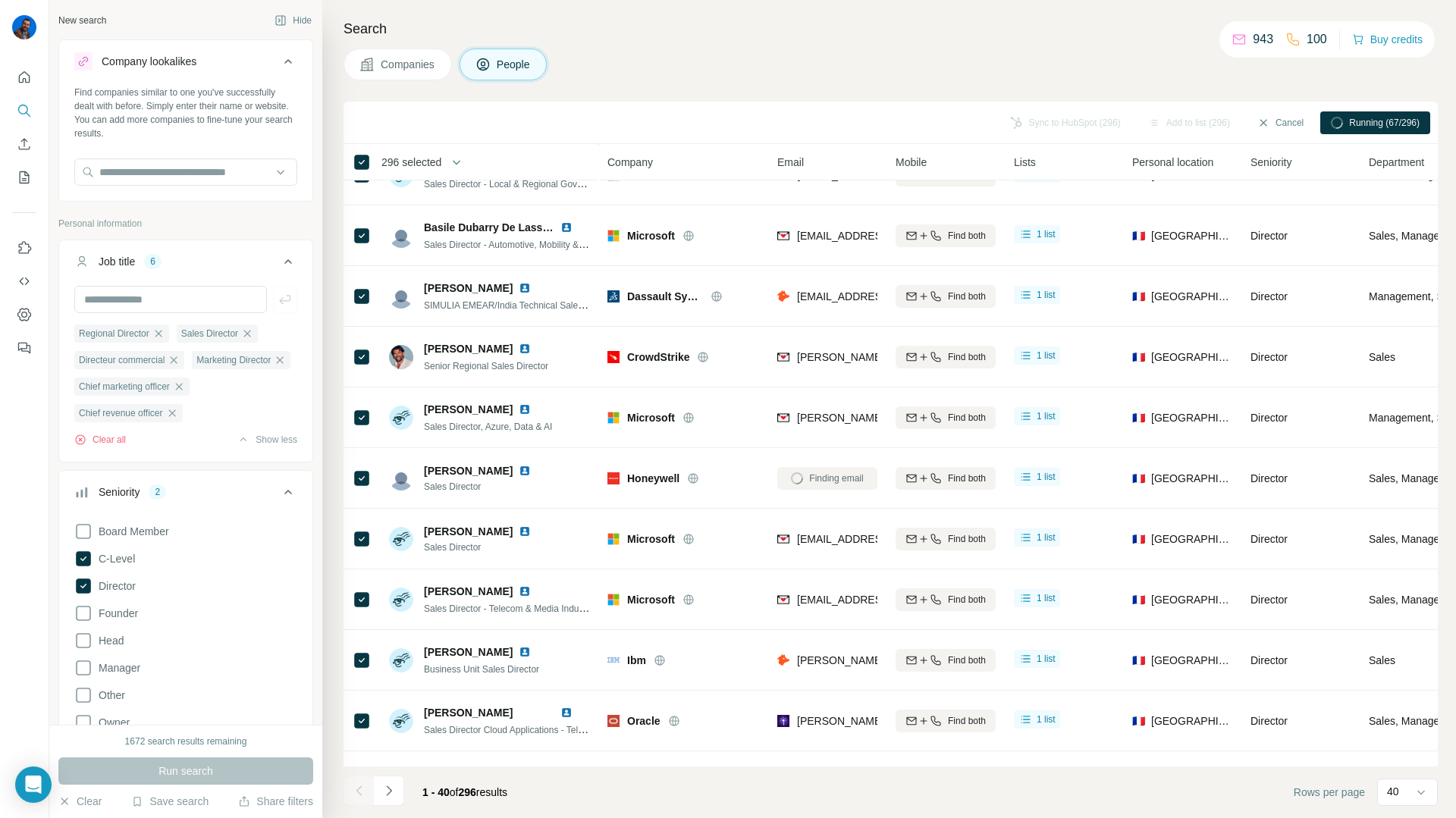
scroll to position [1841, 0]
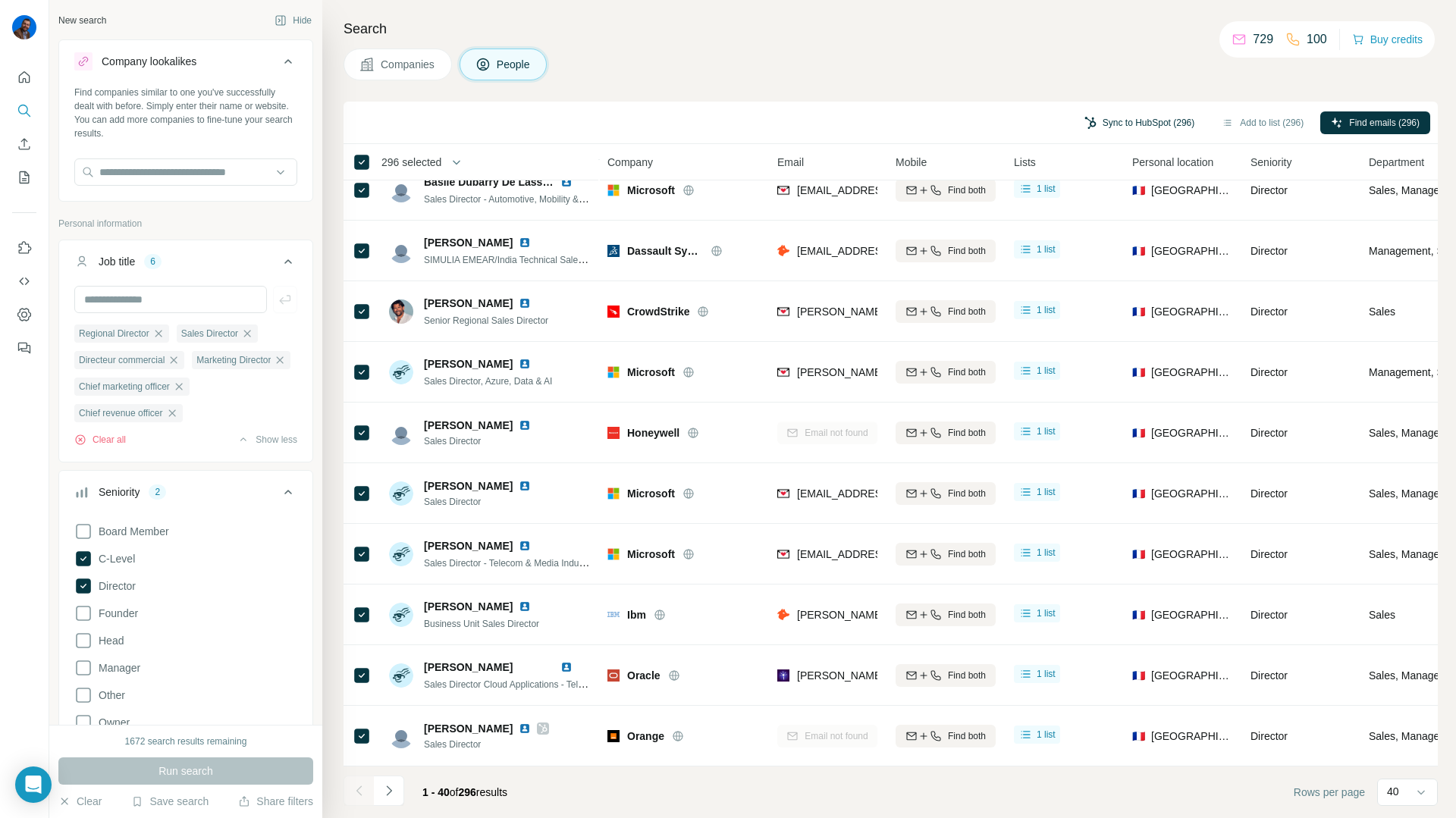
click at [1154, 126] on button "Sync to HubSpot (296)" at bounding box center [1139, 122] width 131 height 23
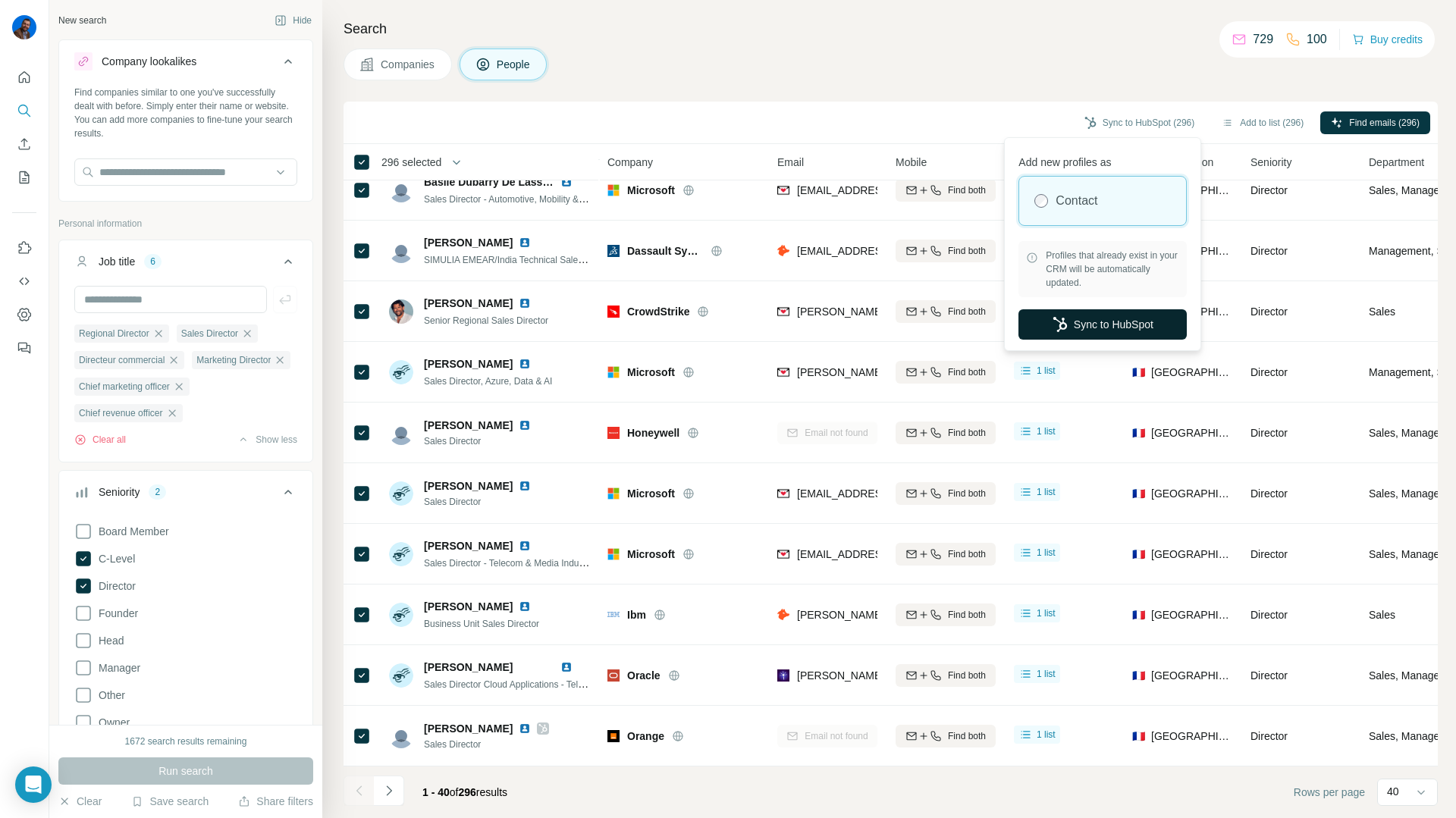
click at [1086, 313] on button "Sync to HubSpot" at bounding box center [1103, 324] width 168 height 31
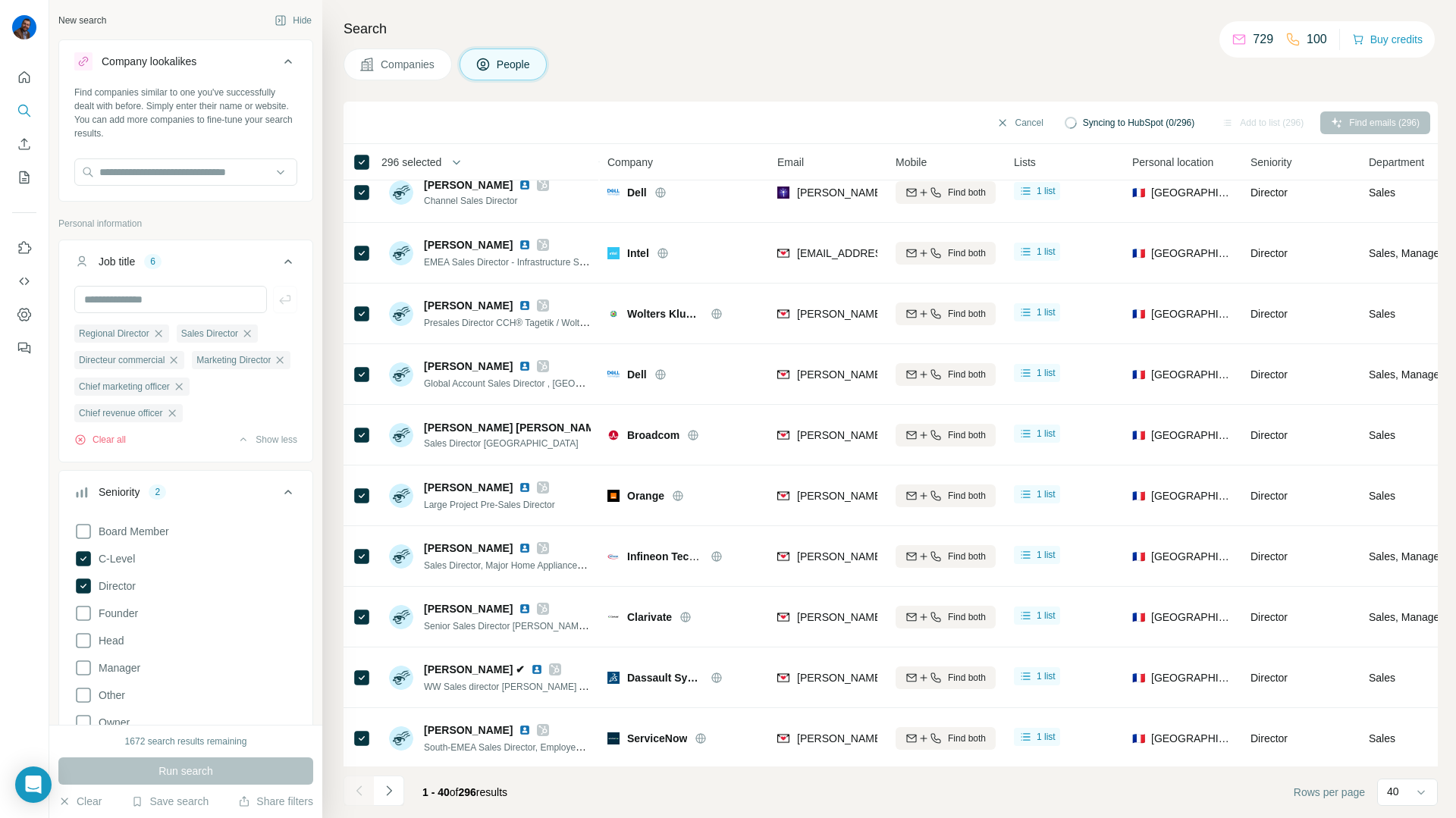
scroll to position [991, 0]
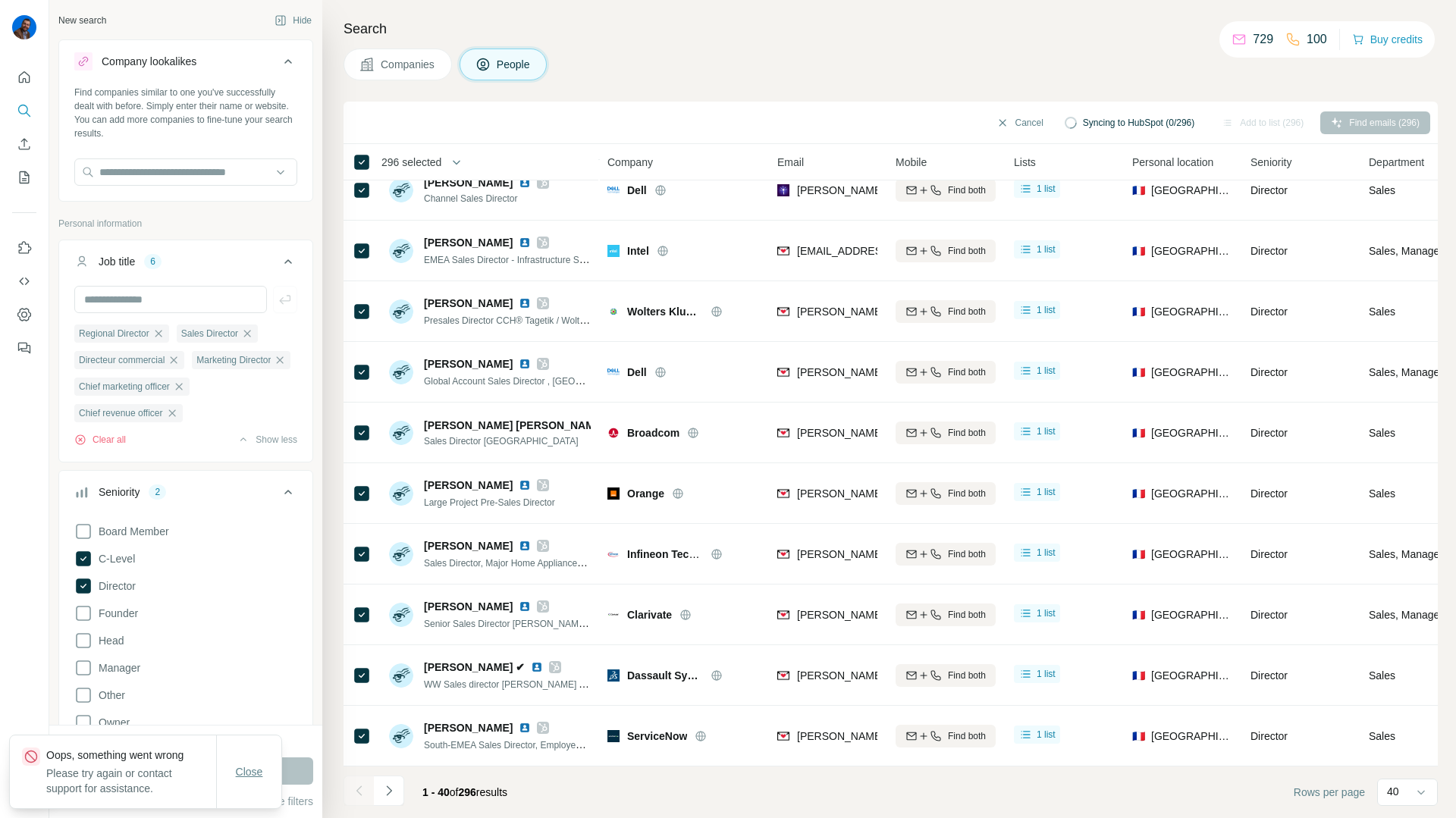
click at [249, 773] on span "Close" at bounding box center [250, 772] width 28 height 15
click at [986, 126] on button "Cancel" at bounding box center [1020, 122] width 68 height 23
click at [986, 128] on button "Cancel" at bounding box center [1020, 122] width 68 height 23
click at [989, 122] on button "Cancel" at bounding box center [1020, 122] width 68 height 23
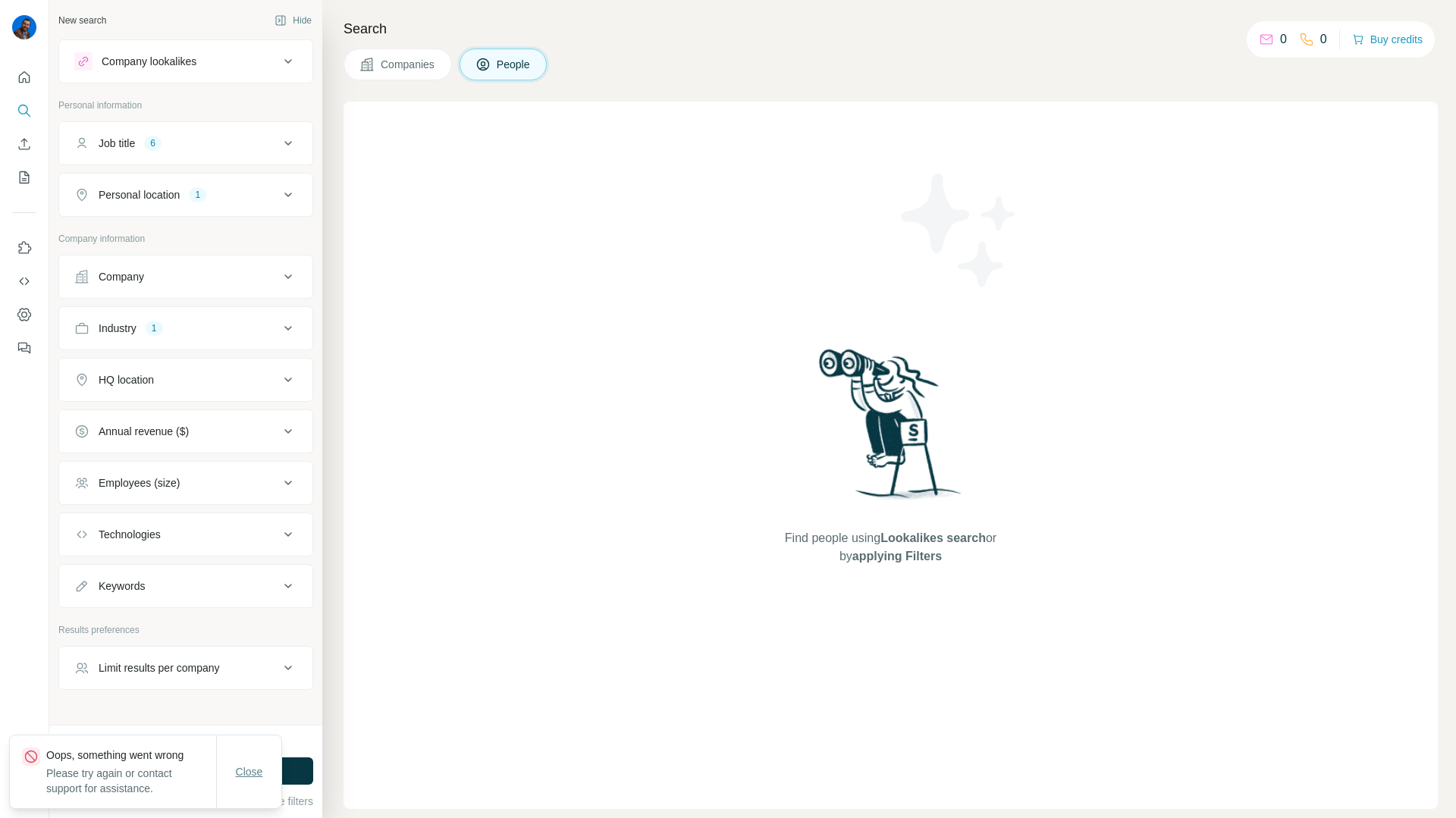
click at [239, 776] on span "Close" at bounding box center [250, 772] width 28 height 15
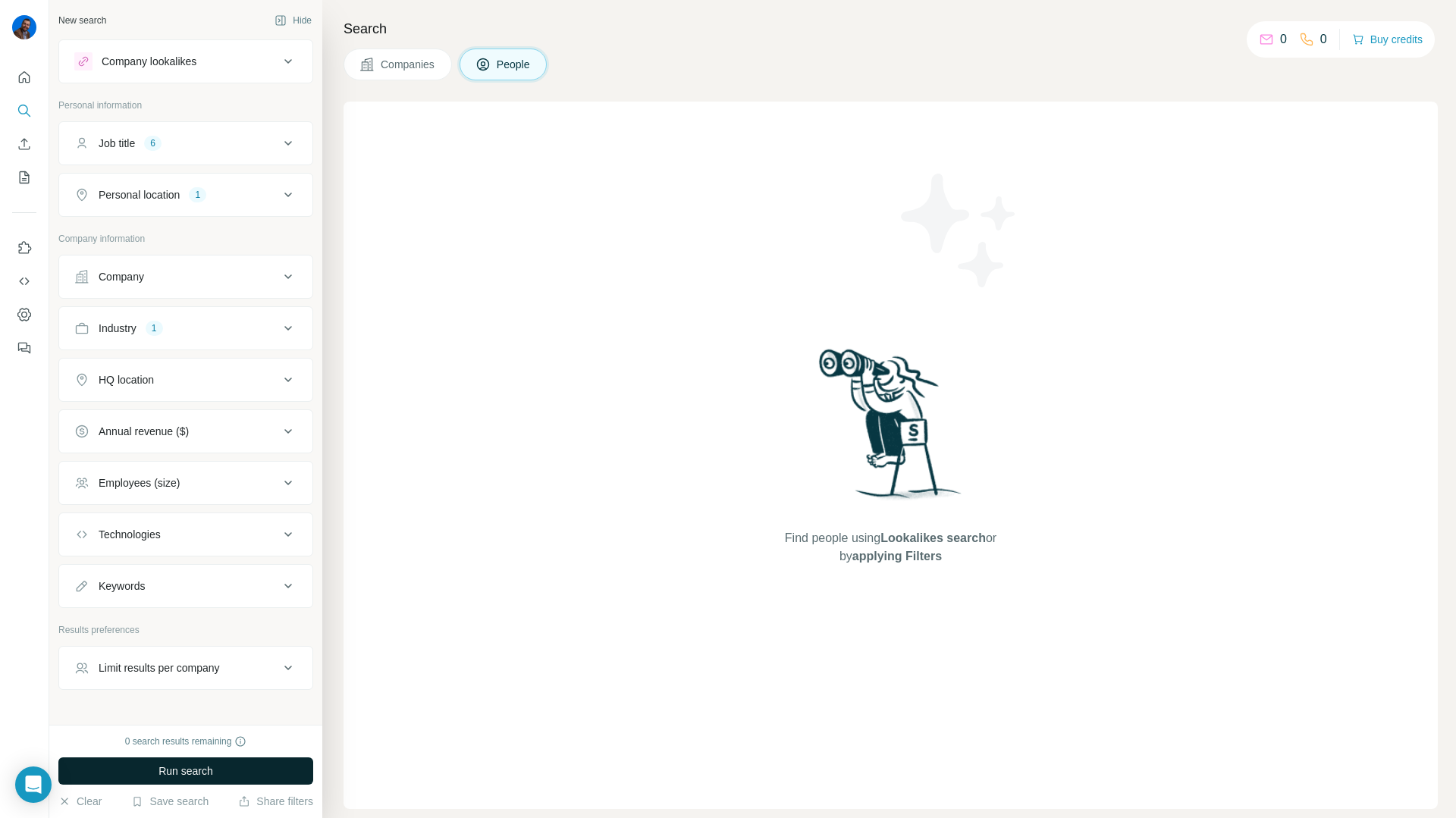
click at [207, 780] on button "Run search" at bounding box center [185, 772] width 255 height 28
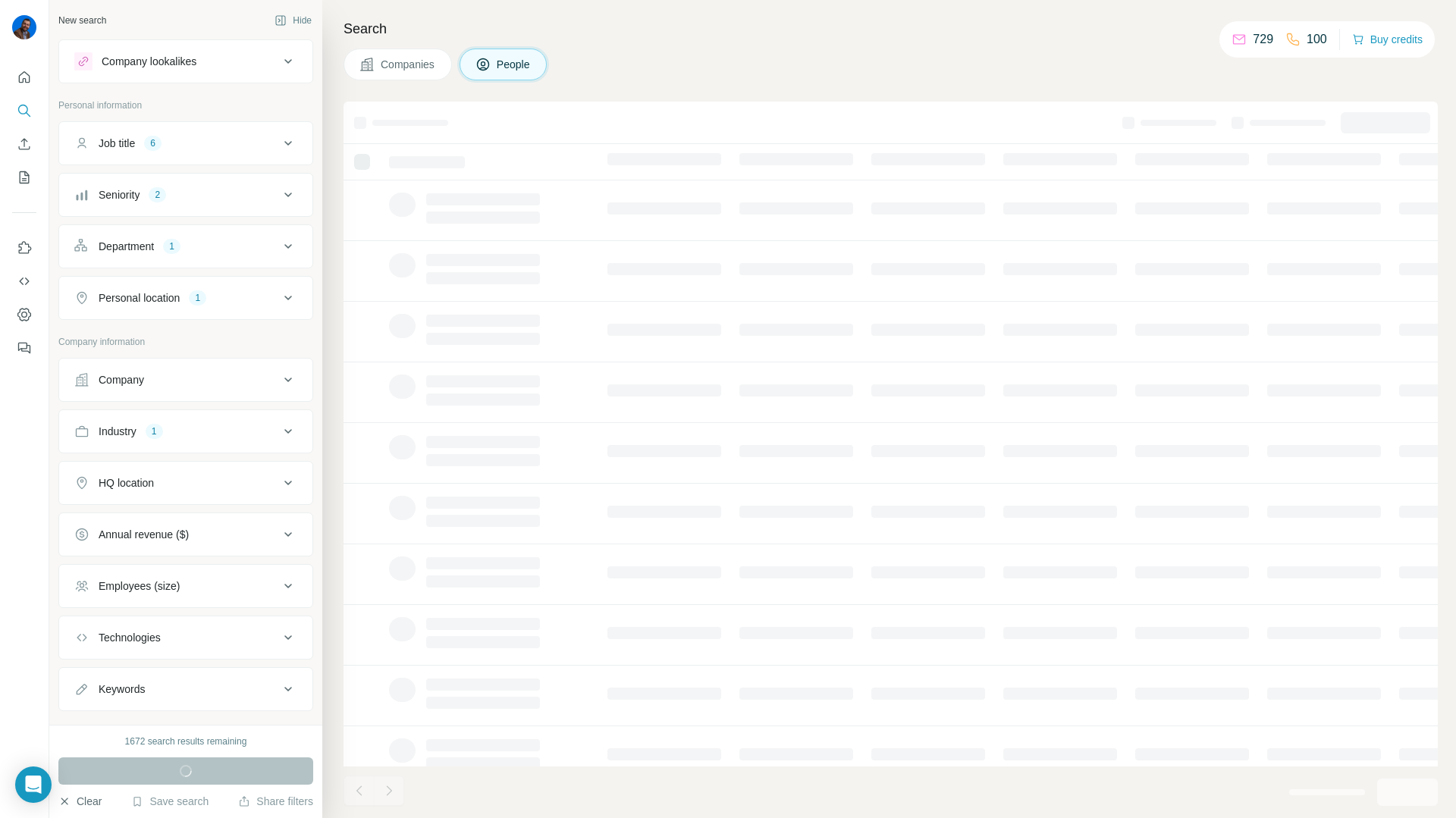
click at [63, 803] on icon "button" at bounding box center [64, 800] width 7 height 7
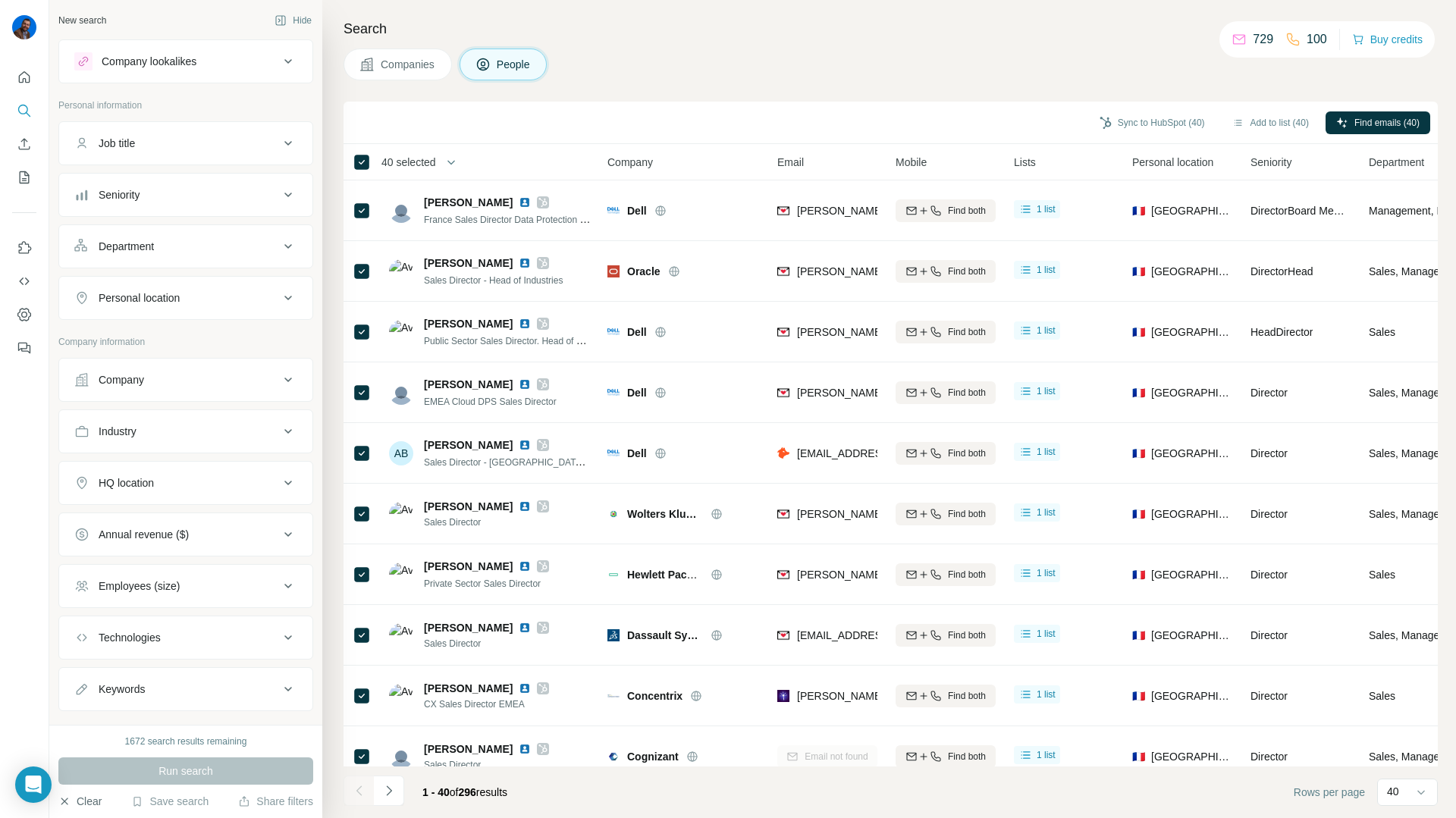
click at [436, 155] on span "40 selected" at bounding box center [409, 161] width 54 height 15
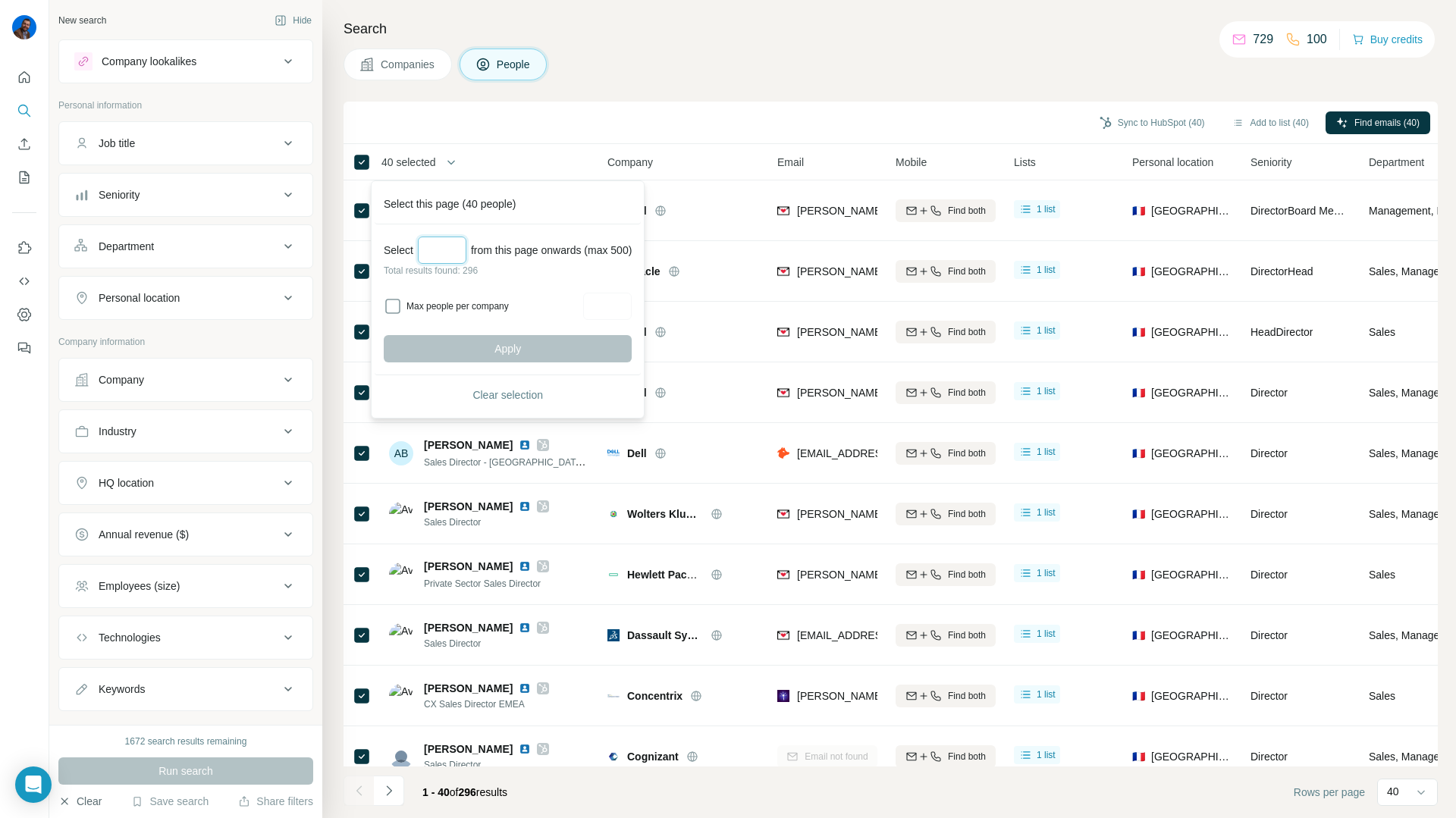
click at [447, 238] on input "Select a number (up to 500)" at bounding box center [442, 250] width 48 height 28
type input "***"
click at [490, 336] on button "Apply" at bounding box center [508, 349] width 248 height 28
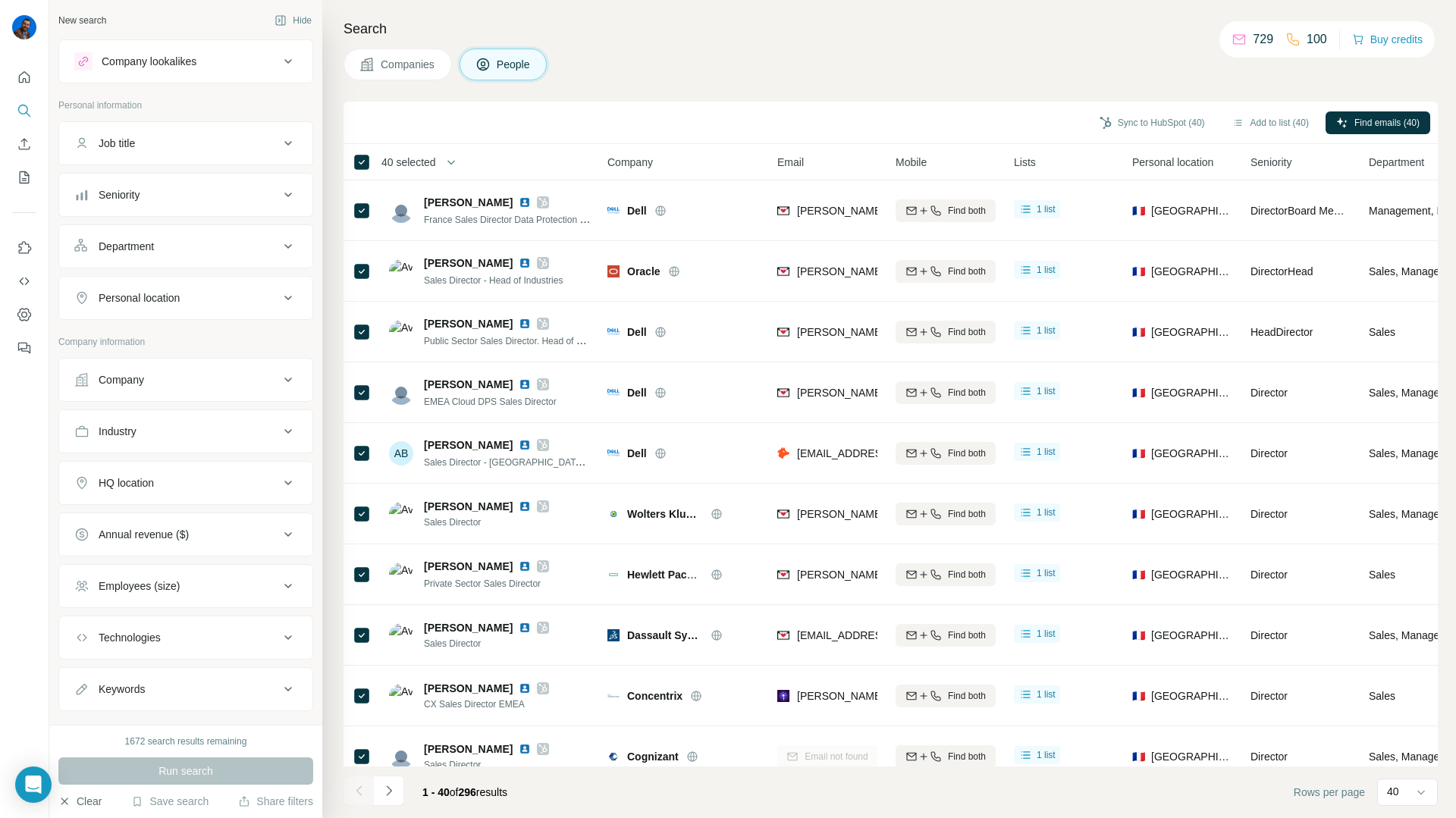
click at [418, 164] on span "40 selected" at bounding box center [409, 161] width 54 height 15
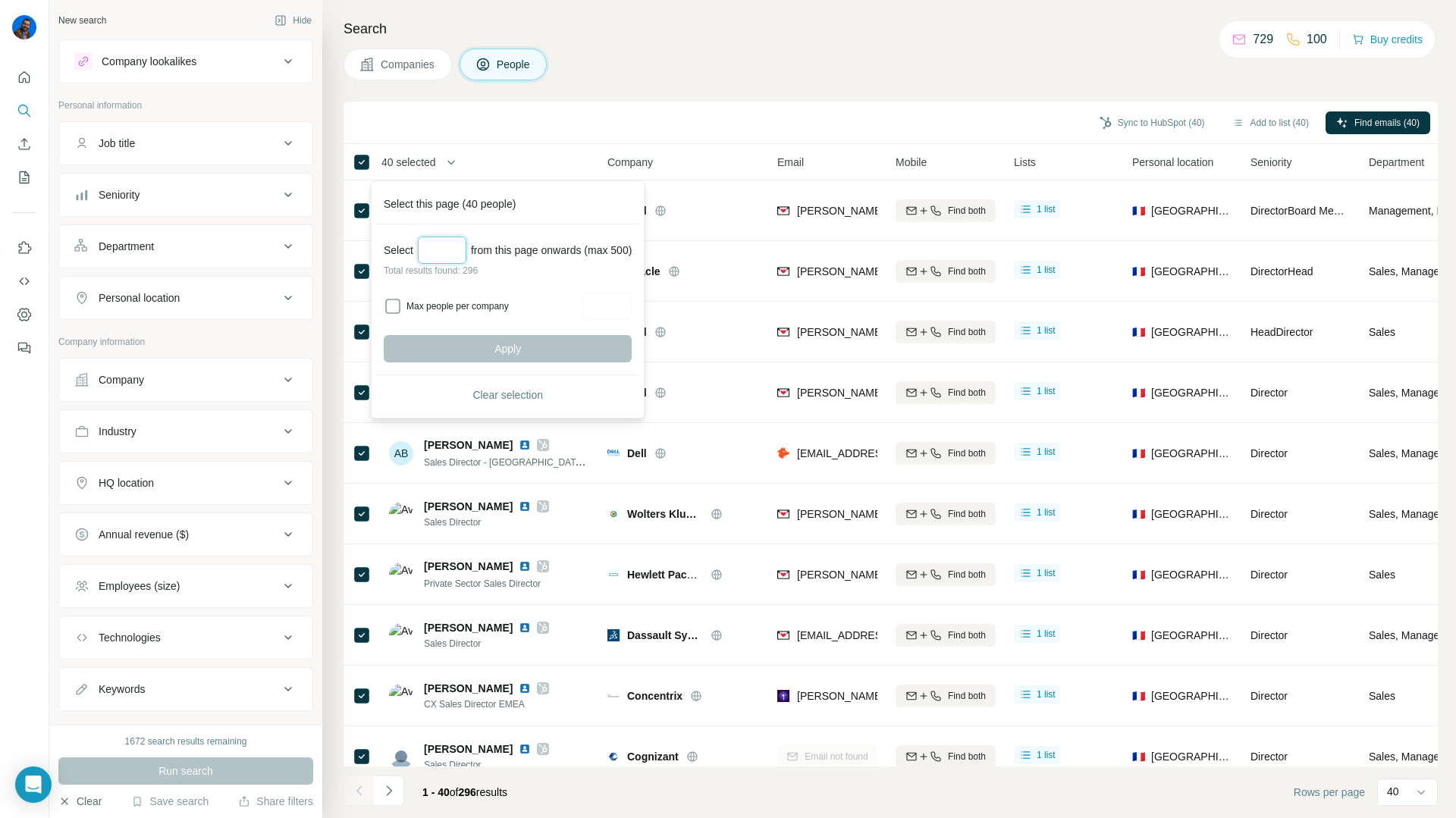
click at [444, 250] on input "Select a number (up to 500)" at bounding box center [442, 250] width 48 height 28
type input "***"
click at [447, 345] on button "Apply" at bounding box center [508, 349] width 248 height 28
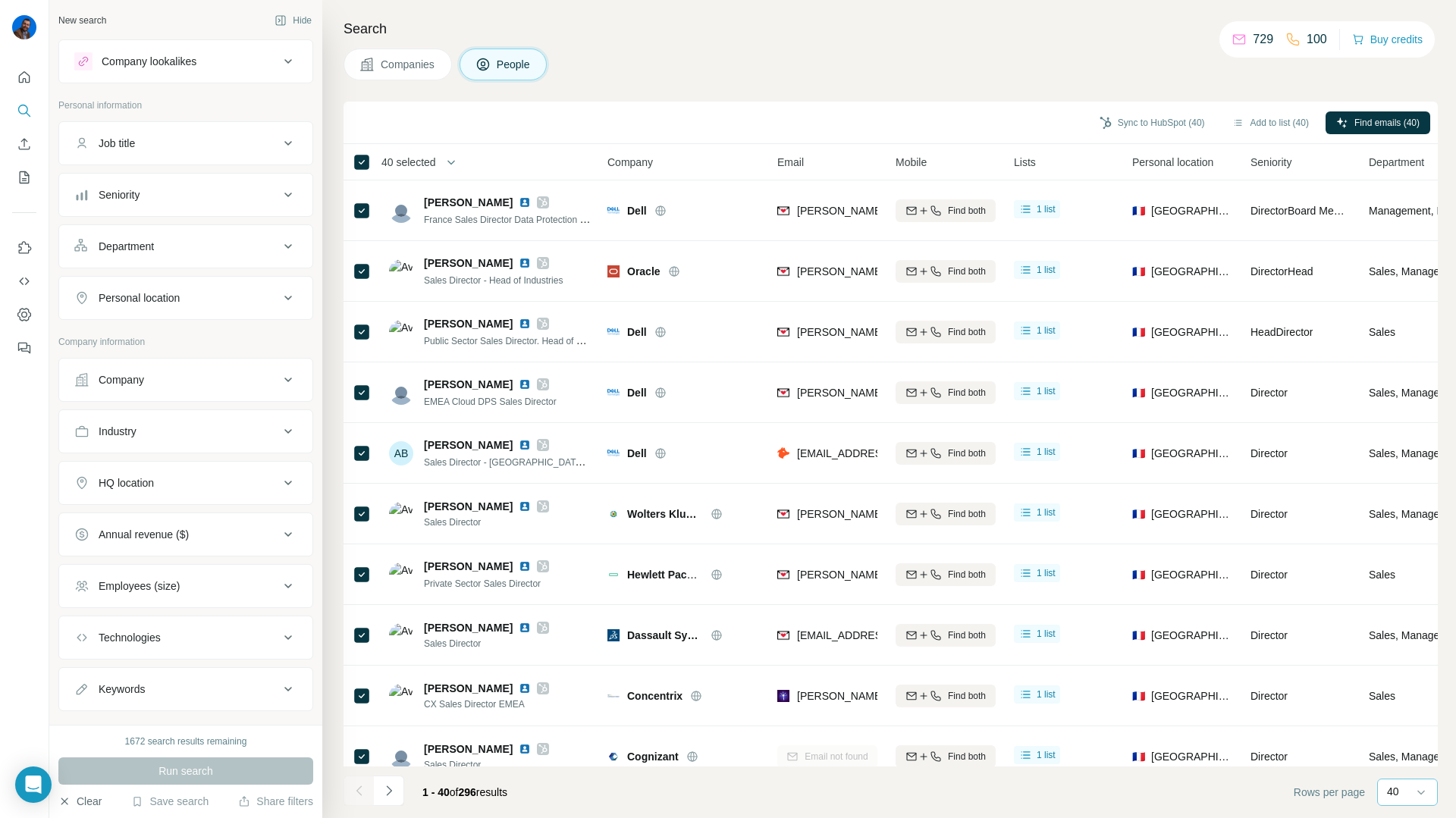
click at [1391, 796] on p "40" at bounding box center [1393, 791] width 12 height 15
click at [1398, 669] on p "60" at bounding box center [1396, 676] width 12 height 15
click at [435, 158] on span "40 selected" at bounding box center [409, 161] width 54 height 15
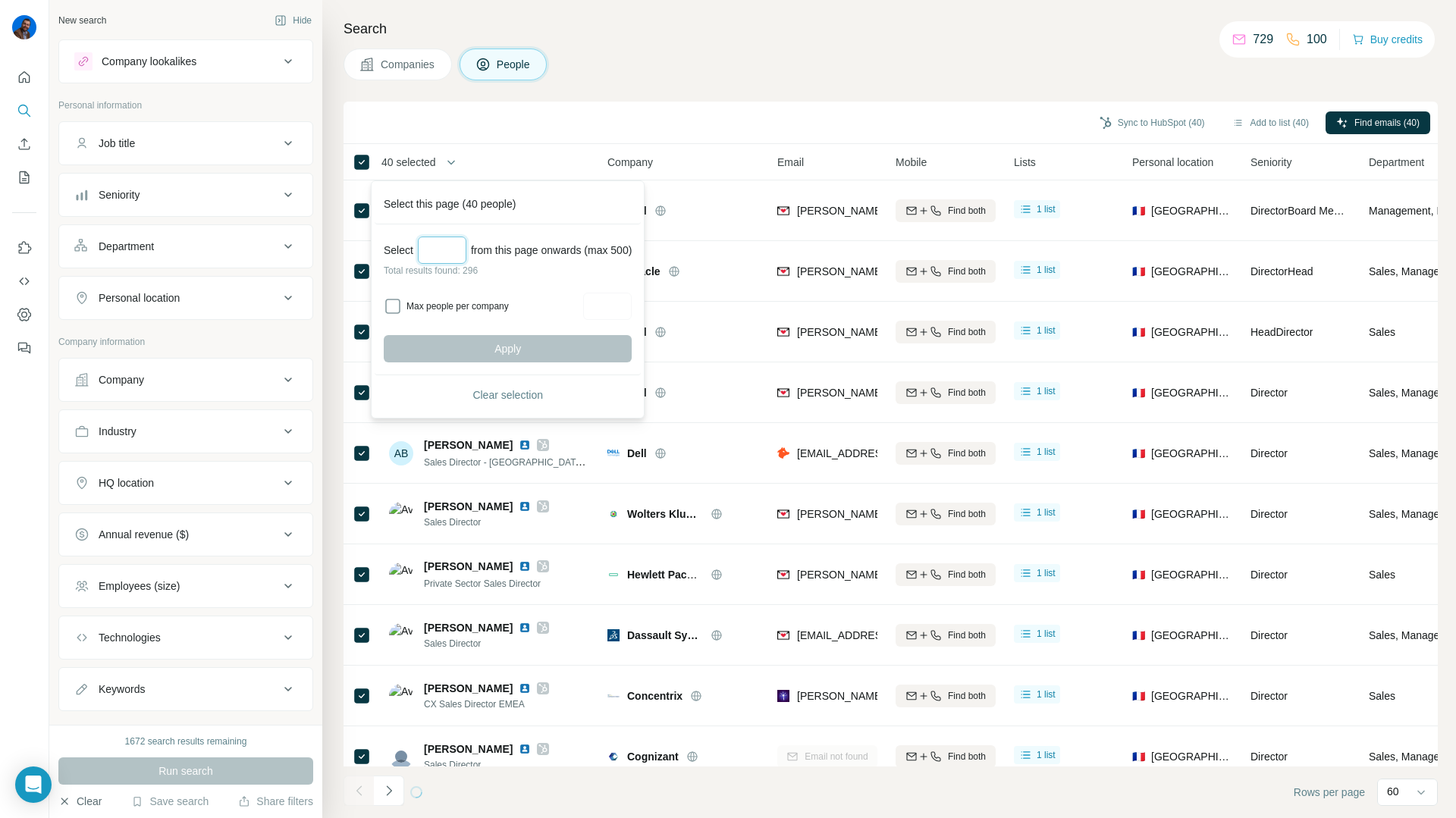
click at [444, 256] on input "Select a number (up to 500)" at bounding box center [442, 250] width 48 height 28
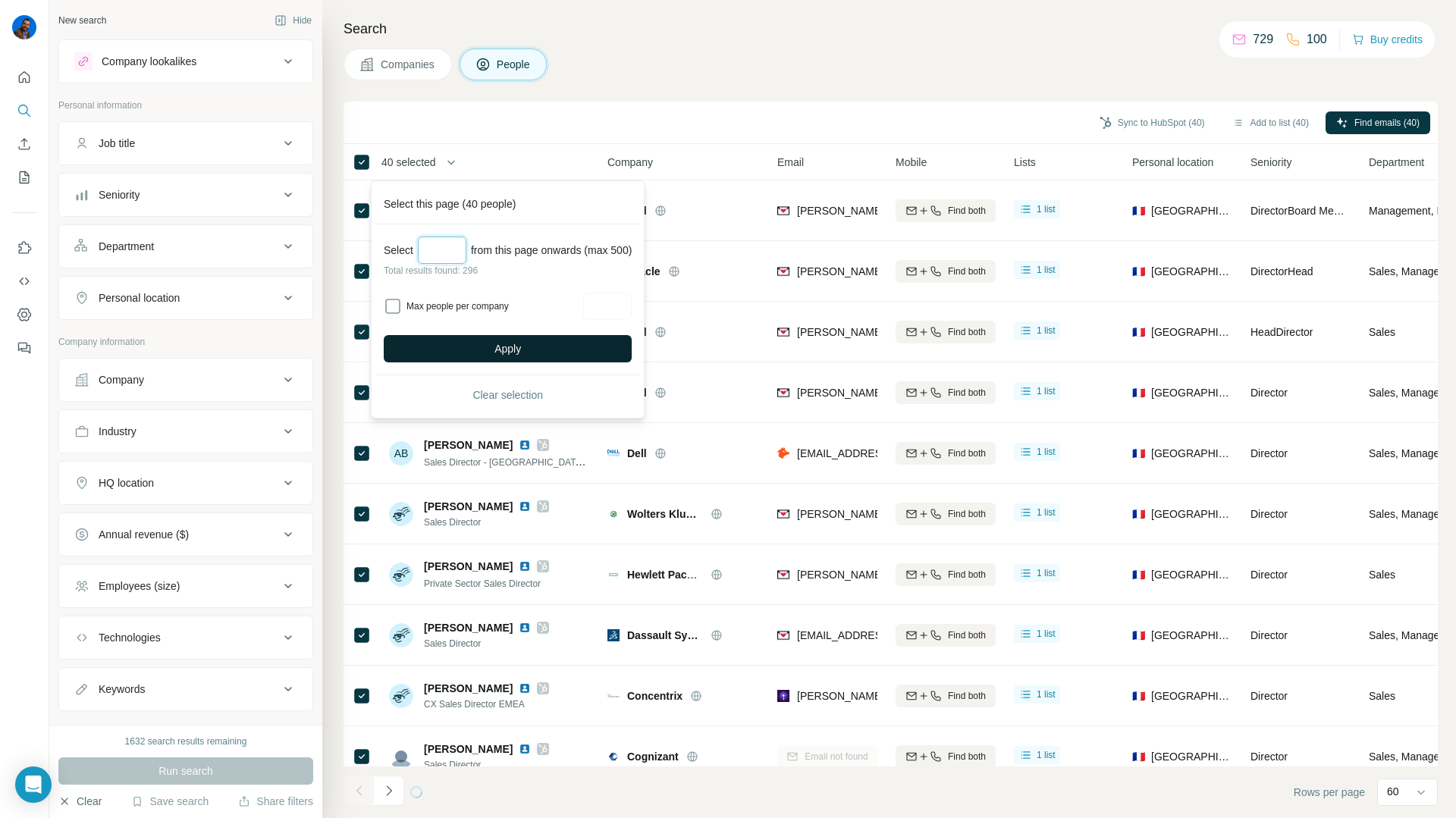
type input "***"
click at [465, 349] on button "Apply" at bounding box center [508, 349] width 248 height 28
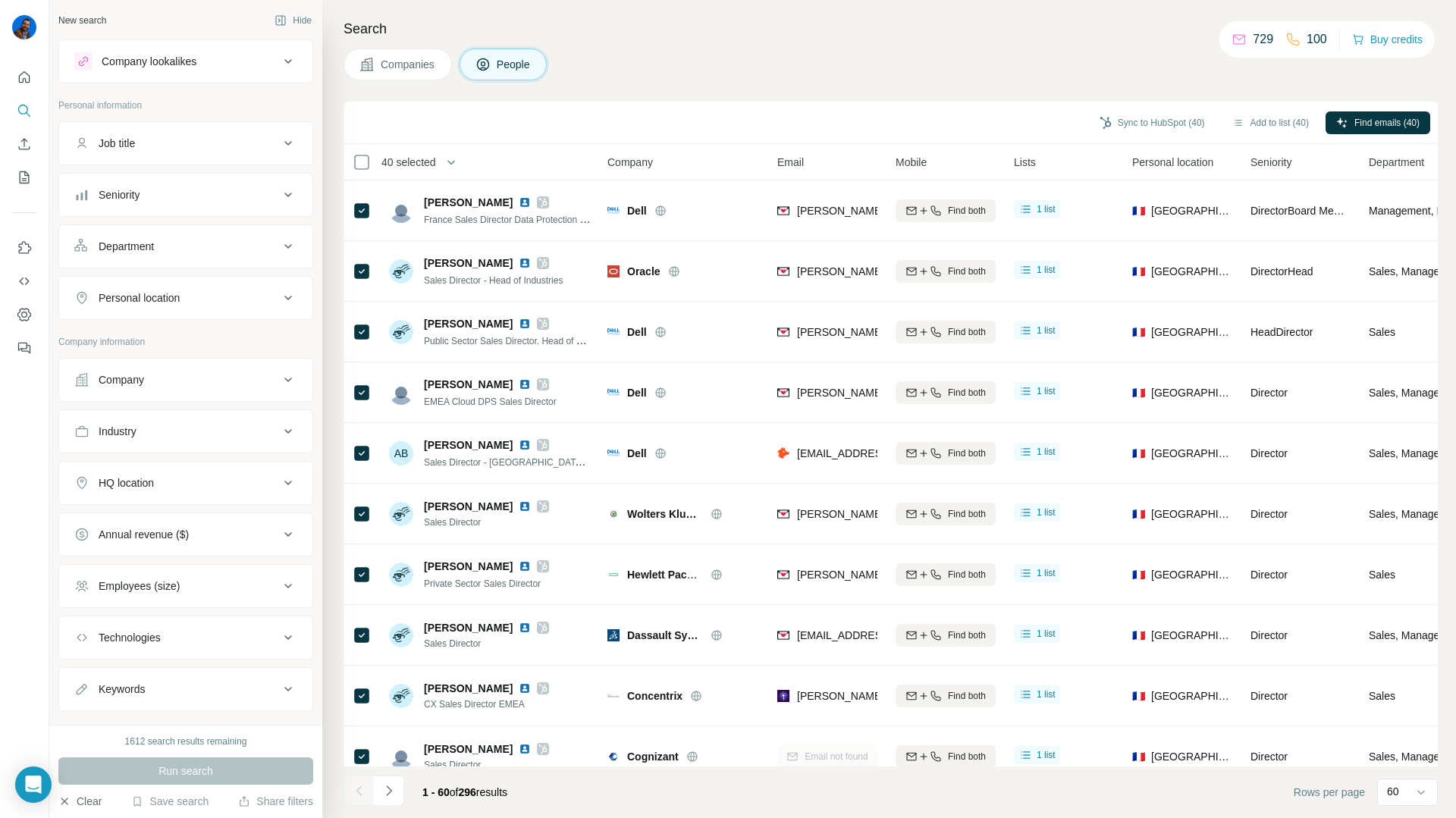
click at [433, 168] on span "40 selected" at bounding box center [409, 161] width 54 height 15
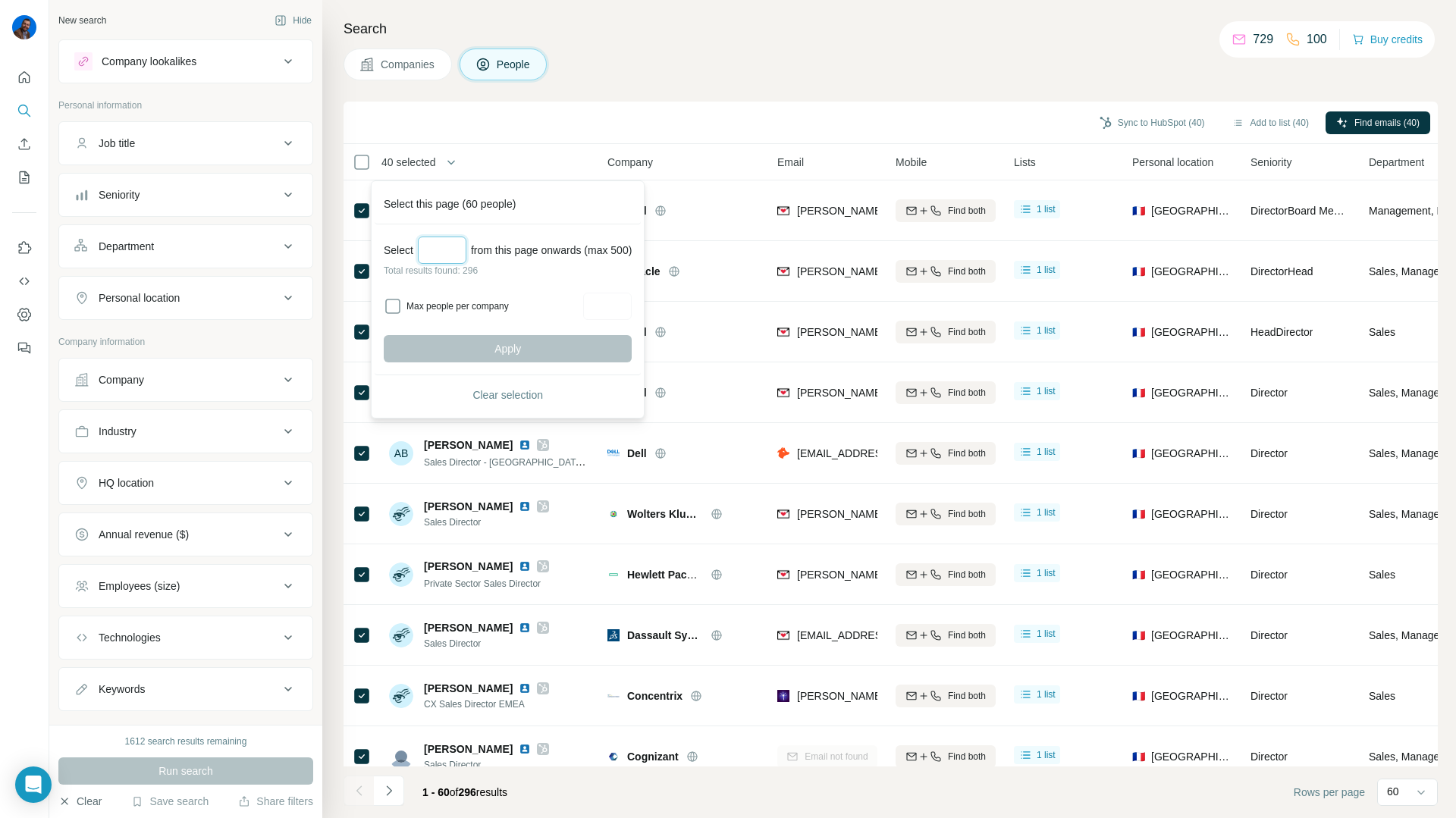
click at [428, 245] on input "Select a number (up to 500)" at bounding box center [442, 250] width 48 height 28
type input "***"
click at [451, 364] on div "Select *** from this page onwards (max 500) Total results found: 296 Max people…" at bounding box center [508, 299] width 266 height 151
click at [454, 341] on button "Apply" at bounding box center [508, 349] width 248 height 28
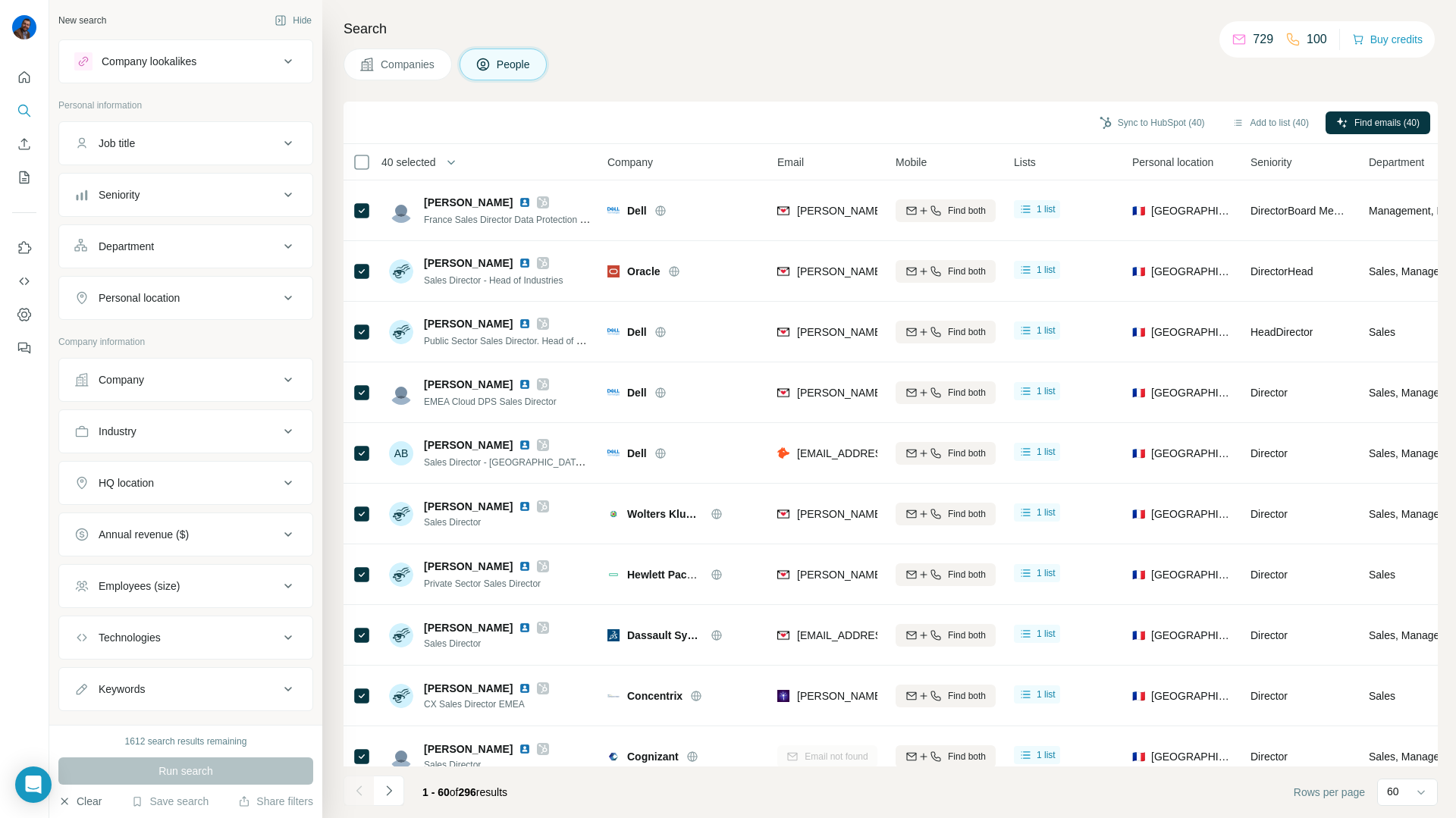
click at [359, 171] on th "40 selected" at bounding box center [465, 161] width 243 height 36
click at [409, 163] on span "60 selected" at bounding box center [409, 161] width 54 height 15
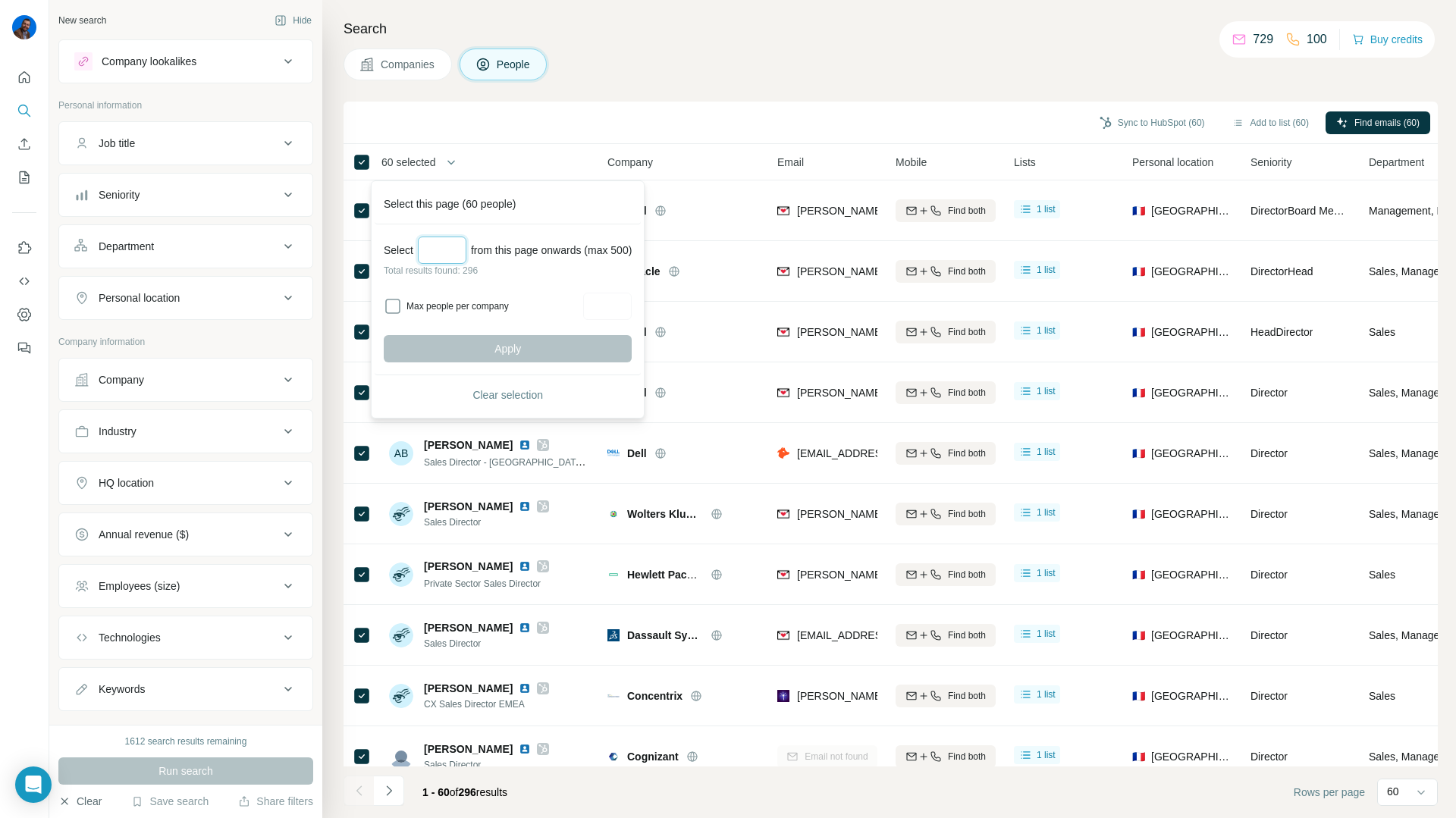
click at [451, 239] on input "Select a number (up to 500)" at bounding box center [442, 250] width 48 height 28
type input "***"
click at [460, 350] on button "Apply" at bounding box center [508, 349] width 248 height 28
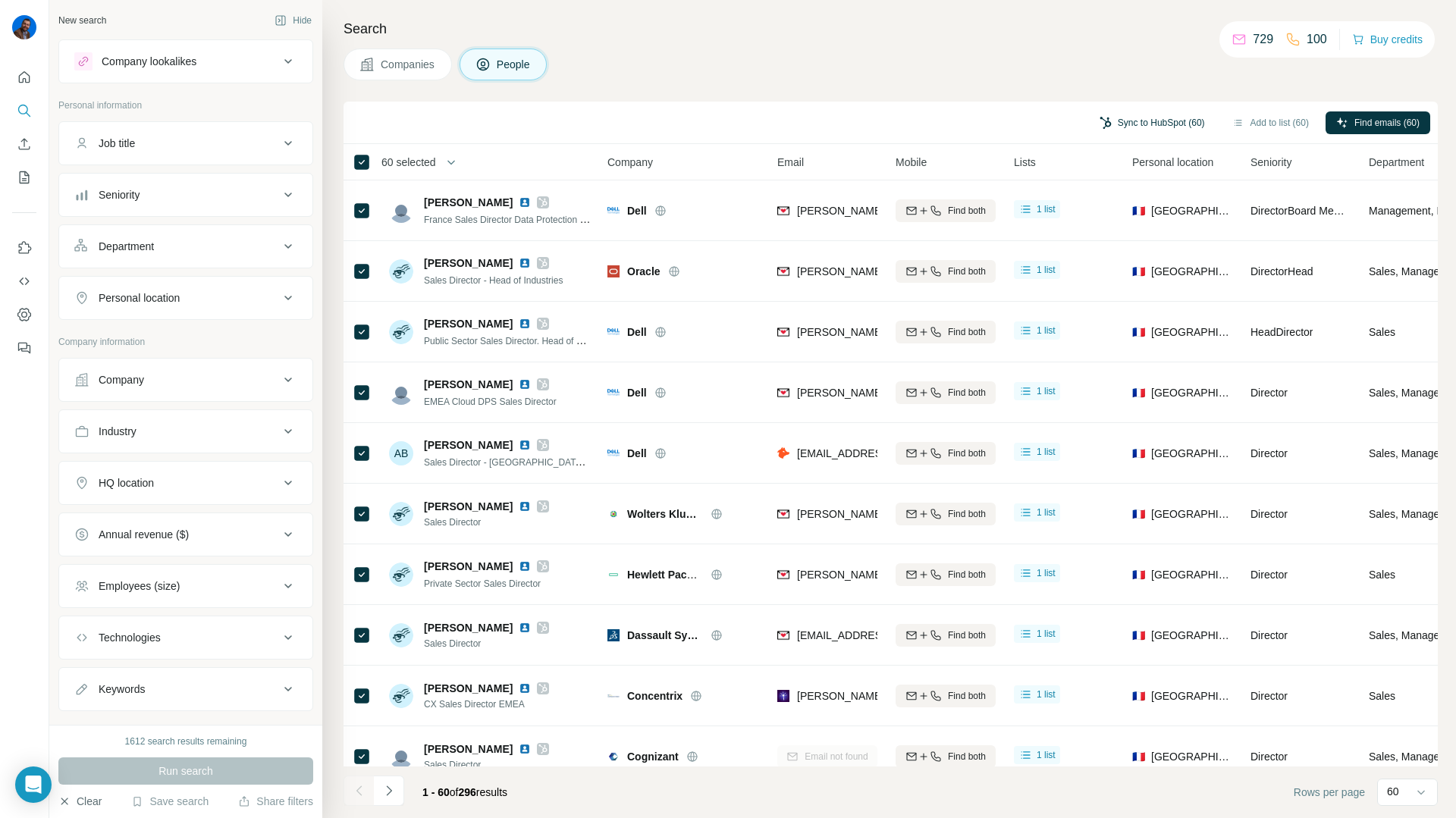
click at [1170, 118] on button "Sync to HubSpot (60)" at bounding box center [1152, 122] width 127 height 23
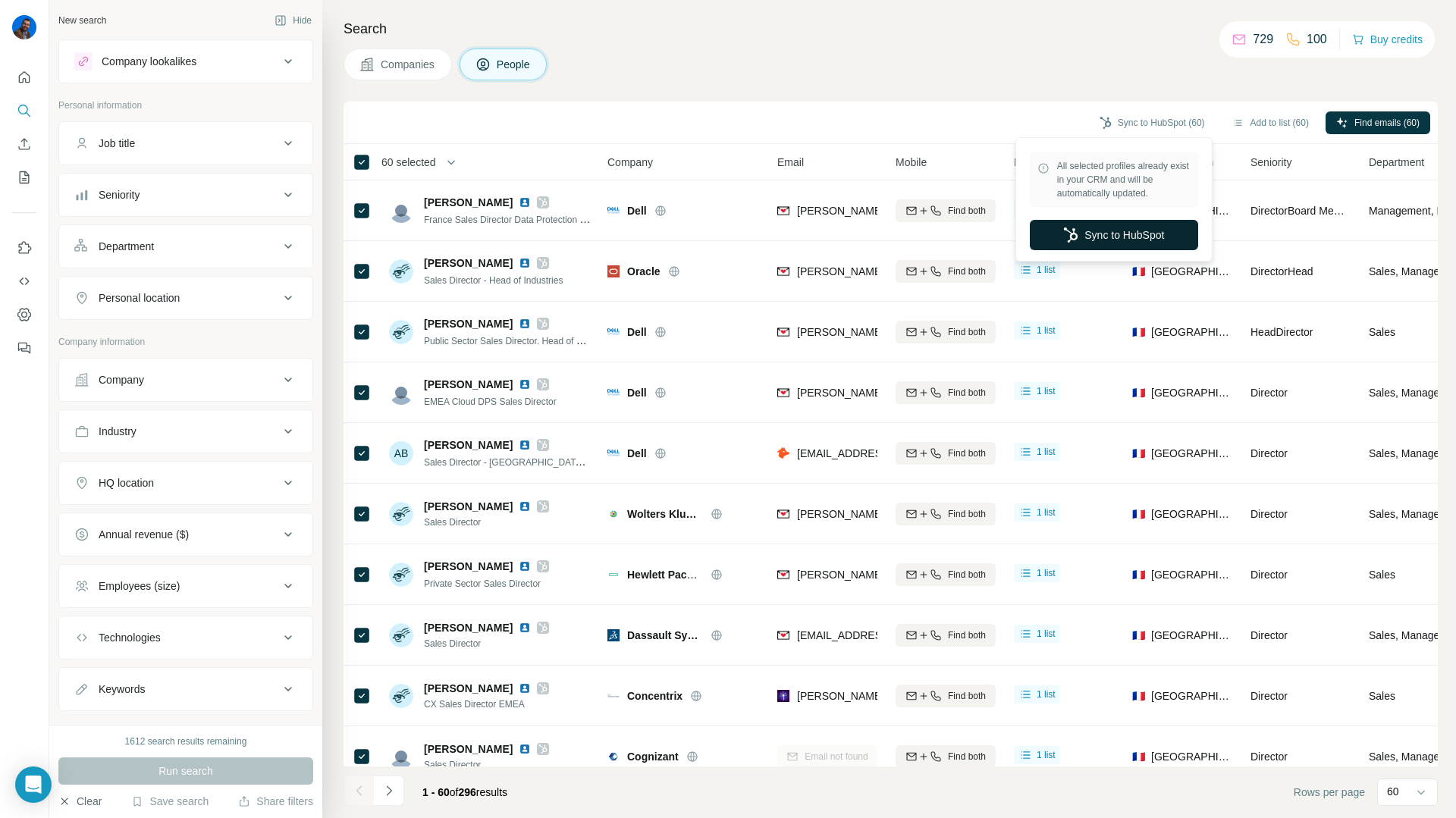
click at [1070, 226] on button "Sync to HubSpot" at bounding box center [1113, 234] width 168 height 31
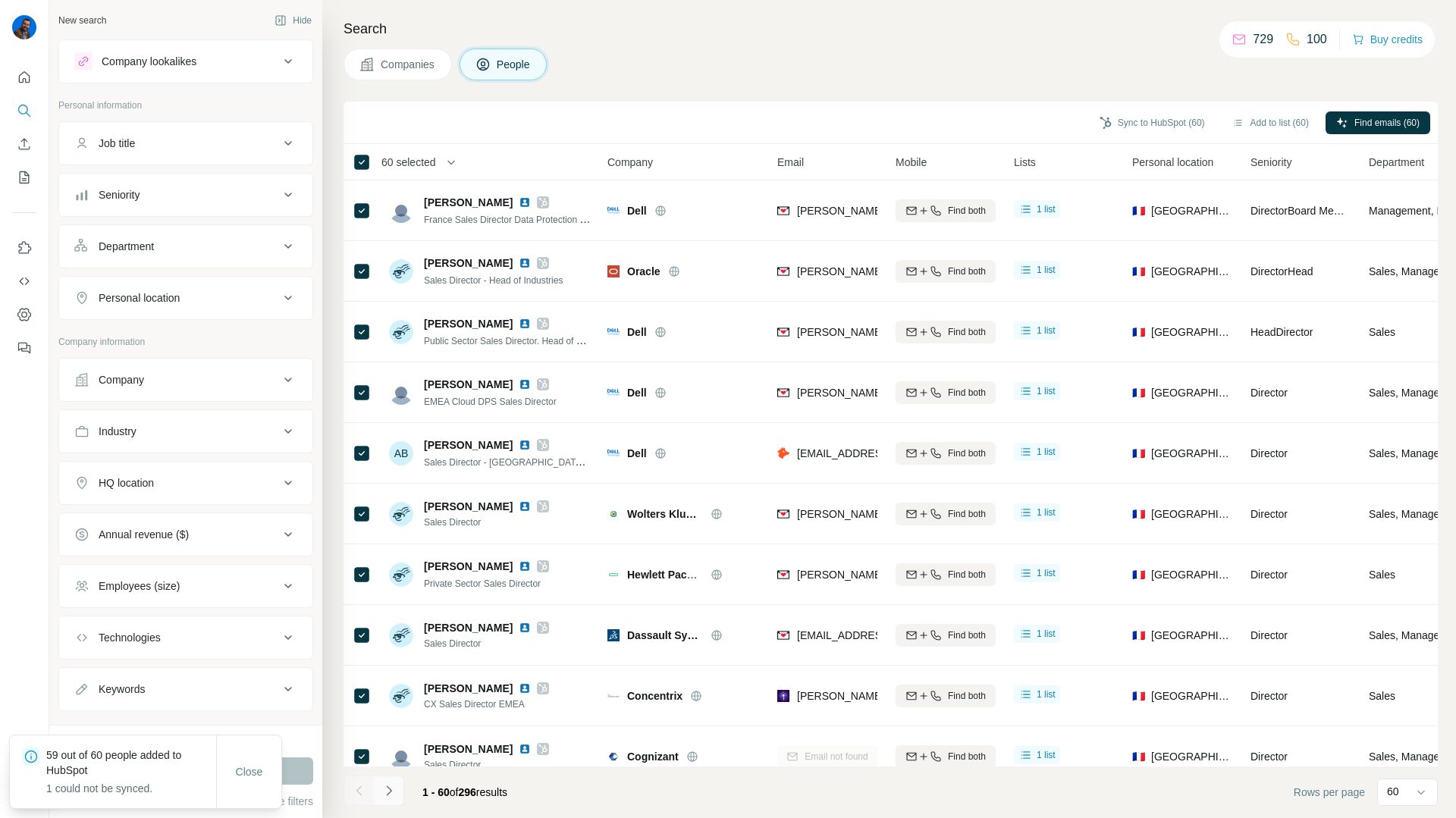
click at [385, 791] on icon "Navigate to next page" at bounding box center [389, 790] width 15 height 15
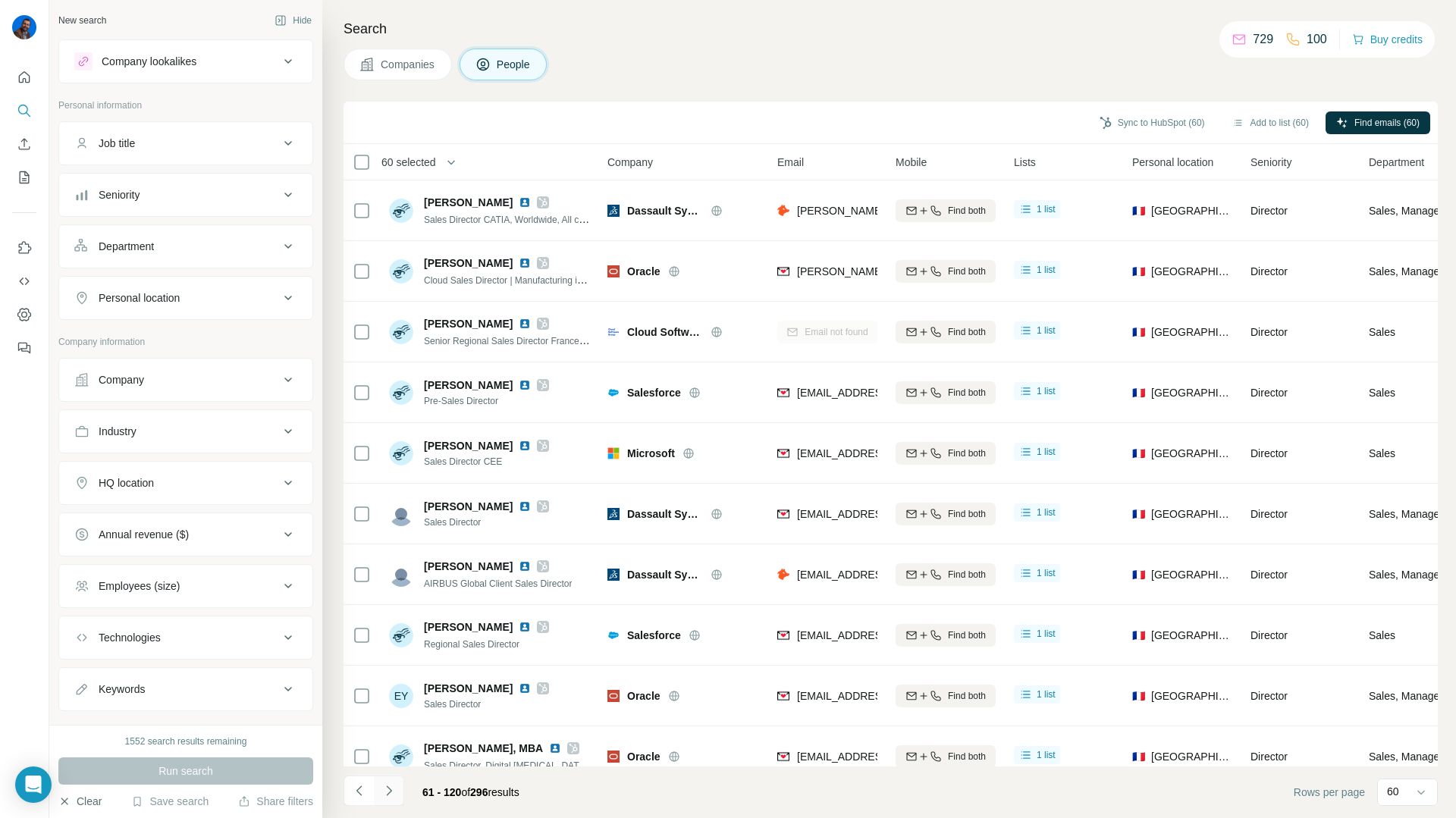
click at [383, 791] on icon "Navigate to next page" at bounding box center [389, 790] width 15 height 15
